Goal: Complete application form: Complete application form

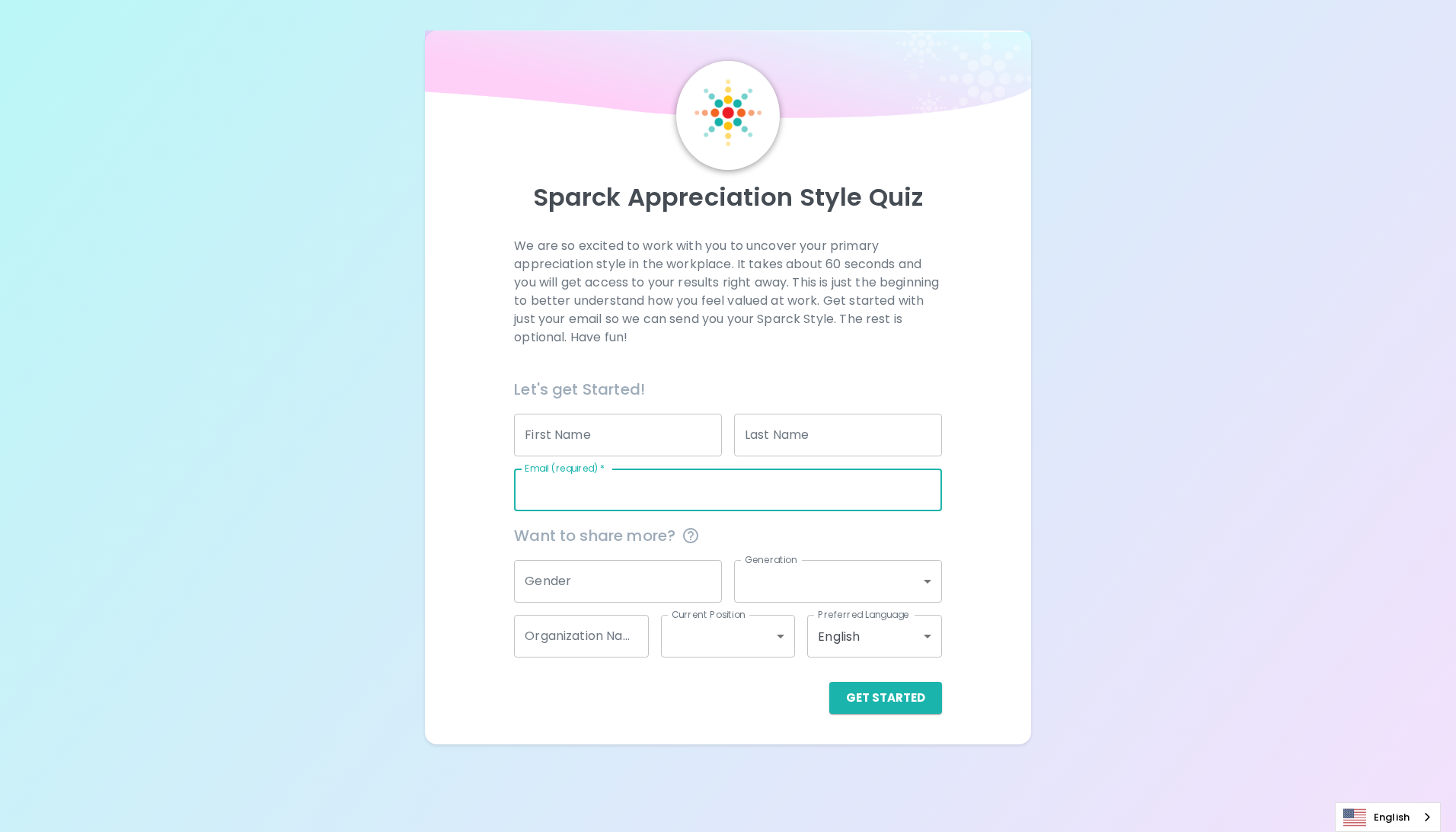
click at [627, 484] on input "Email (required)   *" at bounding box center [727, 490] width 427 height 43
type input "[EMAIL_ADDRESS][DOMAIN_NAME]"
type input "naruporn"
type input "Srikullabut"
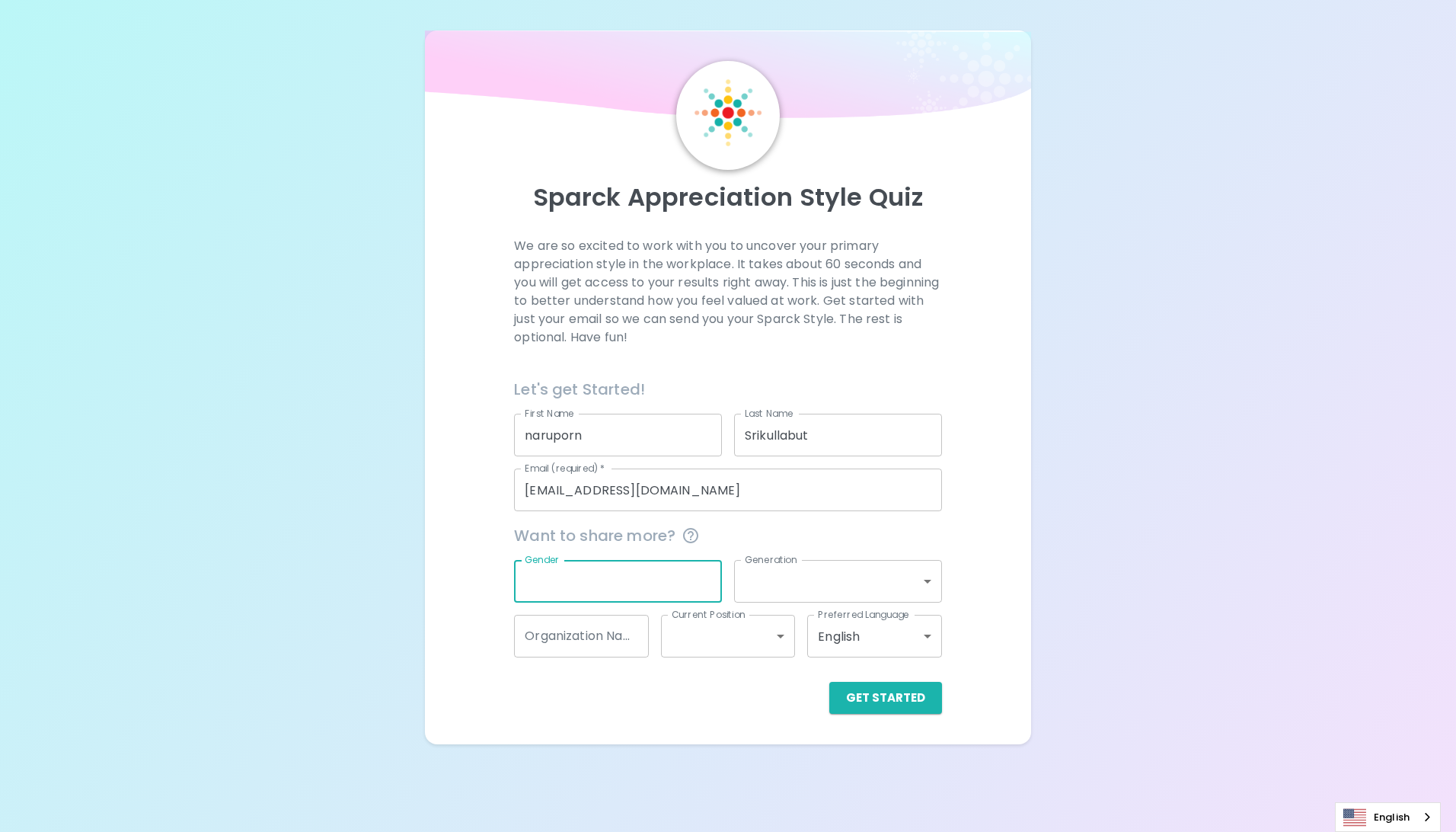
click at [587, 574] on input "Gender" at bounding box center [618, 581] width 208 height 43
click at [857, 698] on button "Get Started" at bounding box center [886, 698] width 113 height 32
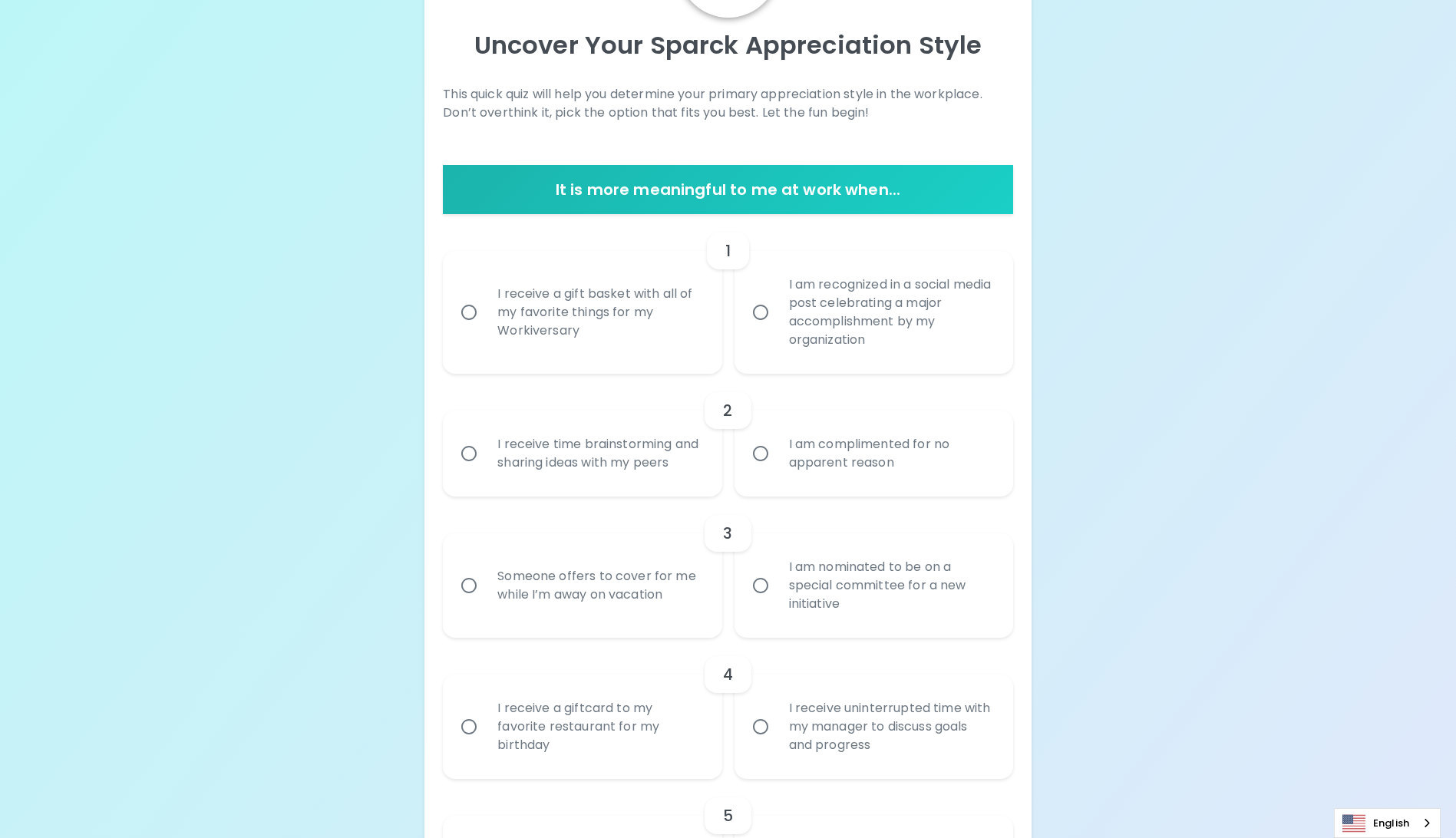
scroll to position [230, 0]
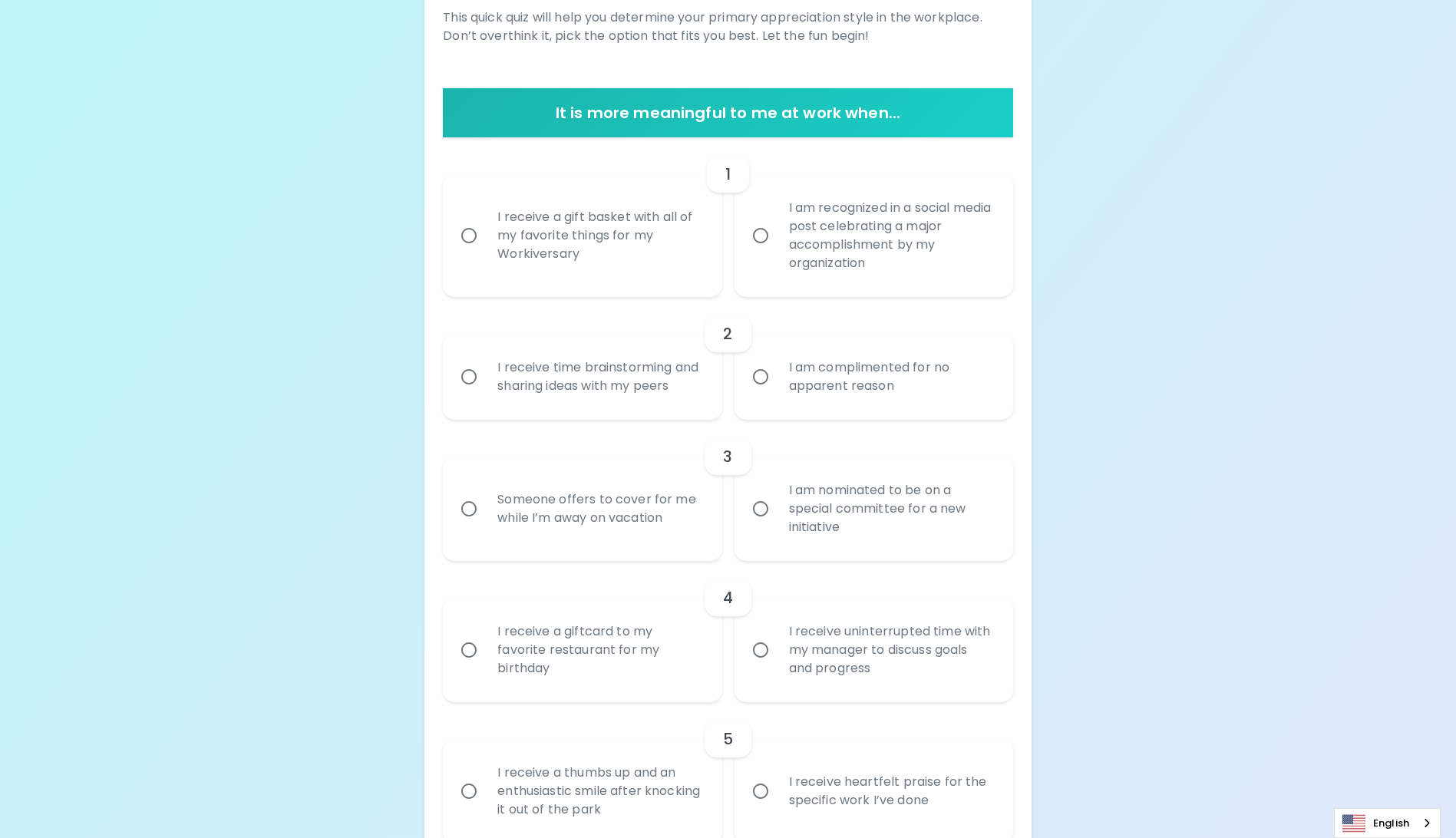
click at [454, 525] on input "Someone offers to cover for me while I’m away on vacation" at bounding box center [469, 509] width 33 height 33
radio input "true"
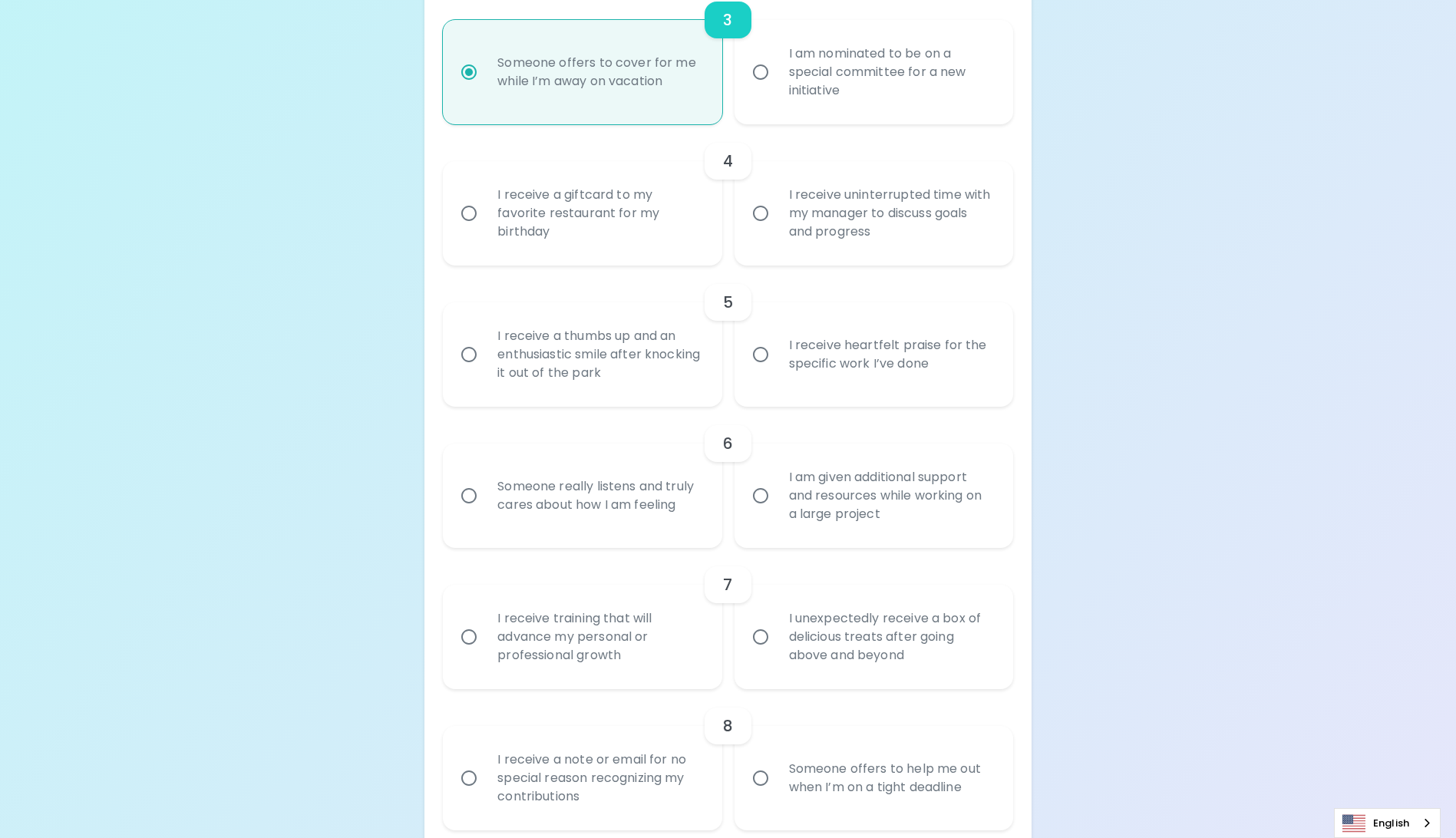
scroll to position [437, 0]
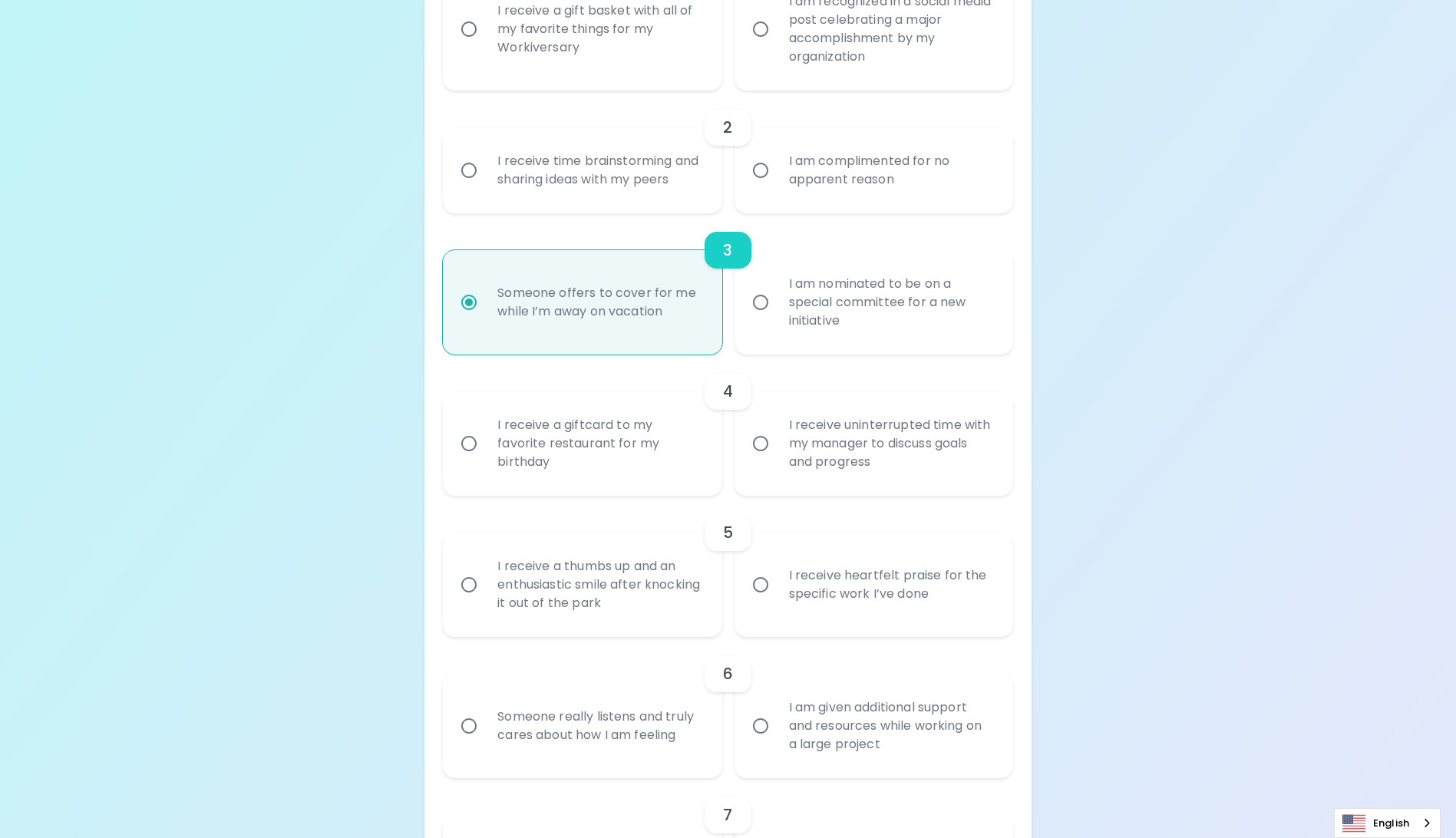
click at [769, 460] on input "I receive uninterrupted time with my manager to discuss goals and progress" at bounding box center [761, 443] width 33 height 33
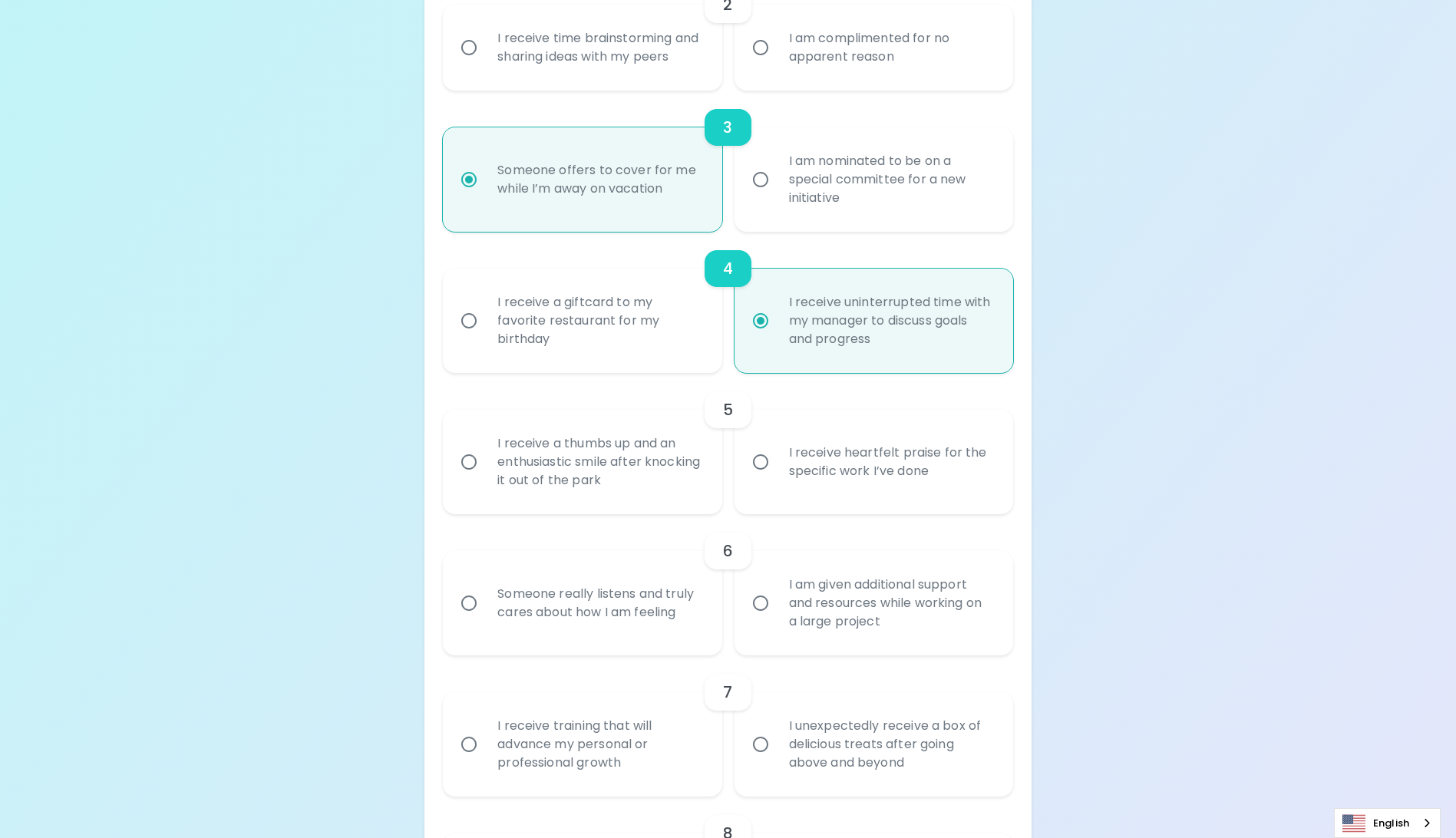
scroll to position [175, 0]
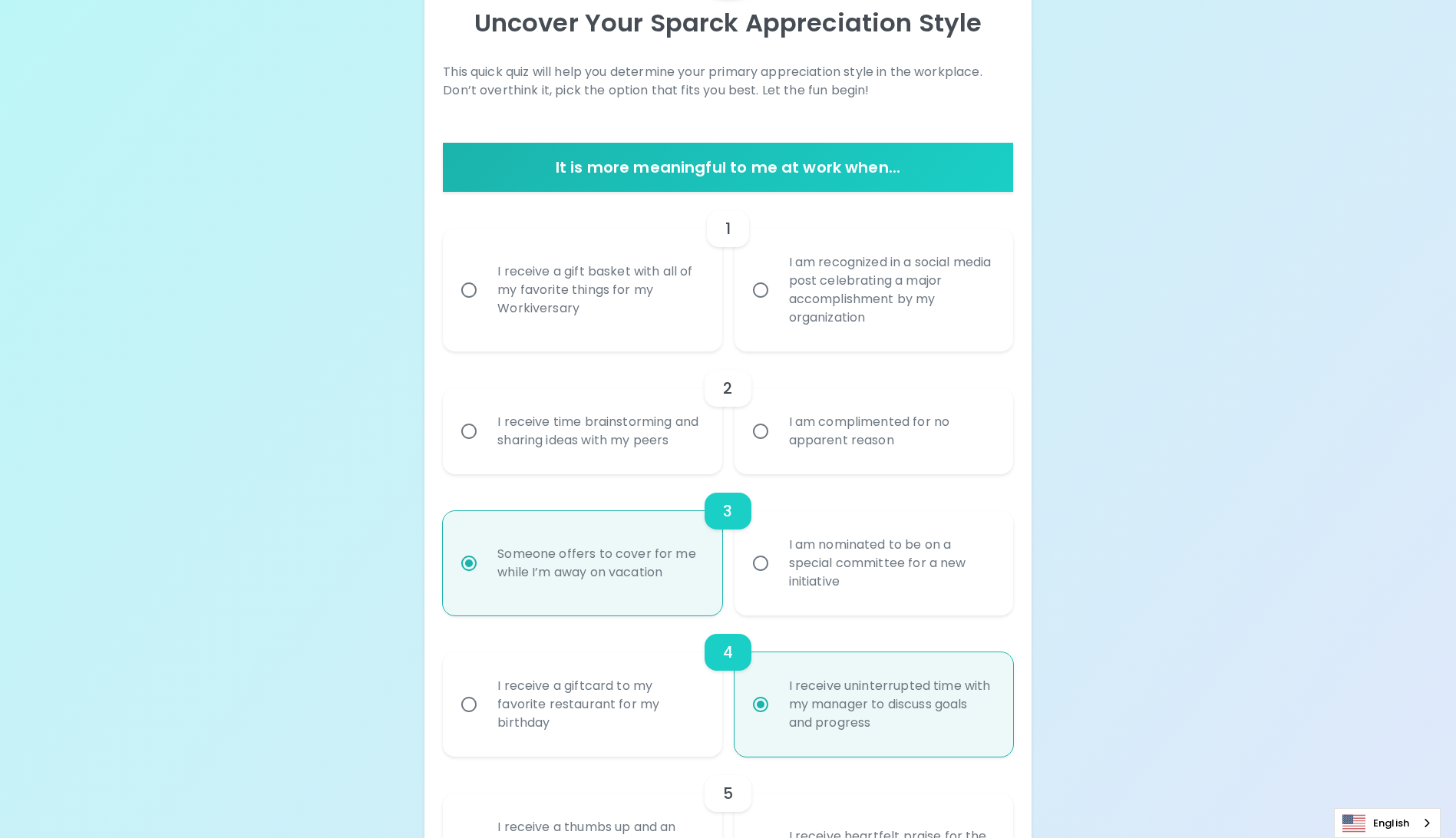
radio input "true"
click at [766, 289] on input "I am recognized in a social media post celebrating a major accomplishment by my…" at bounding box center [761, 290] width 33 height 33
radio input "false"
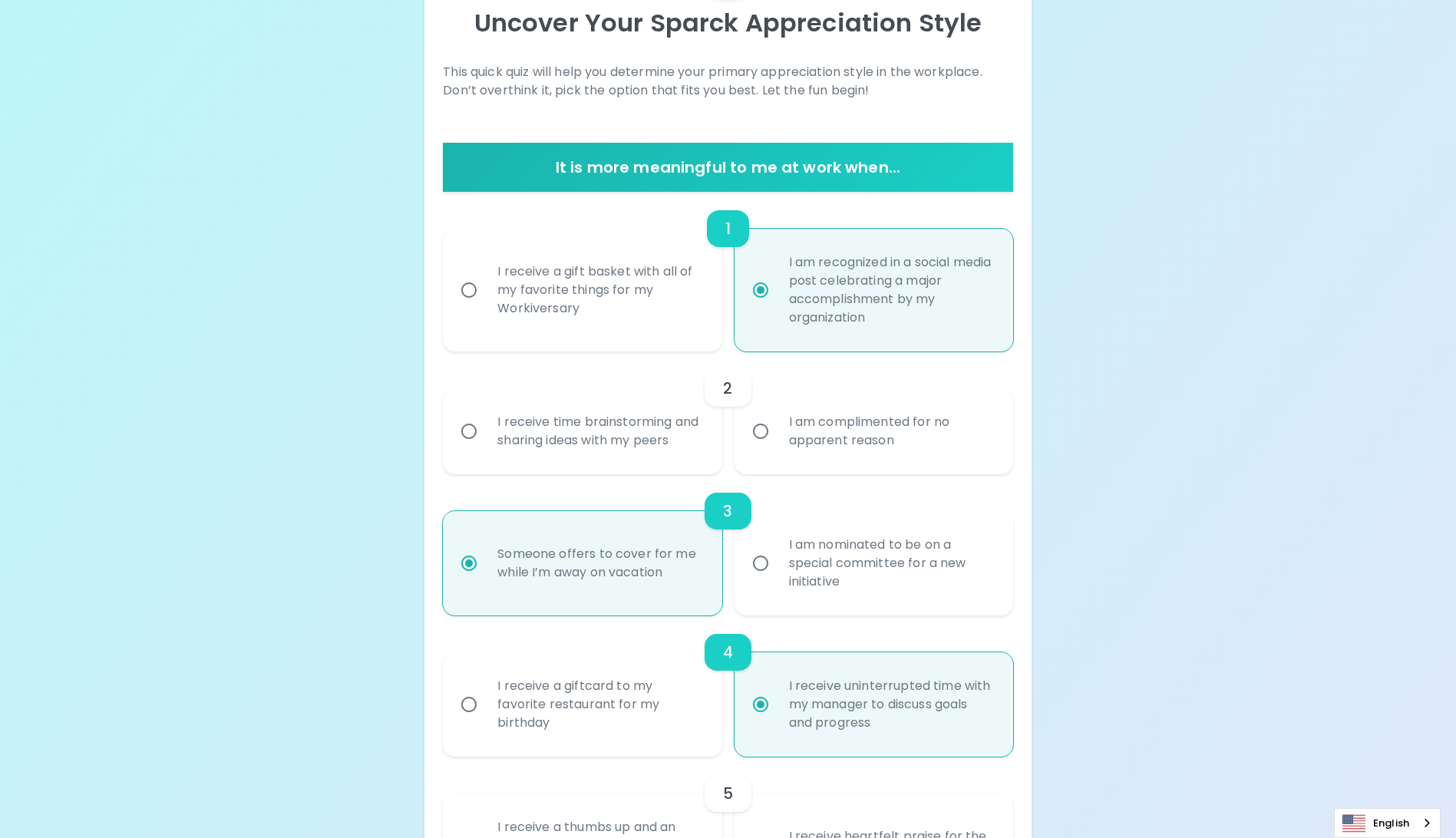
scroll to position [299, 0]
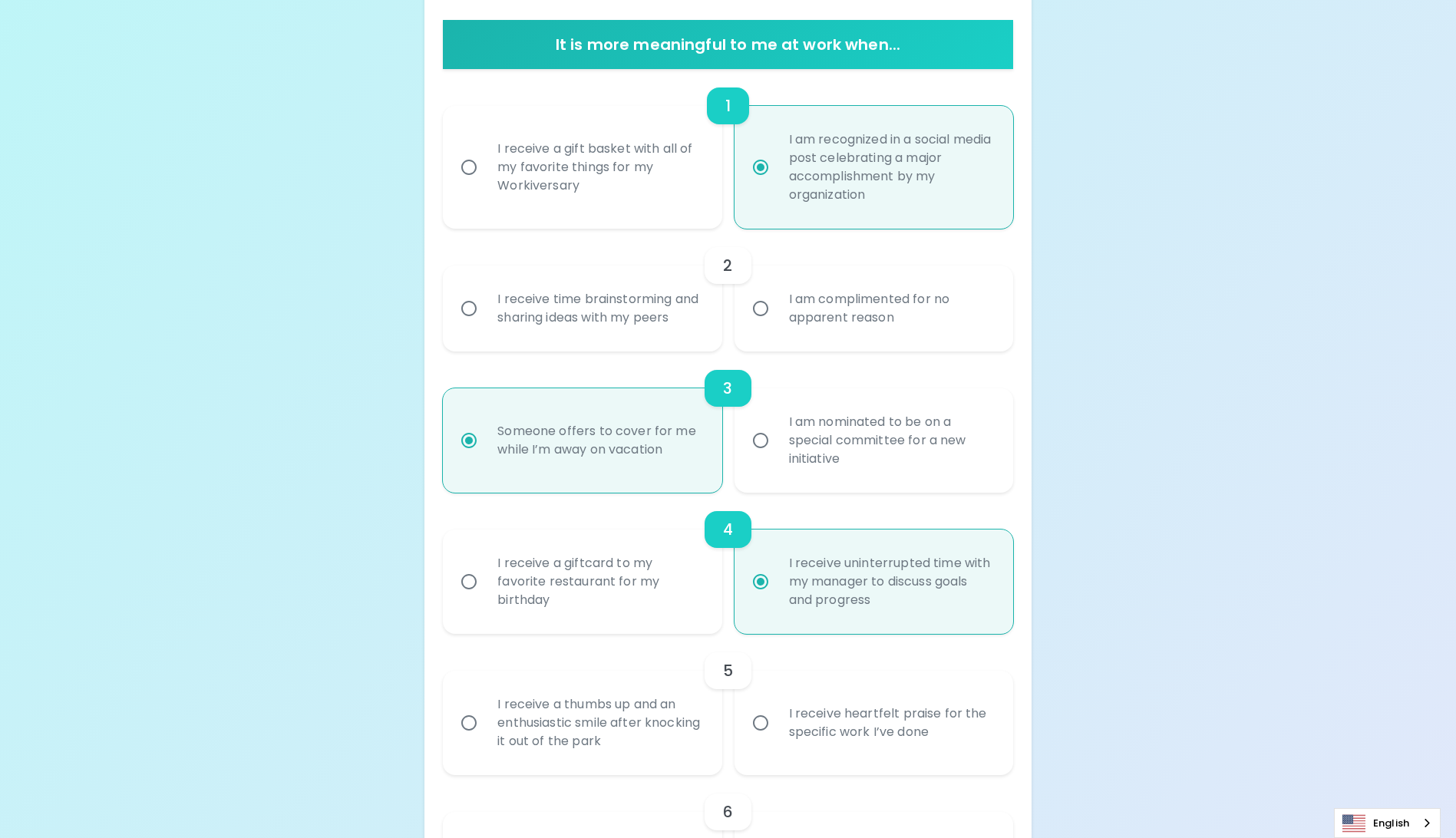
radio input "true"
click at [561, 179] on div "I receive a gift basket with all of my favorite things for my Workiversary" at bounding box center [599, 168] width 228 height 92
click at [485, 179] on input "I receive a gift basket with all of my favorite things for my Workiversary" at bounding box center [469, 168] width 33 height 33
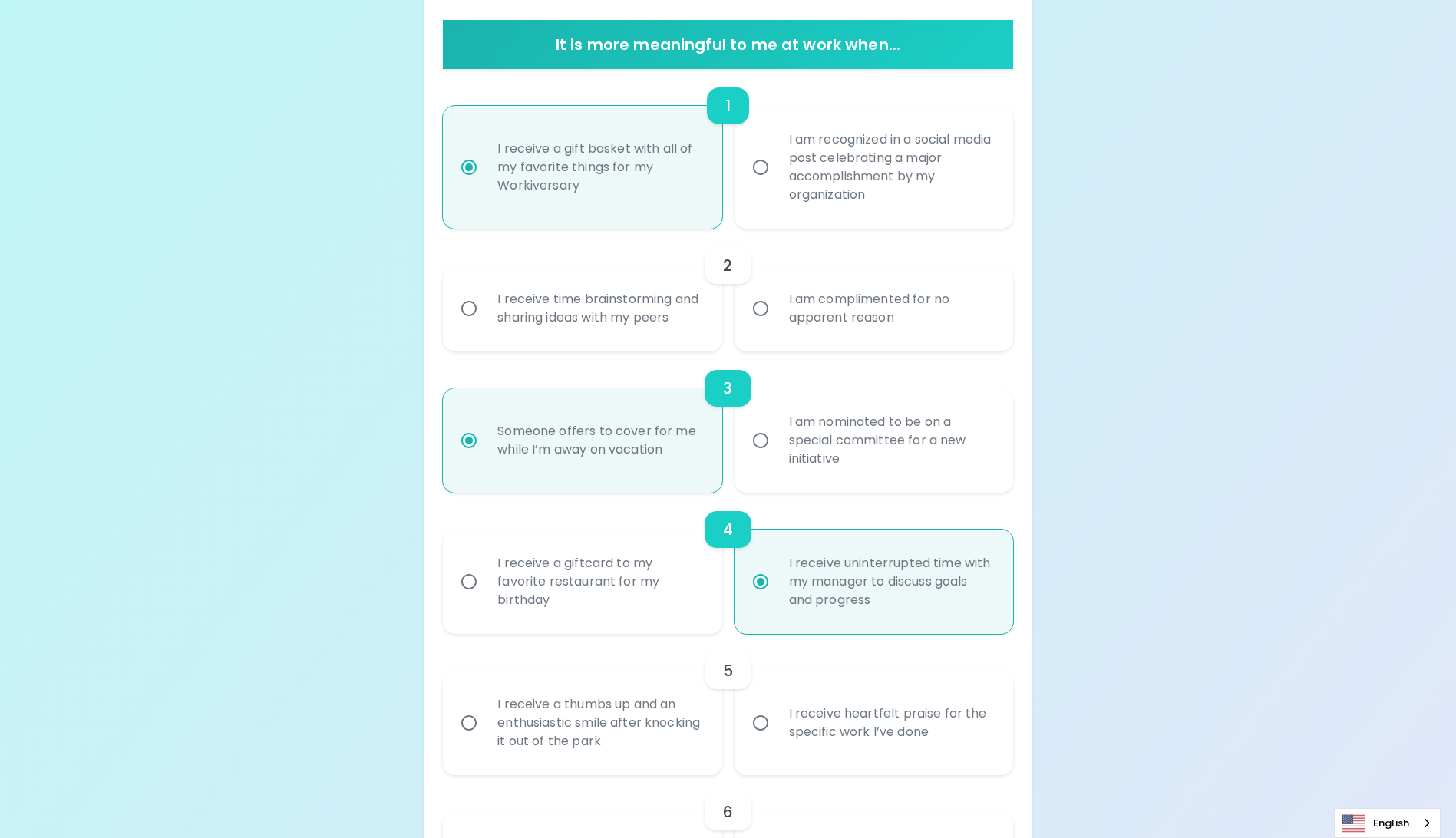
radio input "false"
radio input "true"
click at [871, 181] on div "I am recognized in a social media post celebrating a major accomplishment by my…" at bounding box center [891, 167] width 228 height 110
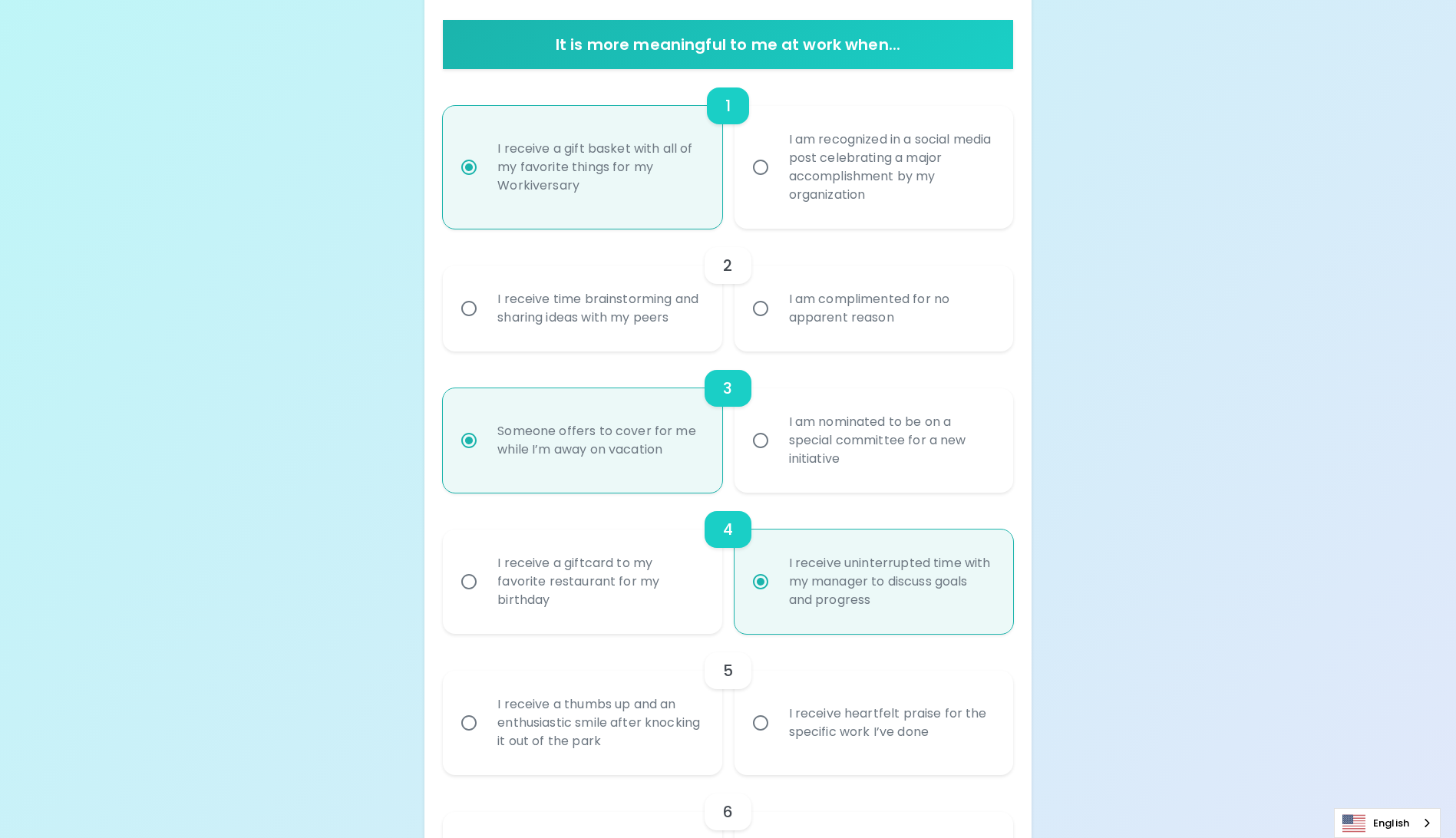
click at [777, 181] on input "I am recognized in a social media post celebrating a major accomplishment by my…" at bounding box center [761, 168] width 33 height 33
radio input "false"
radio input "true"
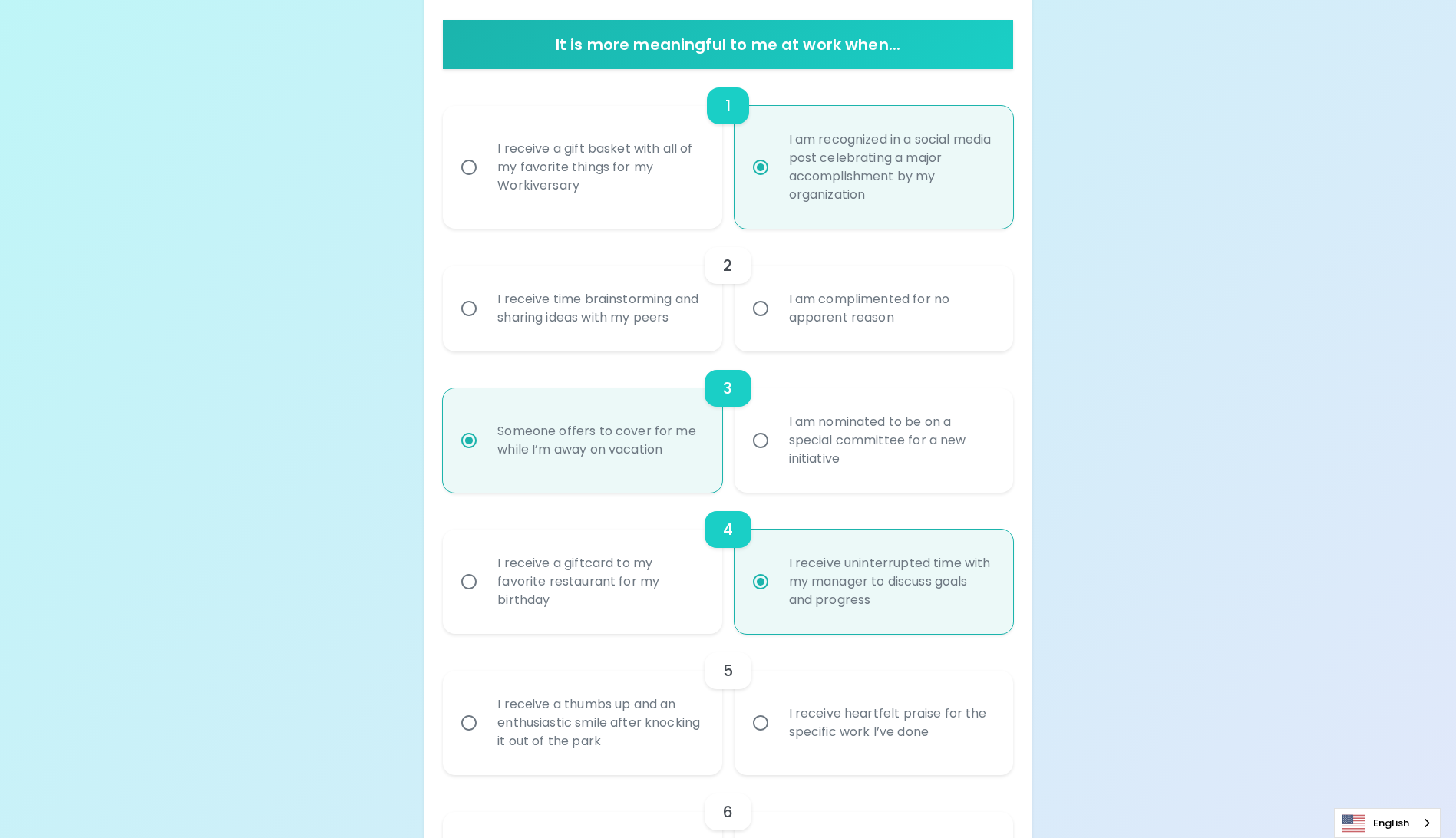
radio input "true"
click at [531, 344] on div "I receive time brainstorming and sharing ideas with my peers" at bounding box center [599, 308] width 228 height 74
click at [485, 325] on input "I receive time brainstorming and sharing ideas with my peers" at bounding box center [469, 308] width 33 height 33
radio input "false"
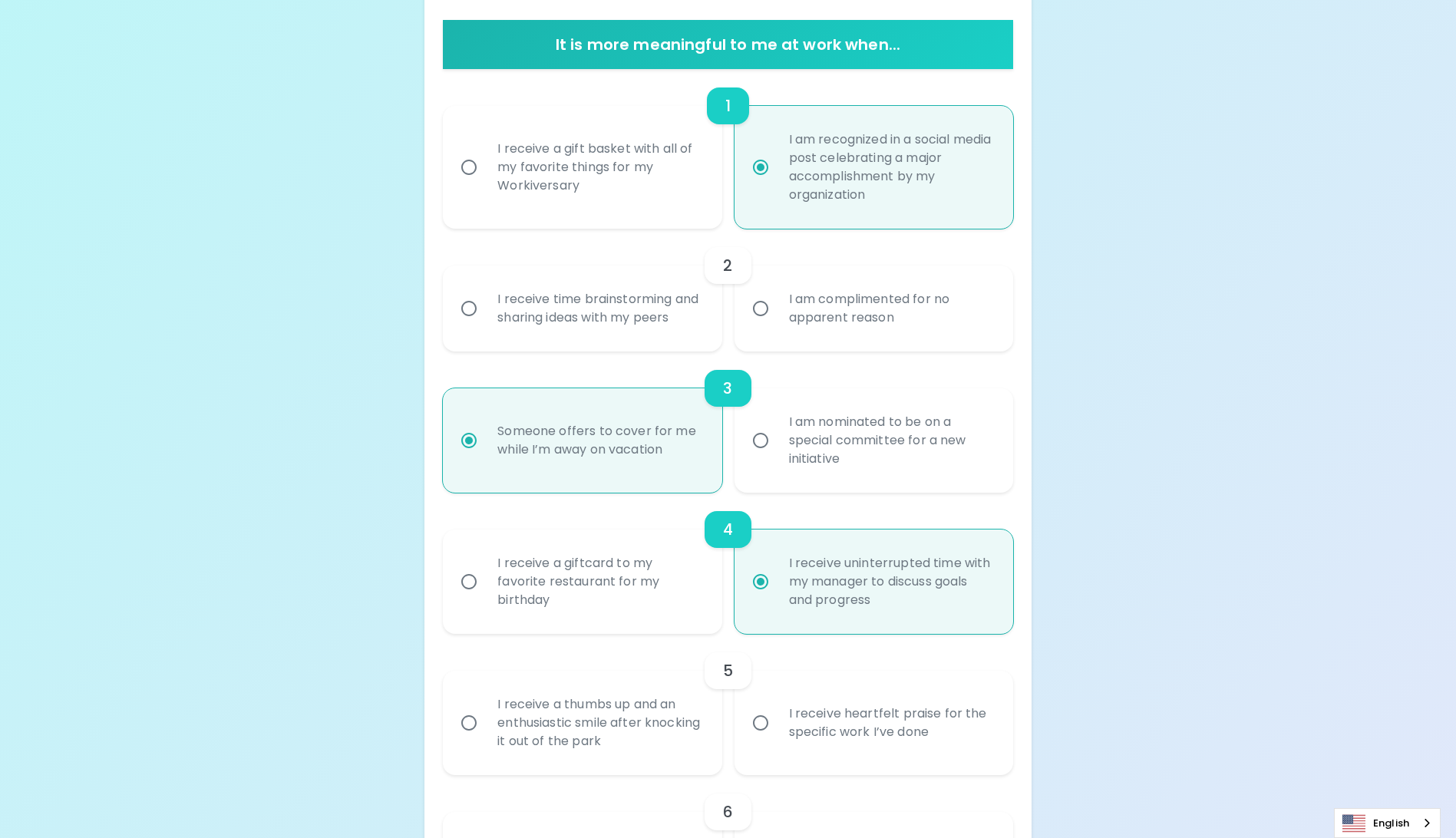
radio input "true"
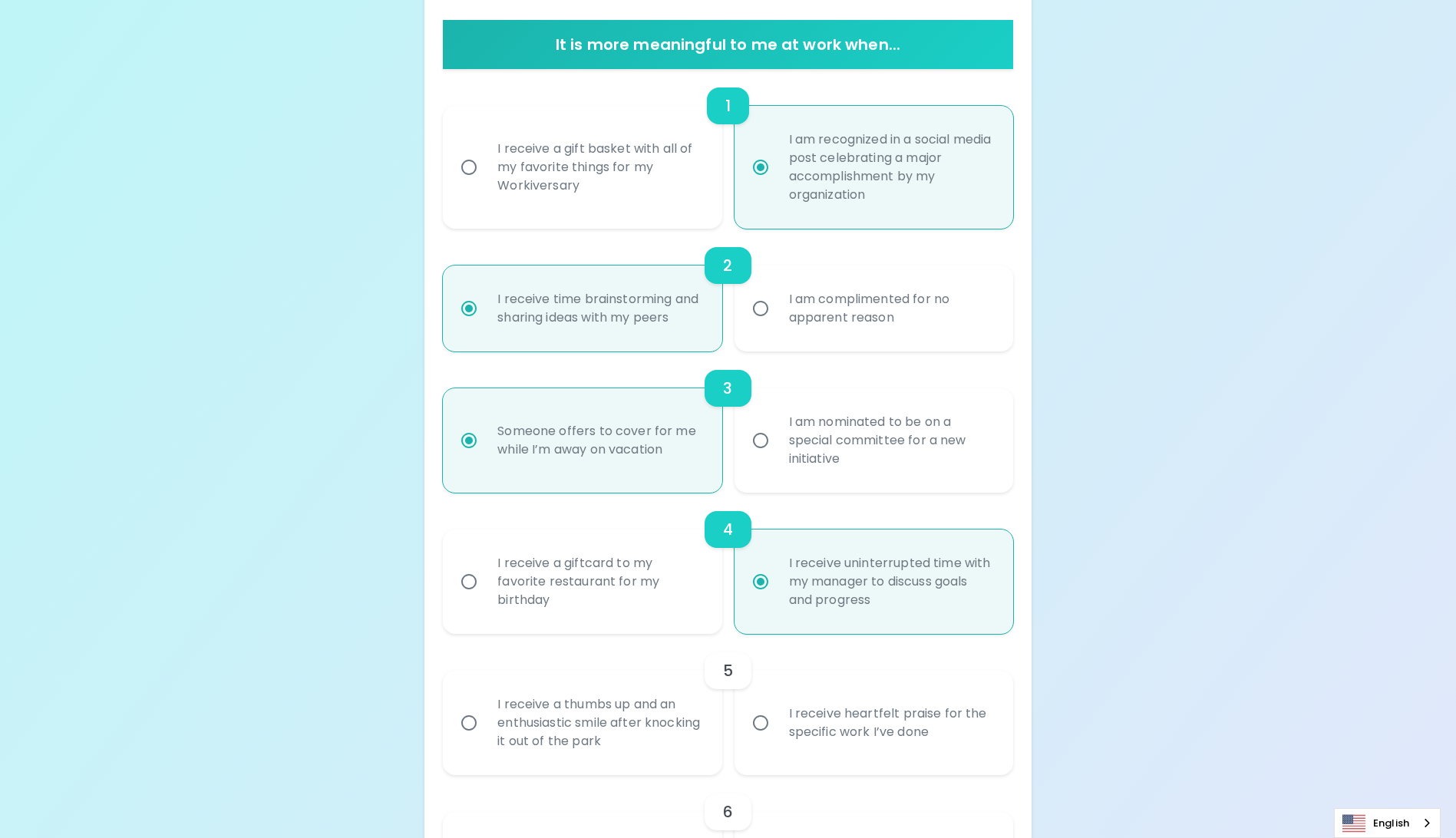
scroll to position [421, 0]
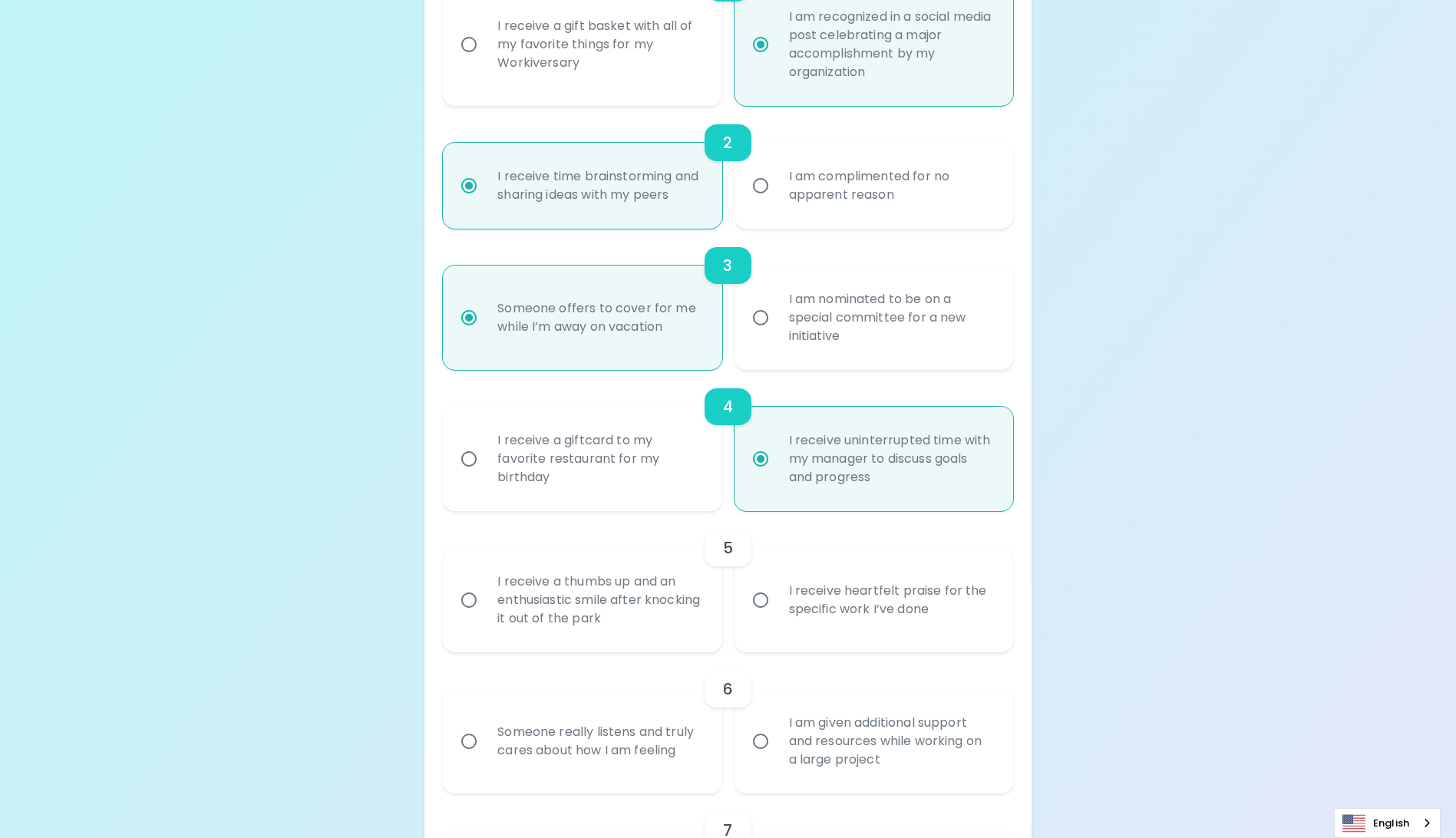
radio input "true"
click at [604, 619] on div "I receive a thumbs up and an enthusiastic smile after knocking it out of the pa…" at bounding box center [599, 600] width 228 height 92
click at [485, 616] on input "I receive a thumbs up and an enthusiastic smile after knocking it out of the pa…" at bounding box center [469, 600] width 33 height 33
radio input "false"
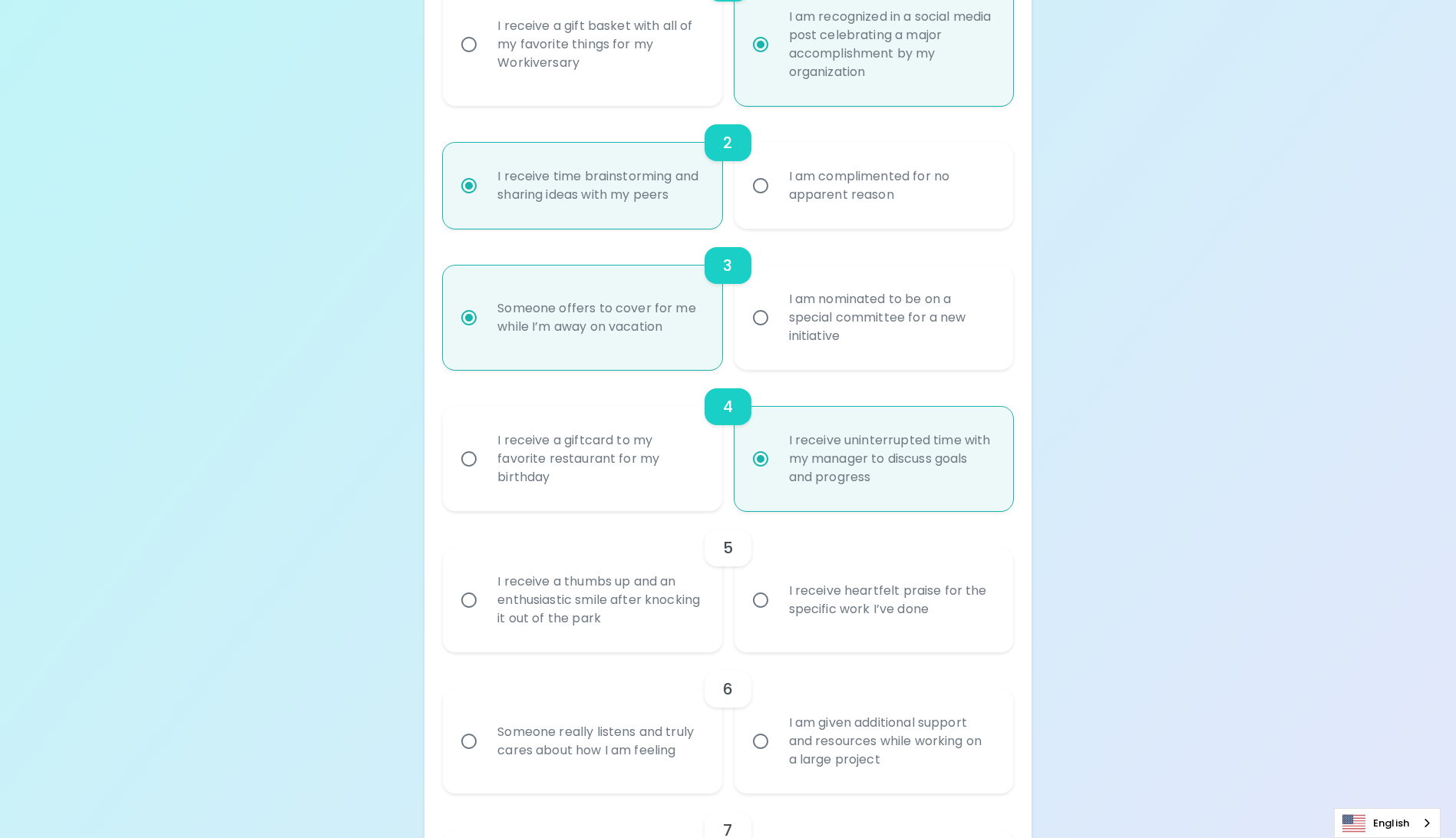
radio input "true"
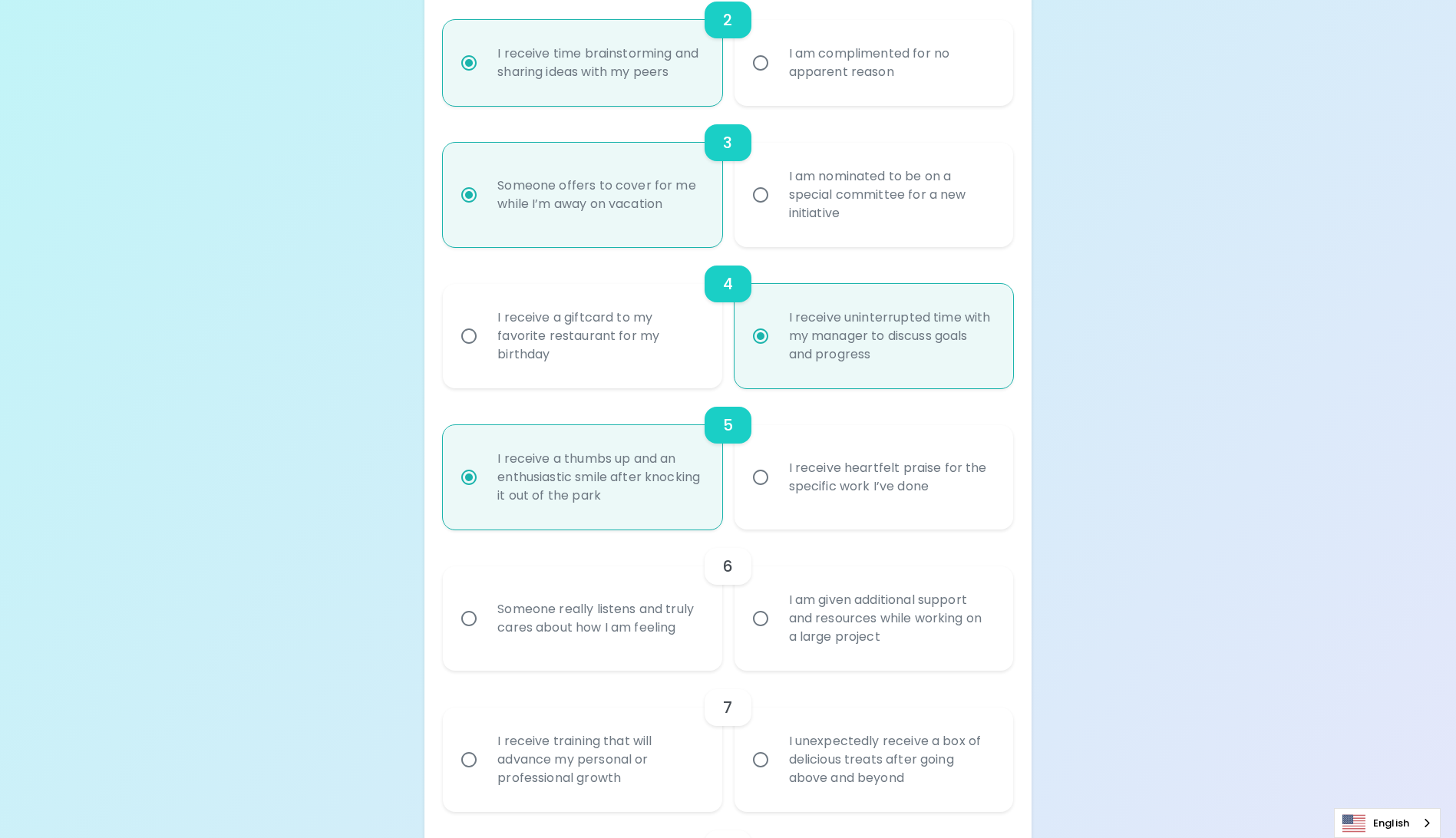
scroll to position [697, 0]
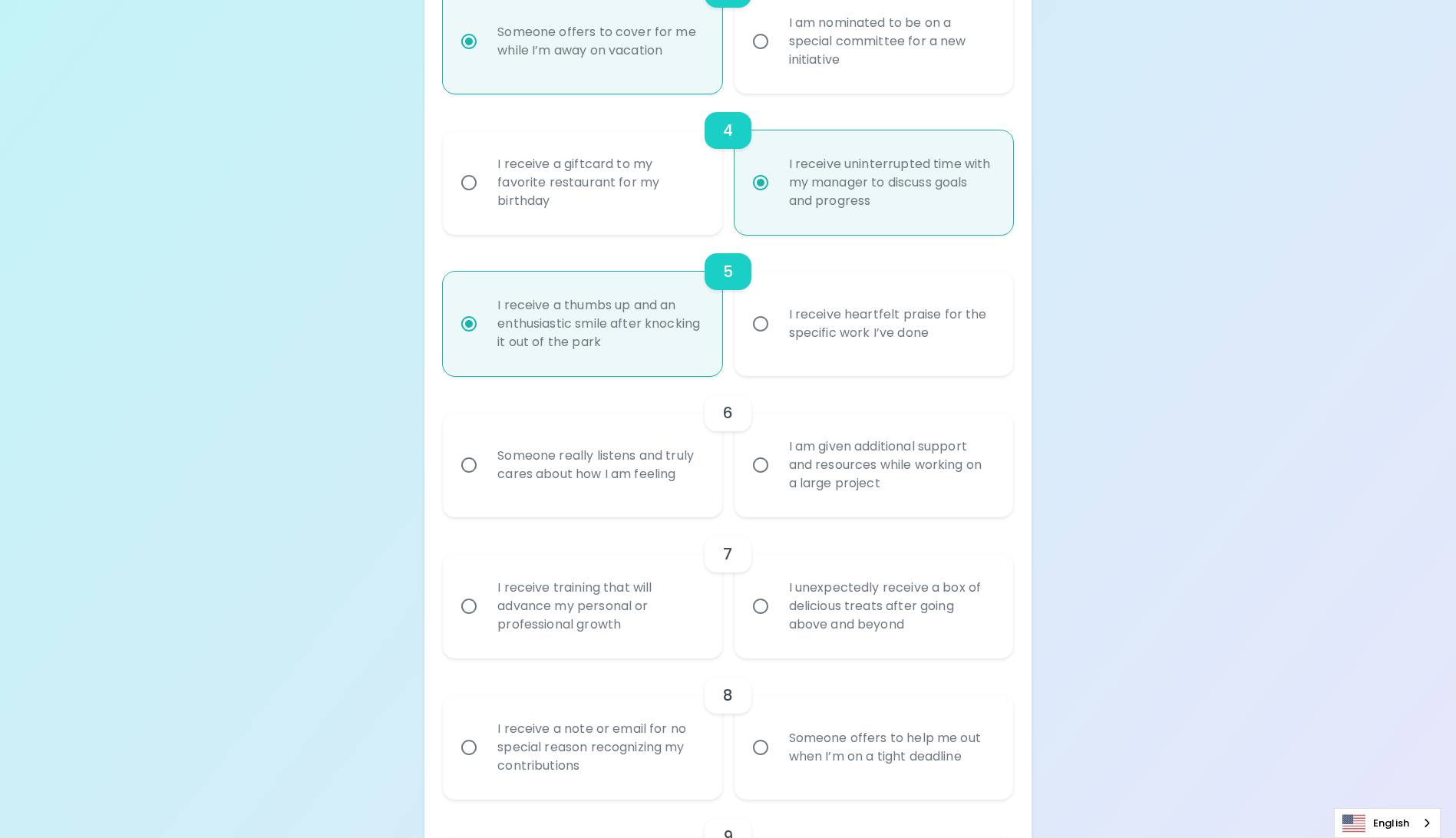
radio input "true"
click at [586, 502] on div "Someone really listens and truly cares about how I am feeling" at bounding box center [599, 464] width 228 height 74
click at [485, 481] on input "Someone really listens and truly cares about how I am feeling" at bounding box center [469, 465] width 33 height 33
radio input "false"
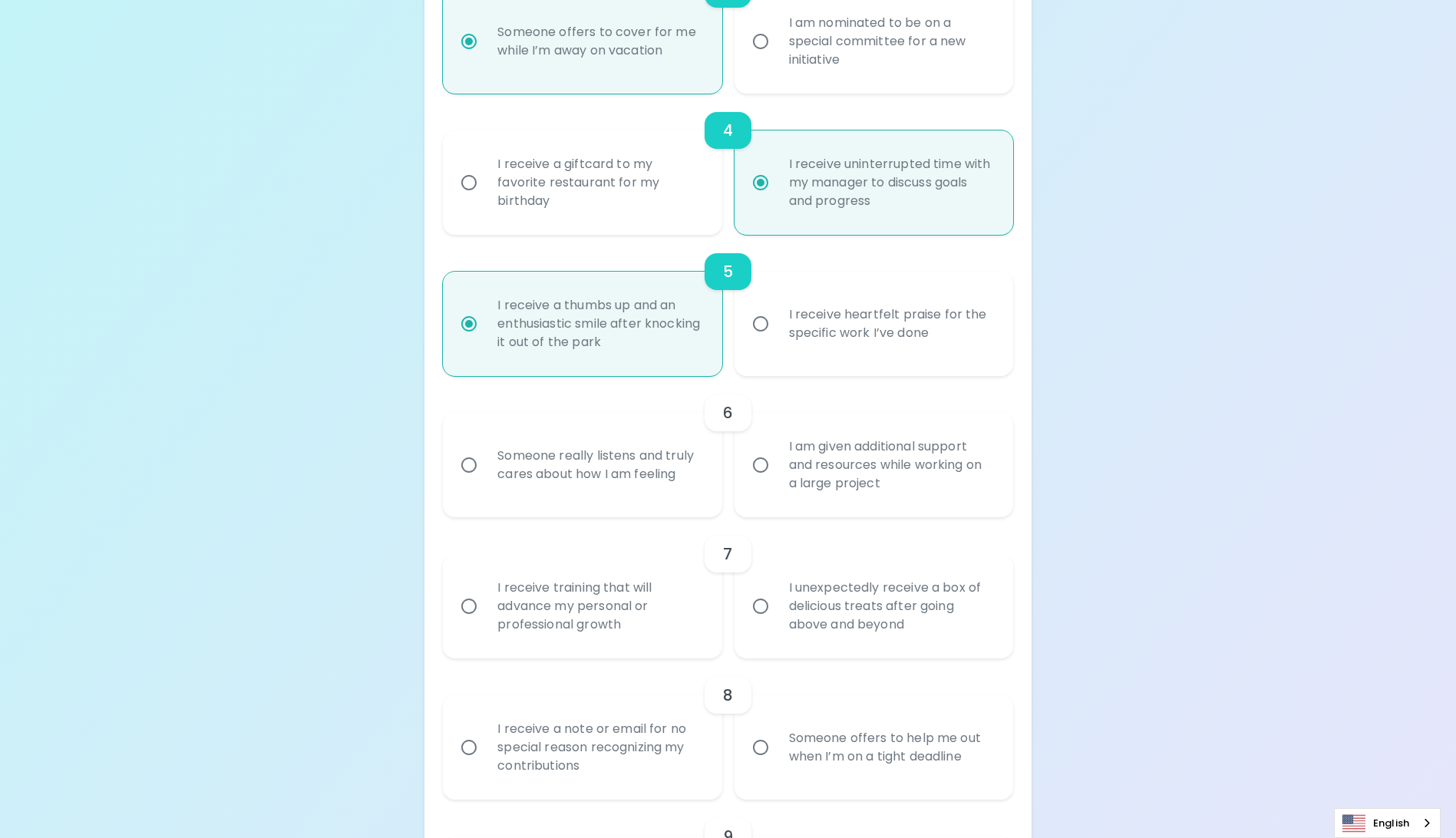
radio input "false"
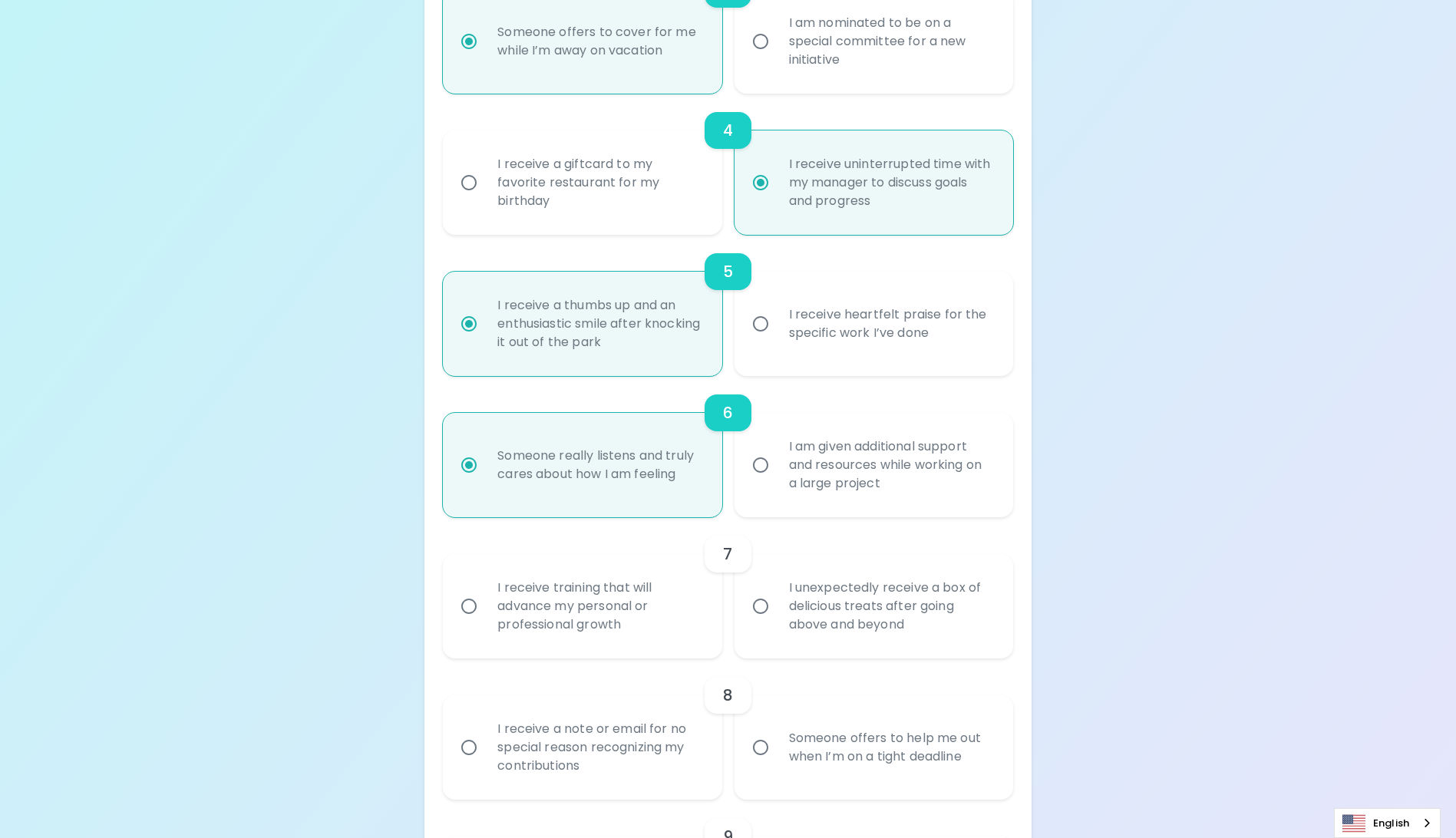
scroll to position [821, 0]
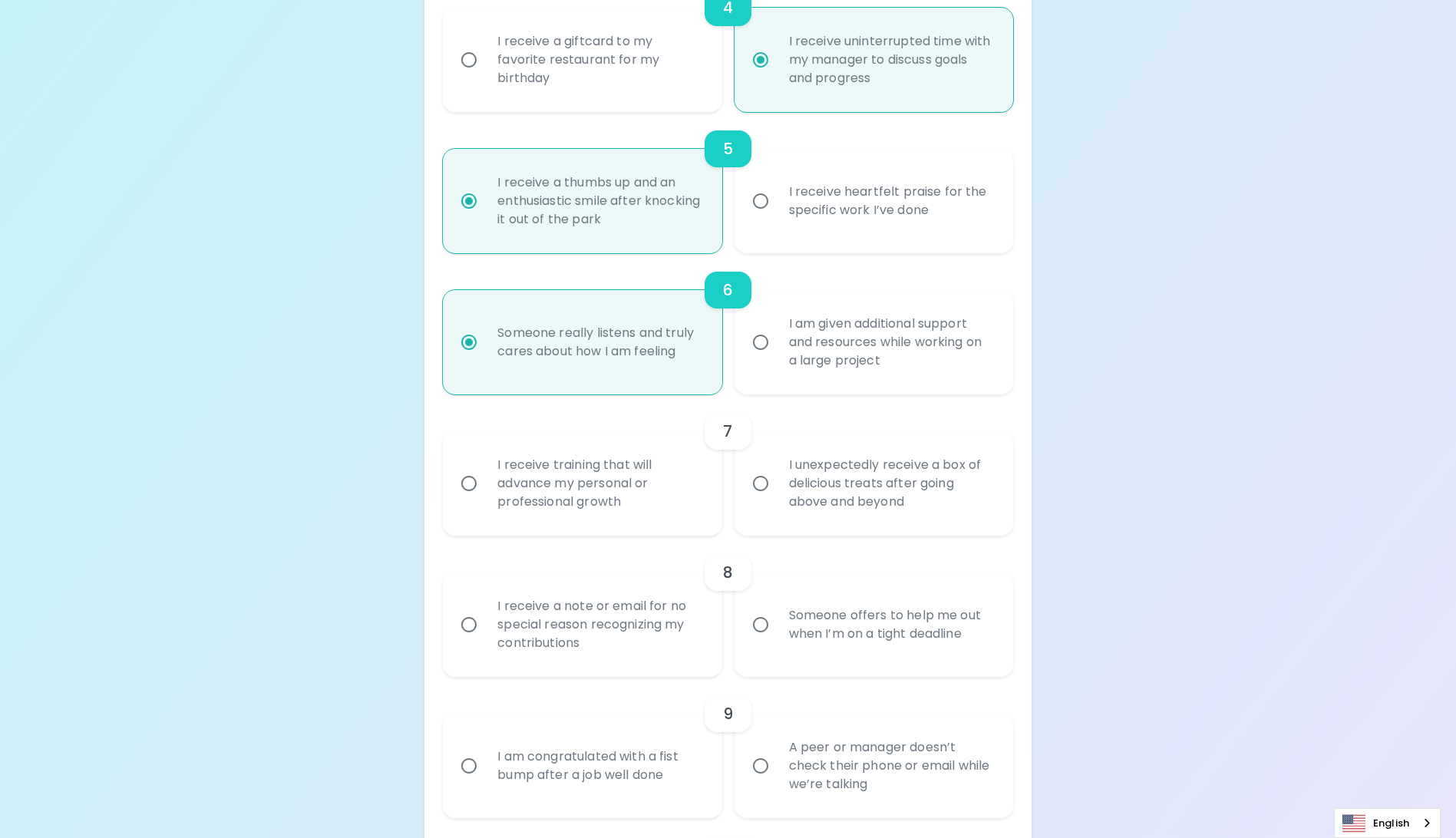
radio input "true"
click at [583, 526] on div "I receive training that will advance my personal or professional growth" at bounding box center [599, 484] width 228 height 92
click at [485, 500] on input "I receive training that will advance my personal or professional growth" at bounding box center [469, 484] width 33 height 33
radio input "false"
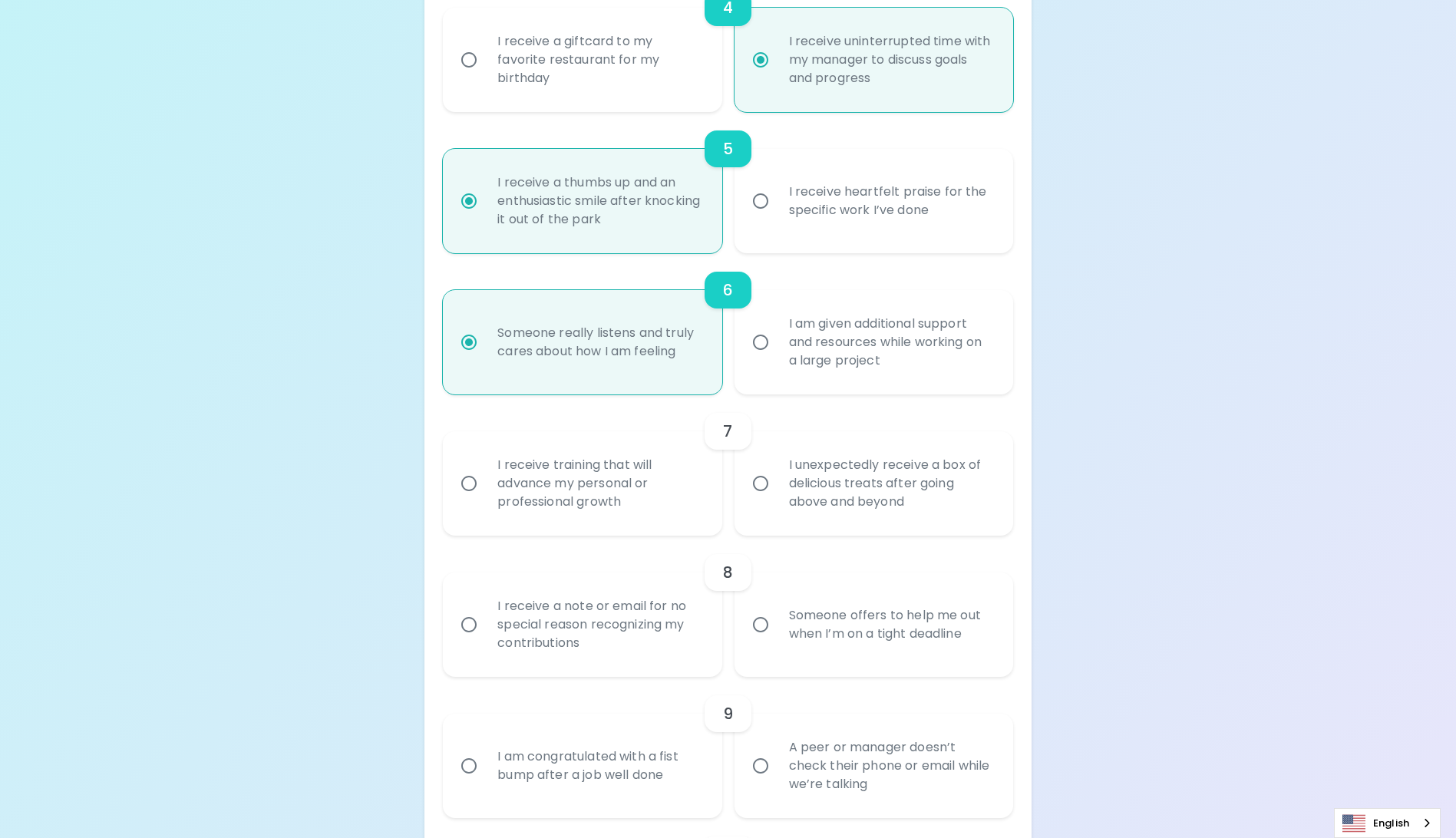
radio input "false"
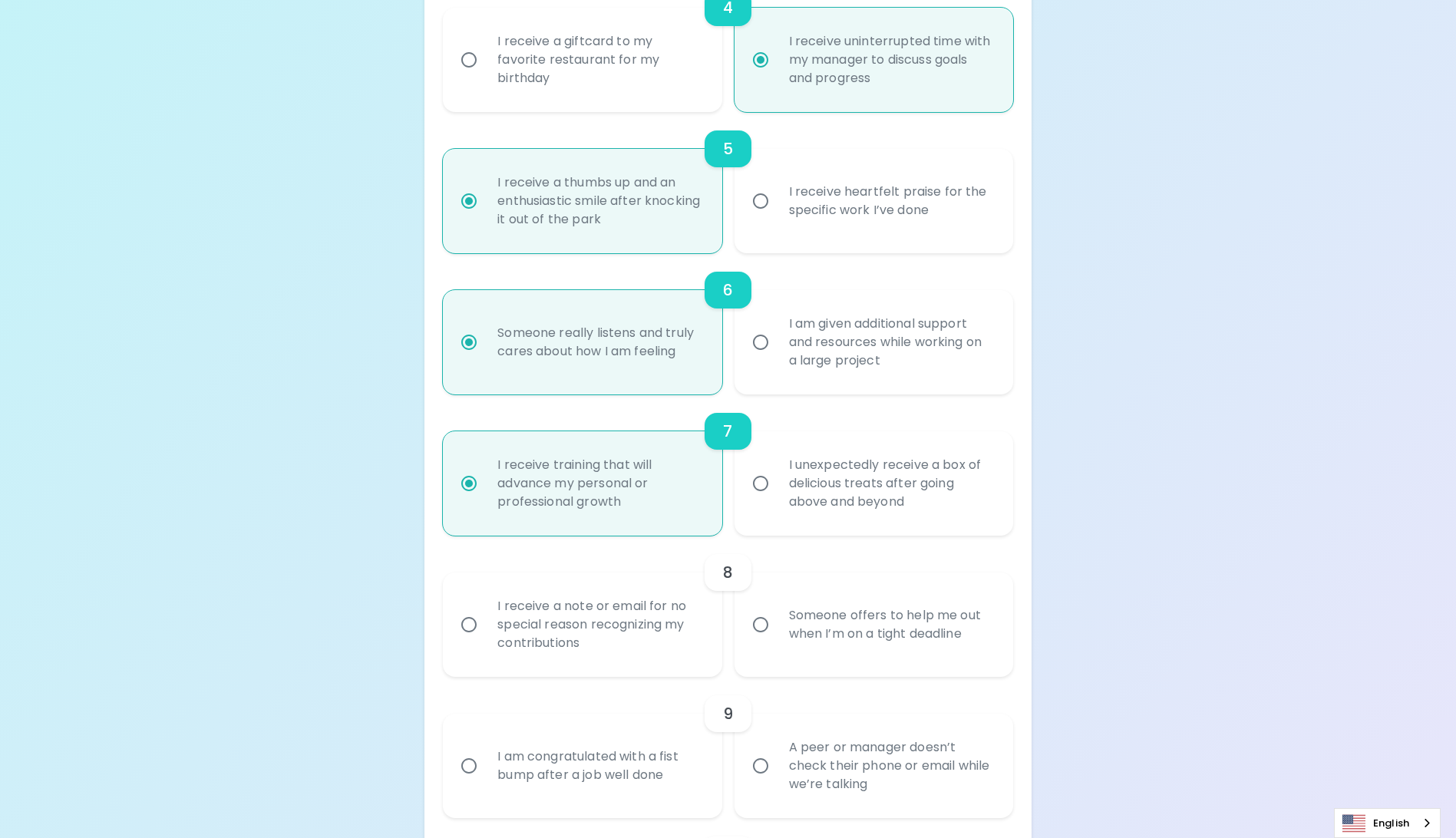
scroll to position [943, 0]
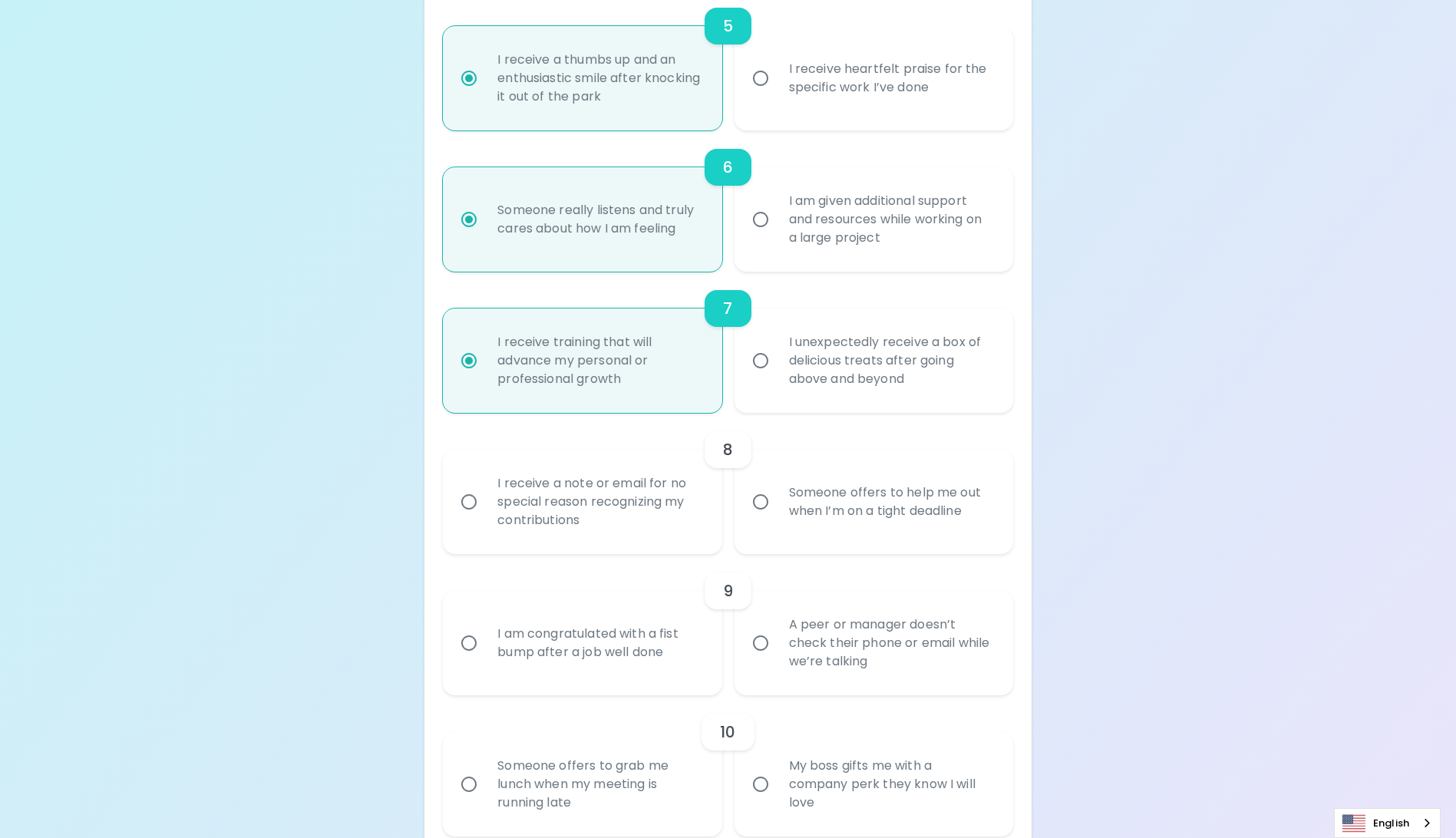
radio input "true"
click at [877, 538] on div "Someone offers to help me out when I’m on a tight deadline" at bounding box center [891, 502] width 228 height 74
click at [777, 518] on input "Someone offers to help me out when I’m on a tight deadline" at bounding box center [761, 502] width 33 height 33
radio input "false"
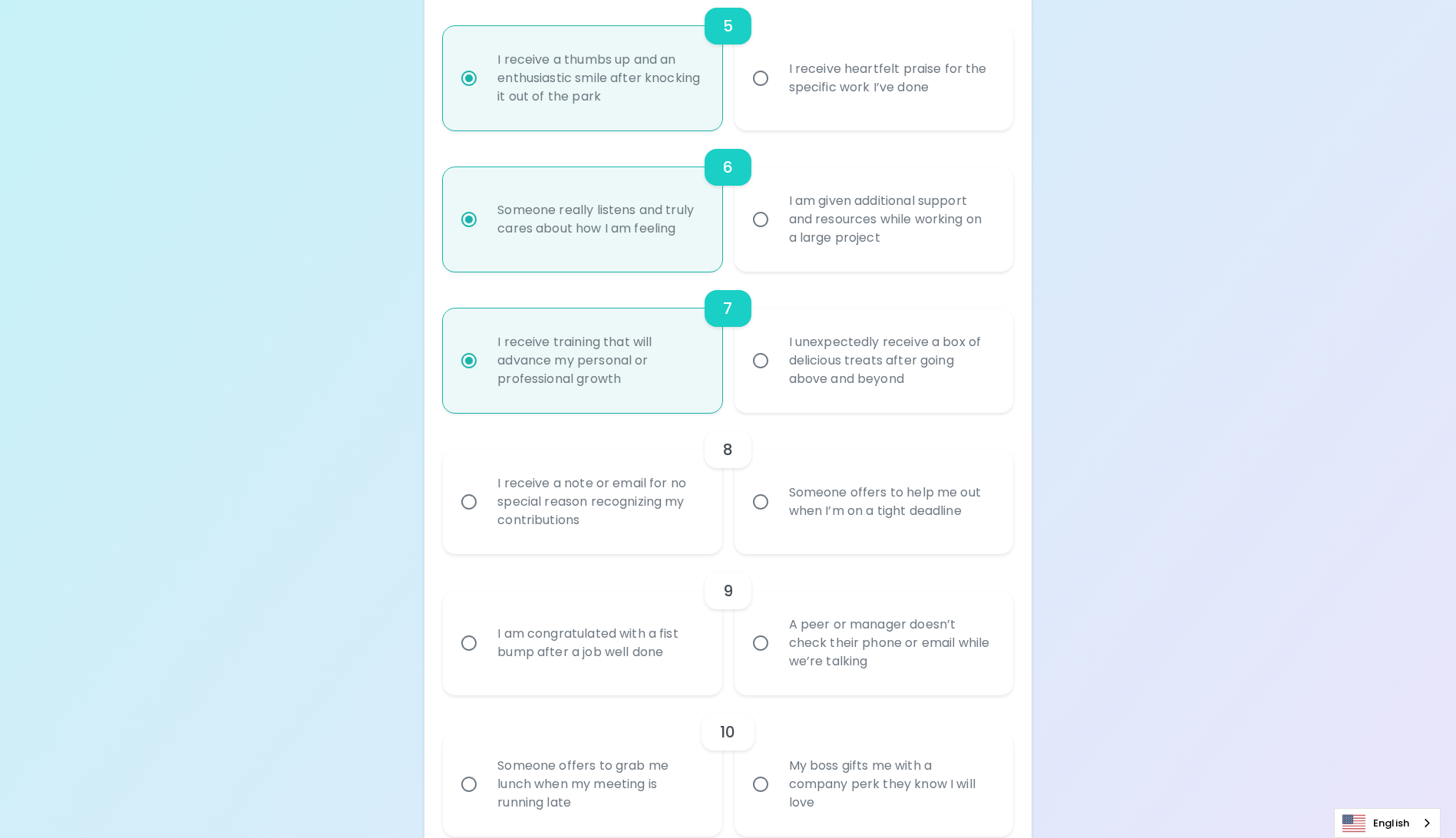
radio input "false"
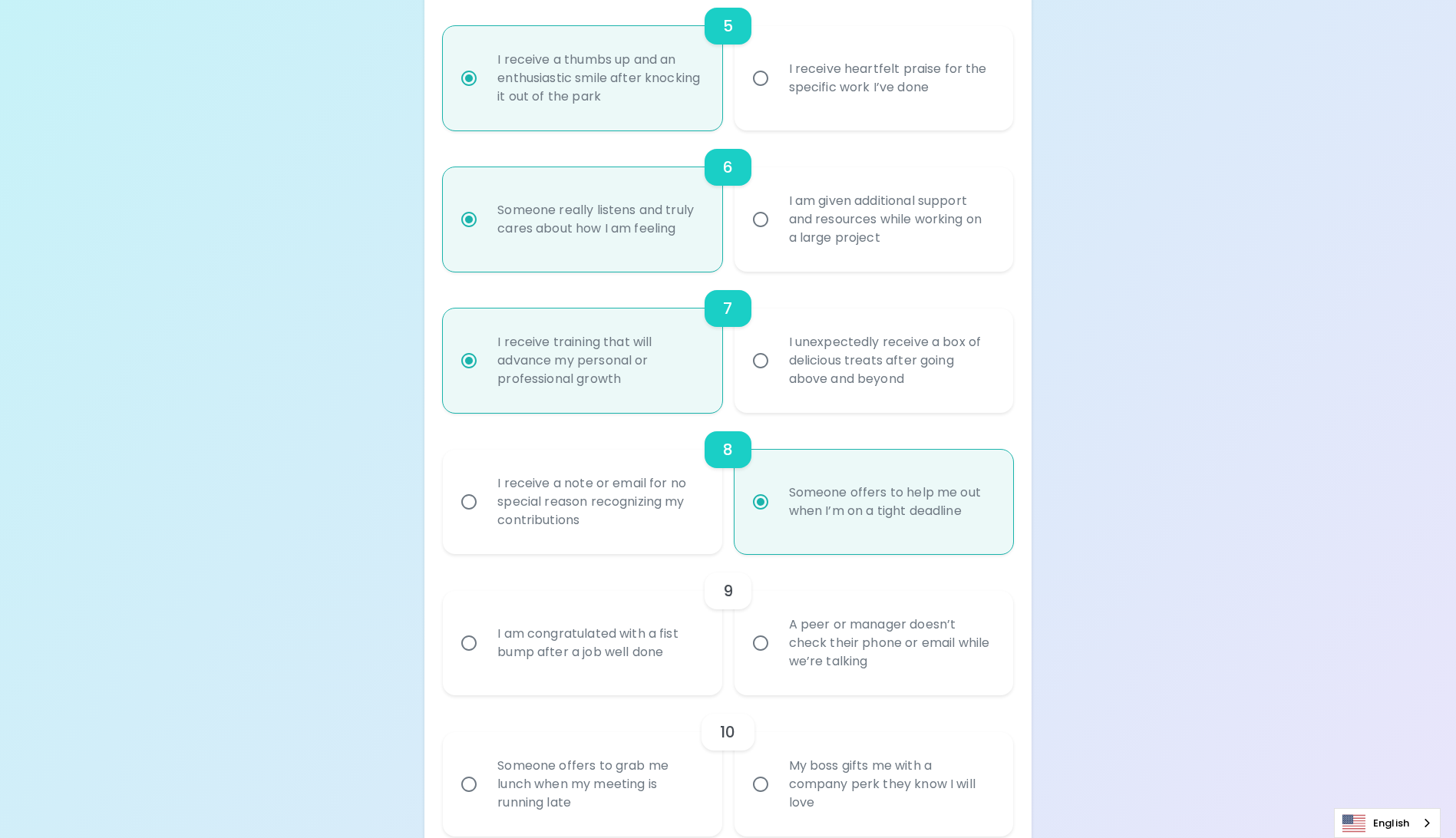
scroll to position [1066, 0]
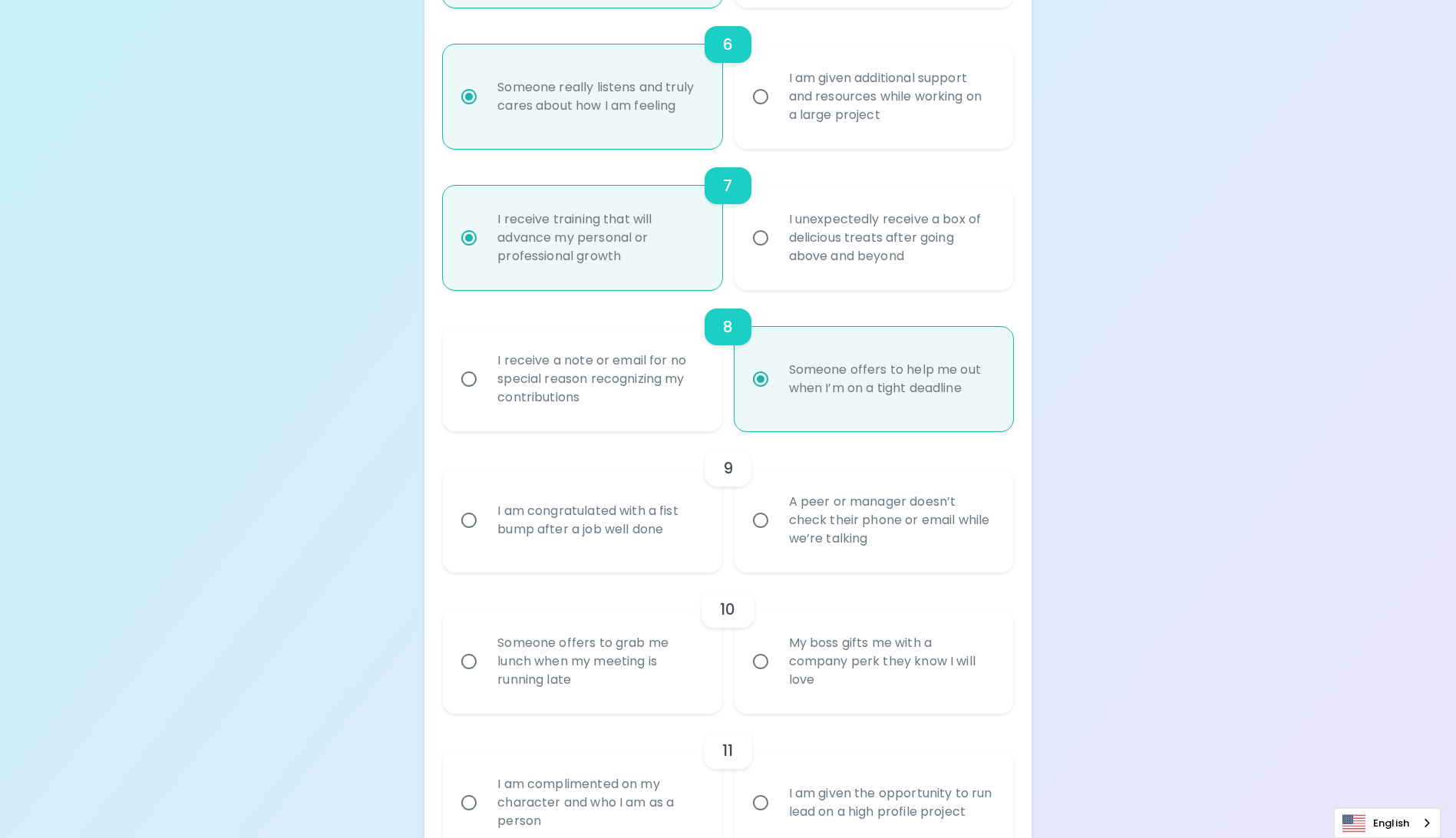
radio input "true"
click at [546, 557] on div "I am congratulated with a fist bump after a job well done" at bounding box center [599, 520] width 228 height 74
click at [485, 536] on input "I am congratulated with a fist bump after a job well done" at bounding box center [469, 520] width 33 height 33
radio input "false"
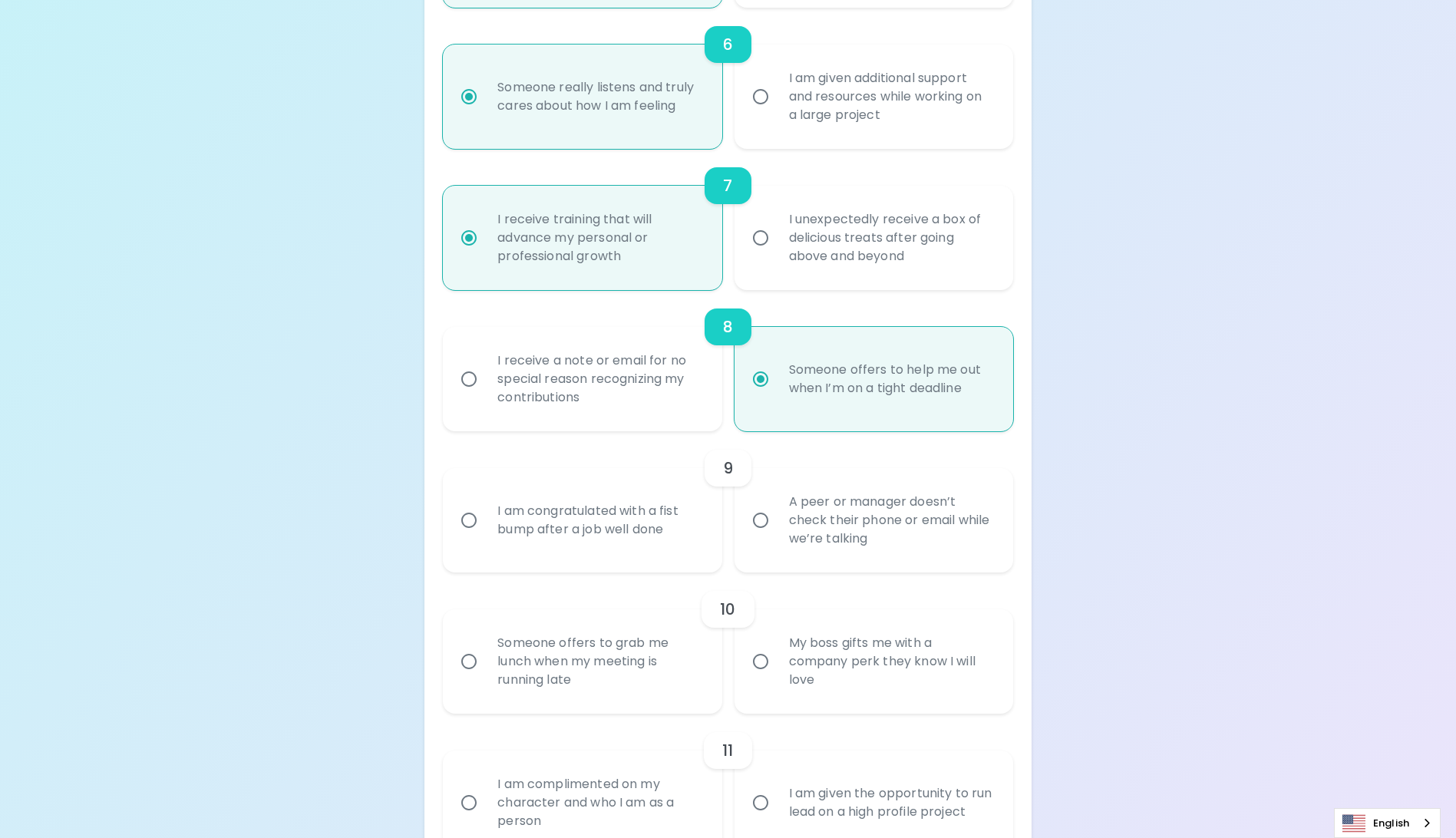
radio input "false"
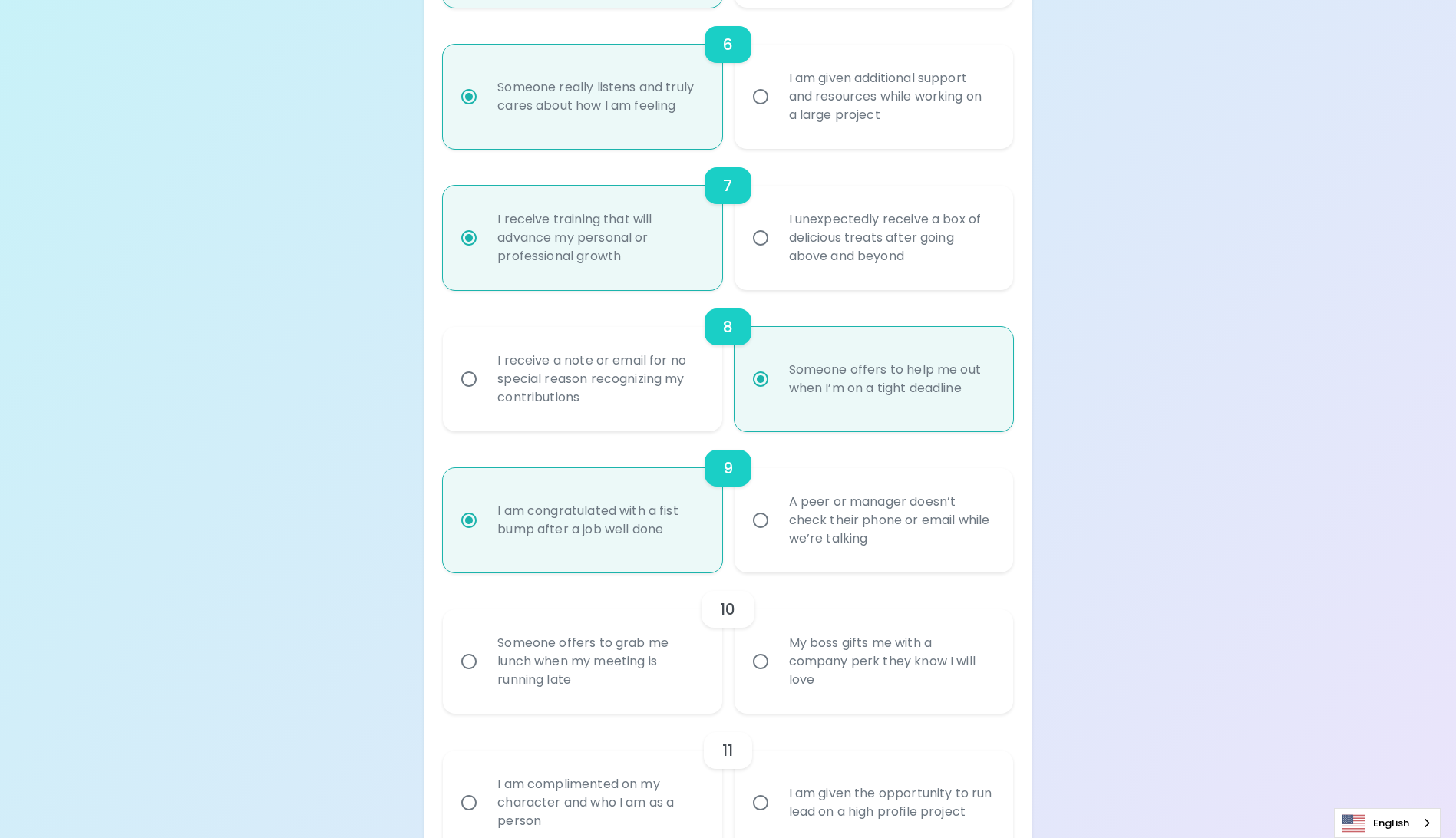
scroll to position [1189, 0]
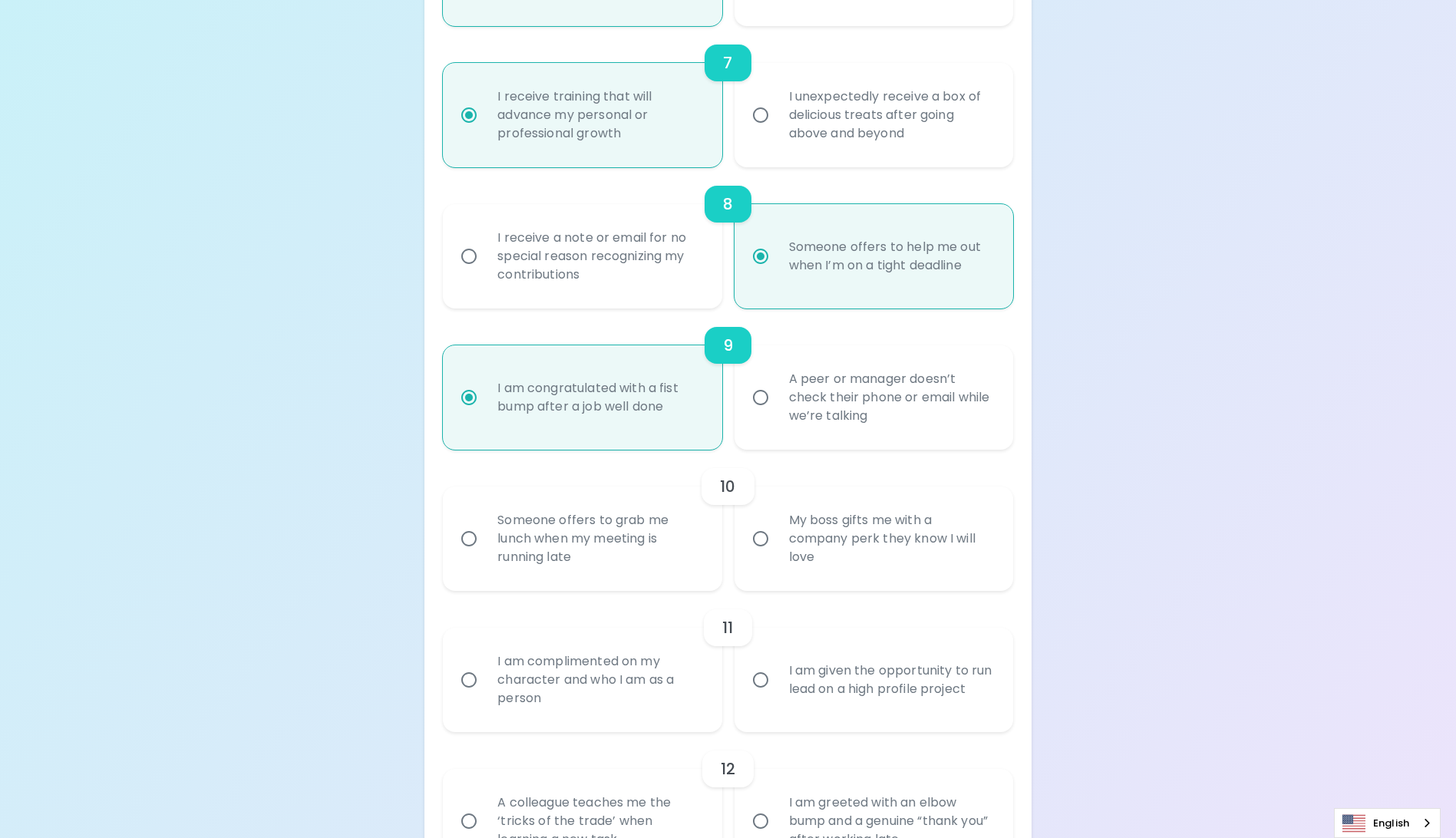
radio input "true"
click at [786, 557] on div "My boss gifts me with a company perk they know I will love" at bounding box center [891, 538] width 228 height 92
click at [777, 555] on input "My boss gifts me with a company perk they know I will love" at bounding box center [761, 539] width 33 height 33
radio input "false"
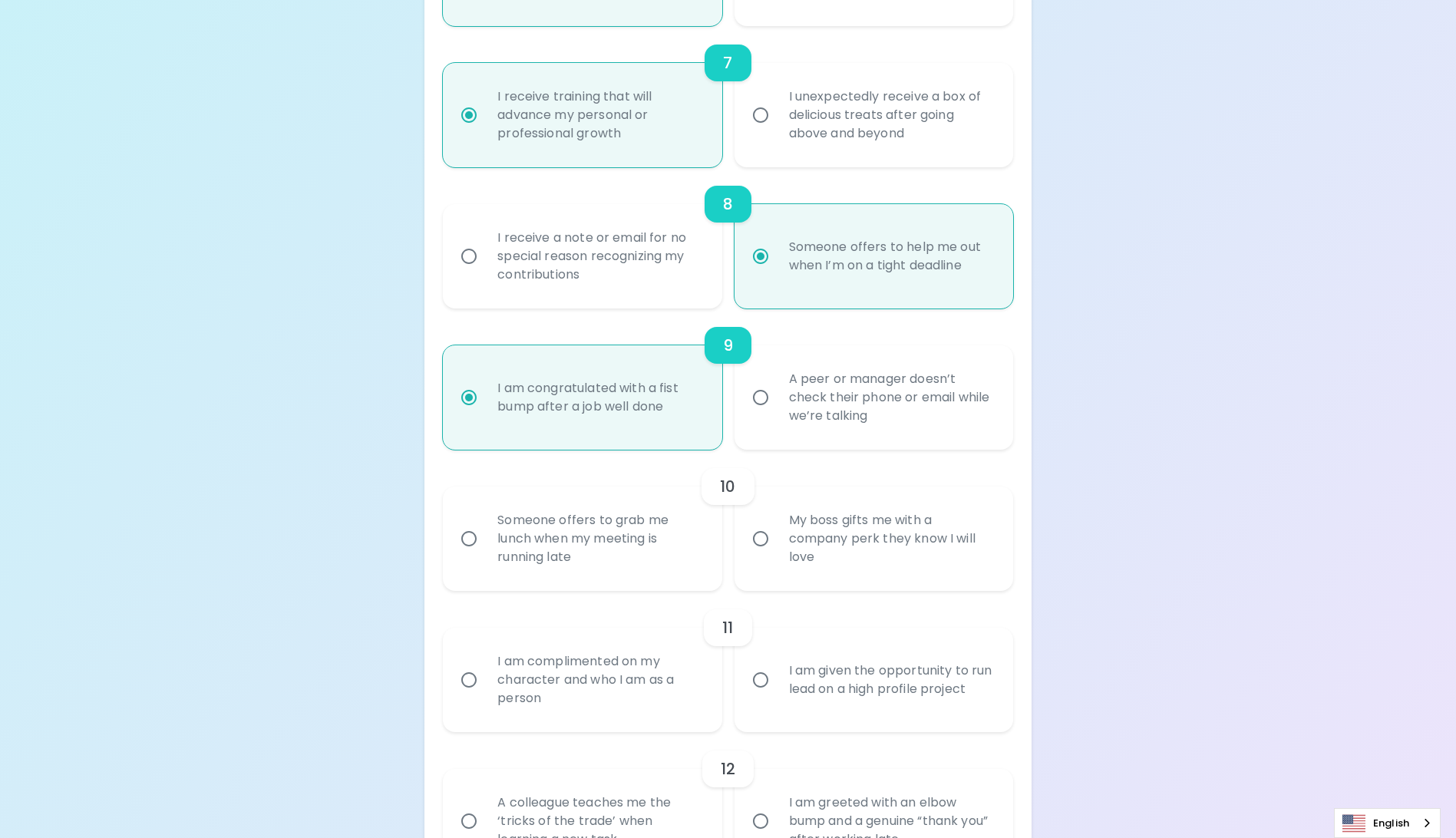
radio input "false"
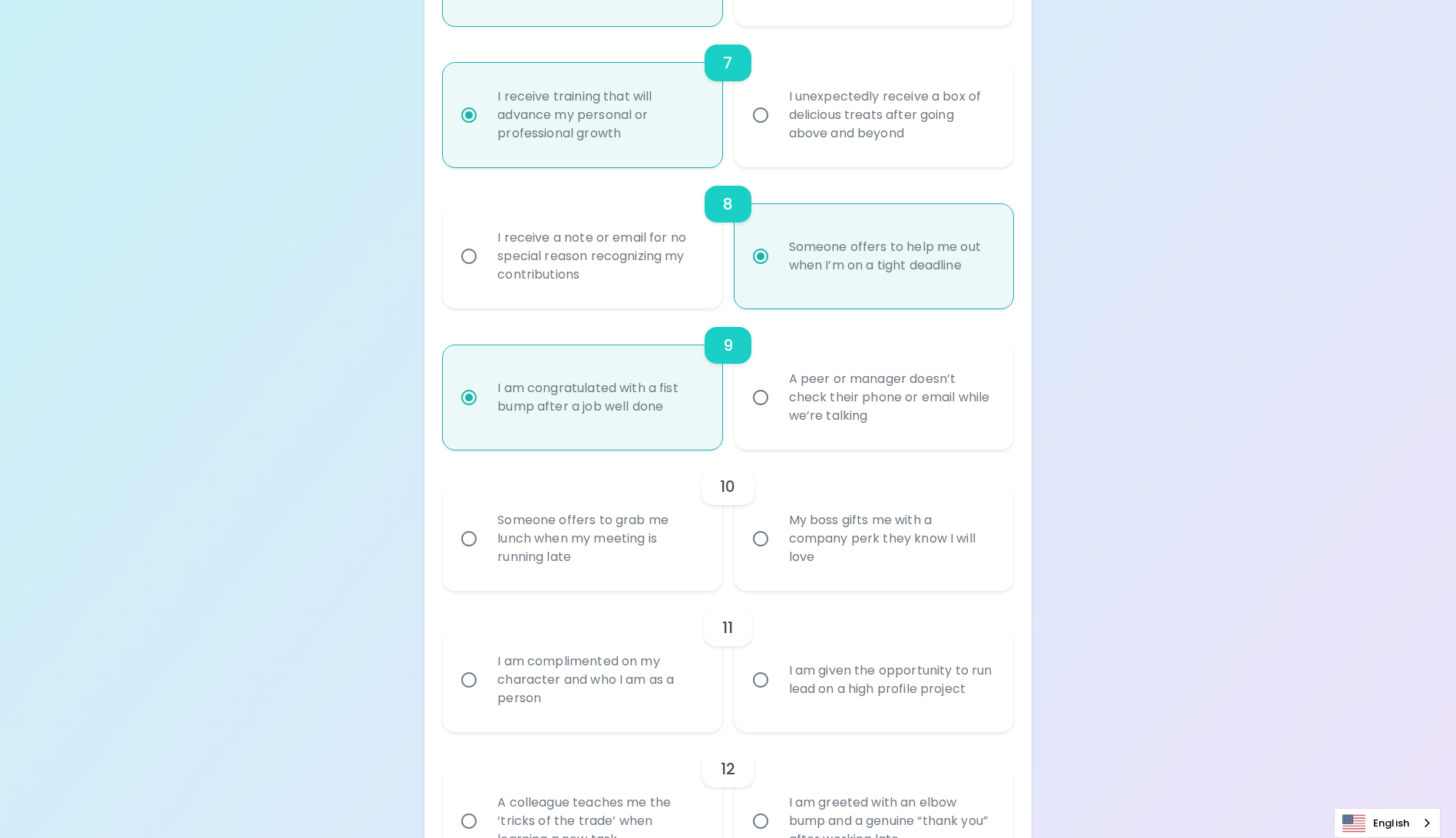
radio input "false"
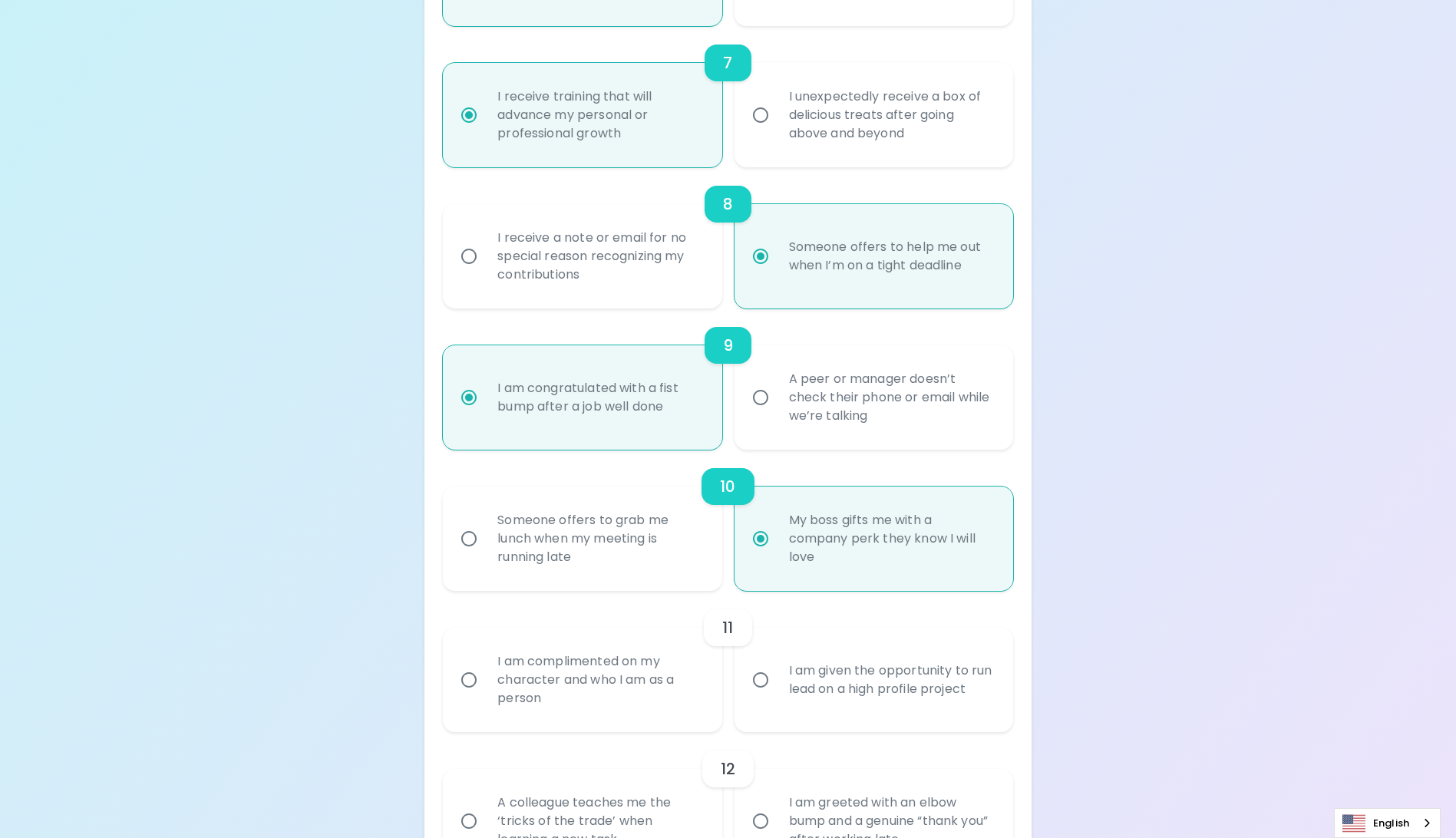
scroll to position [1311, 0]
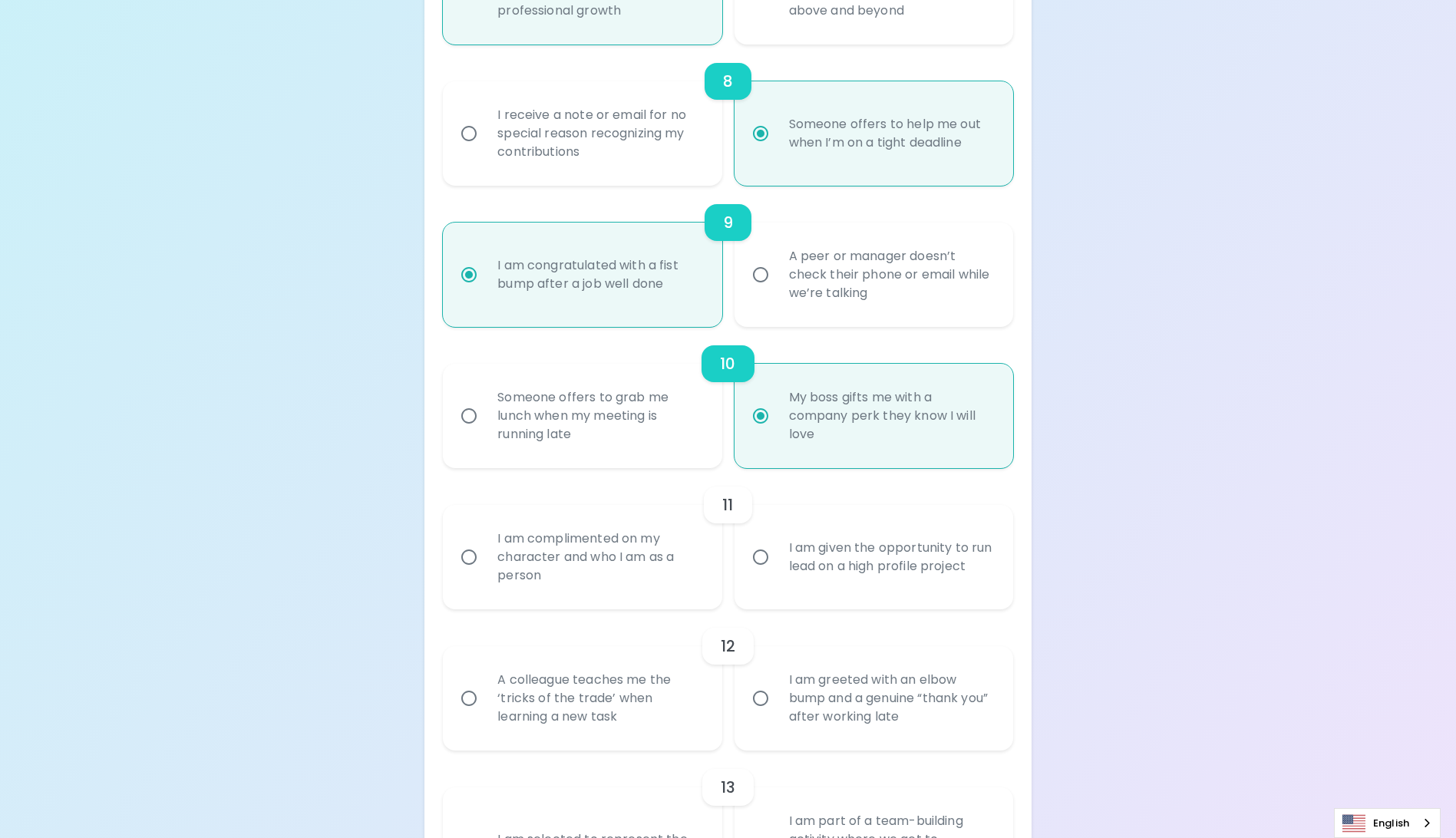
radio input "true"
click at [555, 603] on div "I am complimented on my character and who I am as a person" at bounding box center [599, 557] width 228 height 92
click at [485, 574] on input "I am complimented on my character and who I am as a person" at bounding box center [469, 557] width 33 height 33
radio input "false"
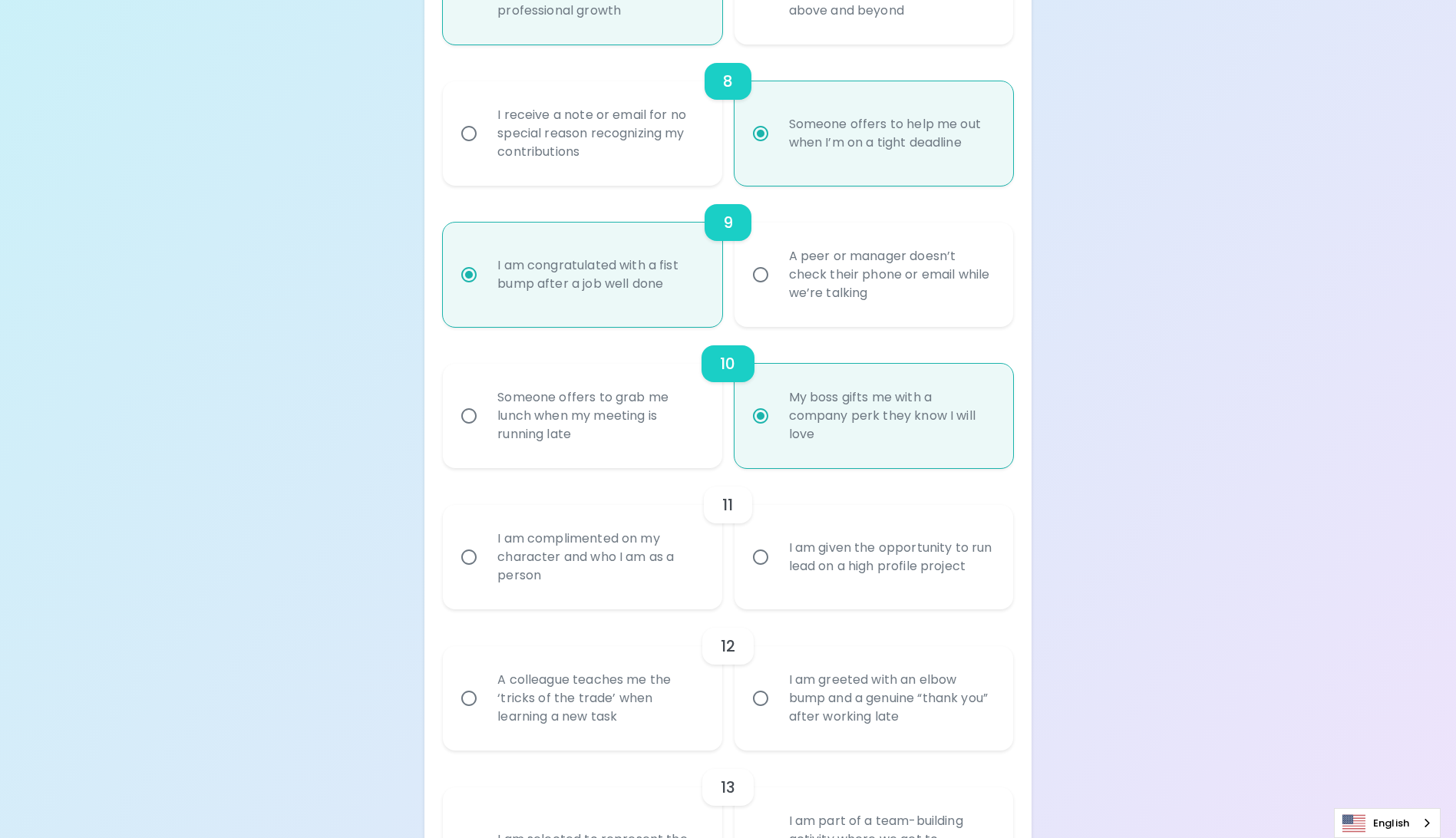
radio input "false"
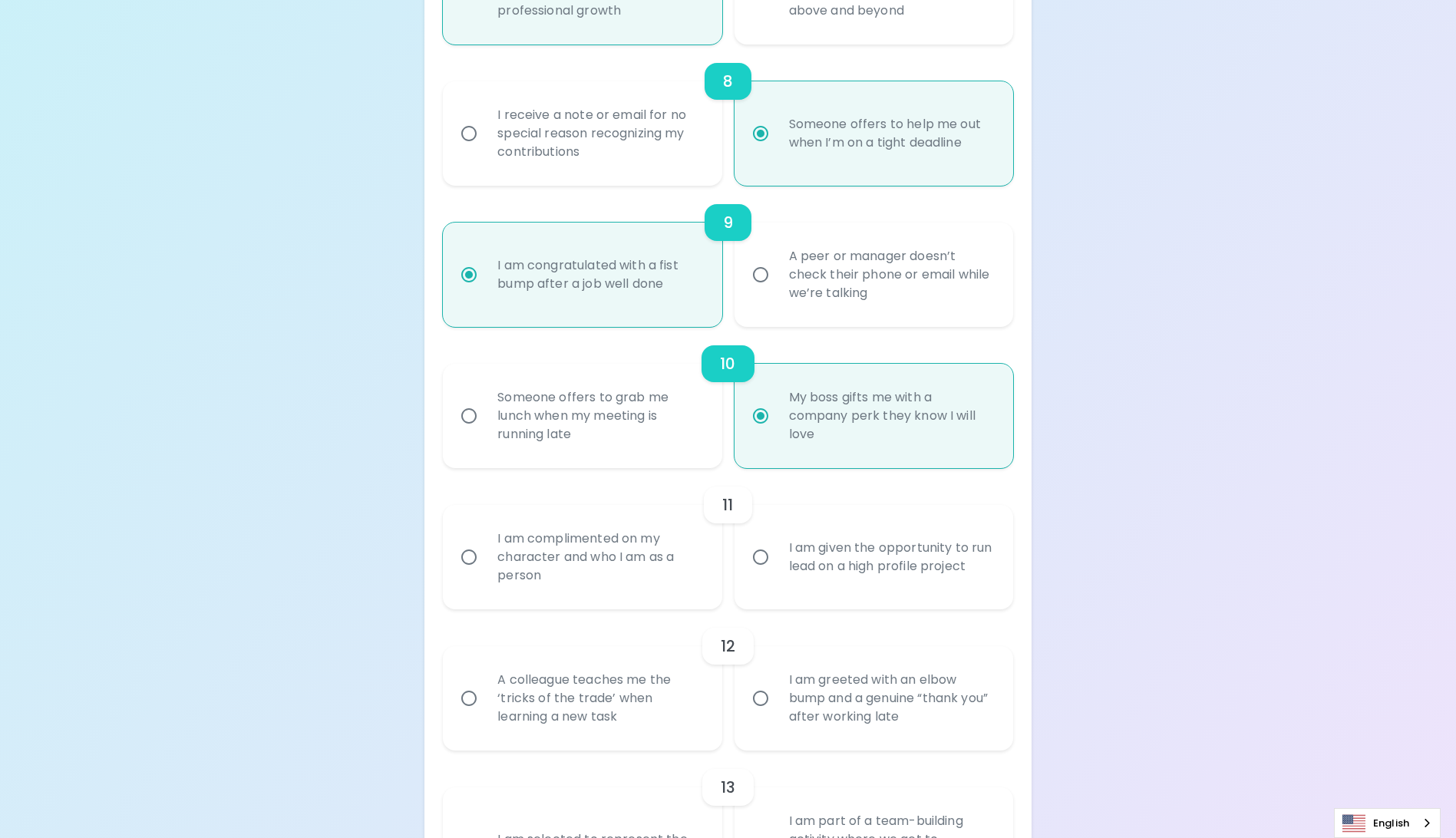
radio input "false"
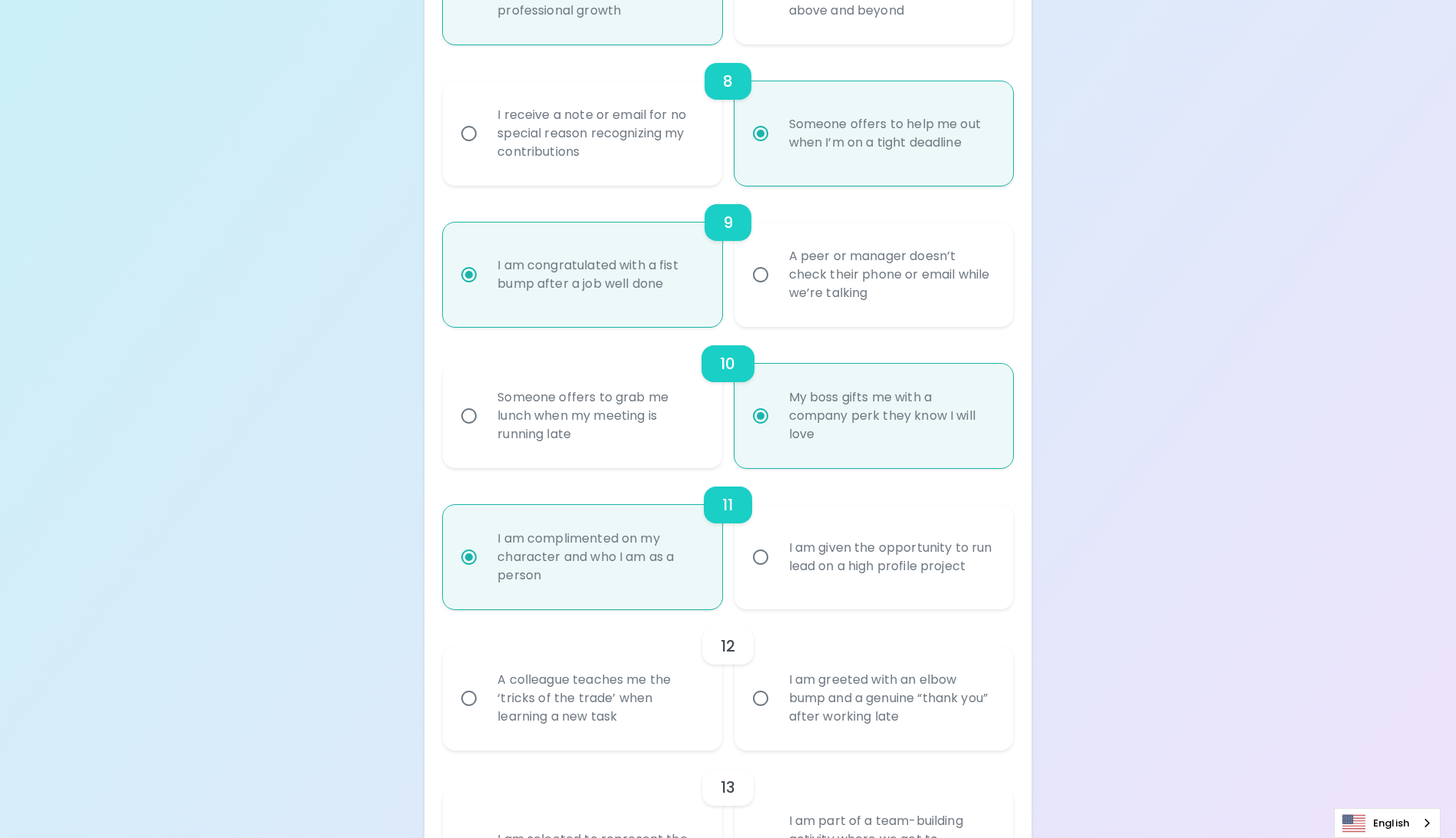
scroll to position [1434, 0]
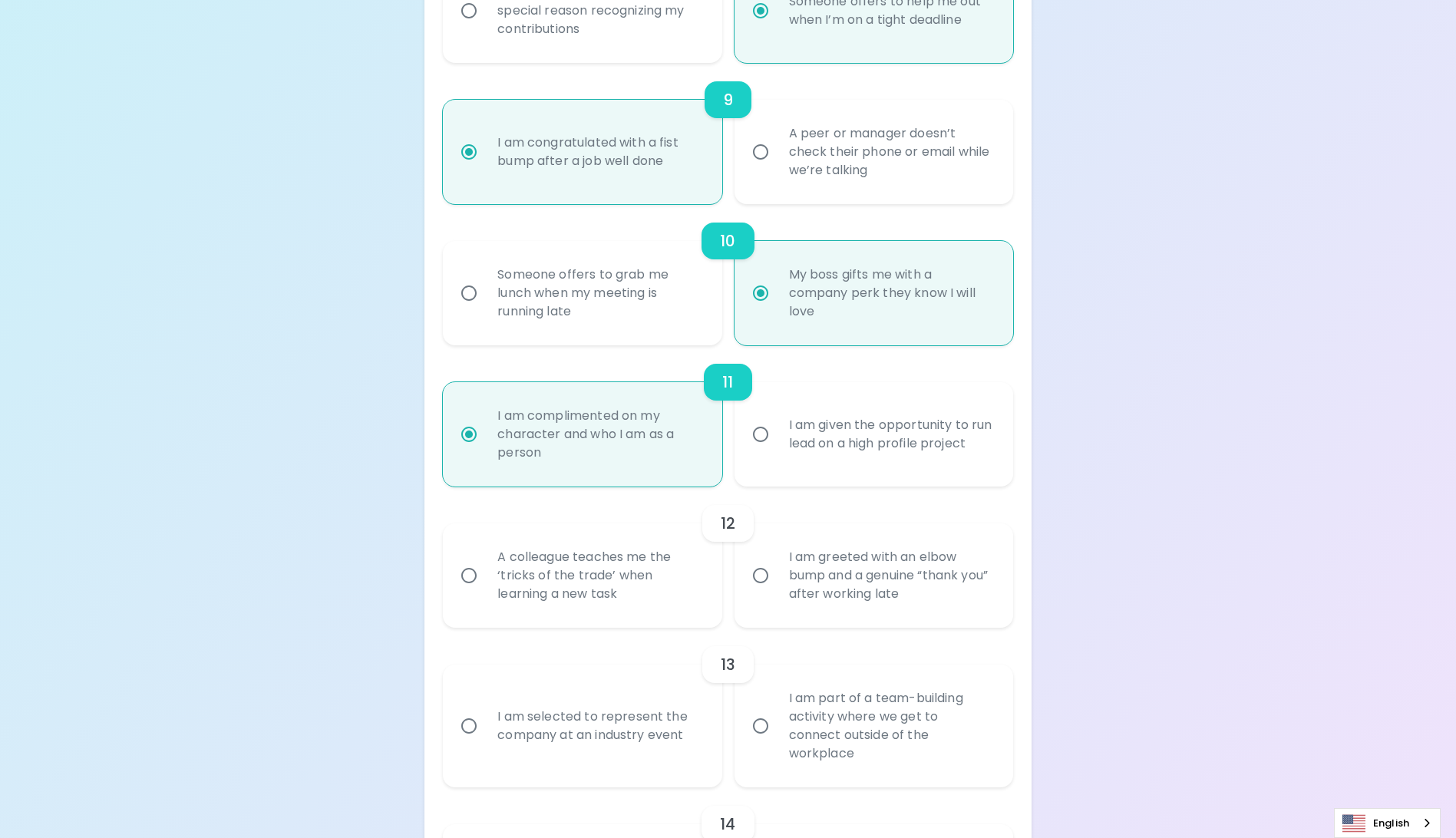
radio input "true"
click at [531, 608] on div "A colleague teaches me the ‘tricks of the trade’ when learning a new task" at bounding box center [599, 576] width 228 height 92
click at [485, 592] on input "A colleague teaches me the ‘tricks of the trade’ when learning a new task" at bounding box center [469, 576] width 33 height 33
radio input "false"
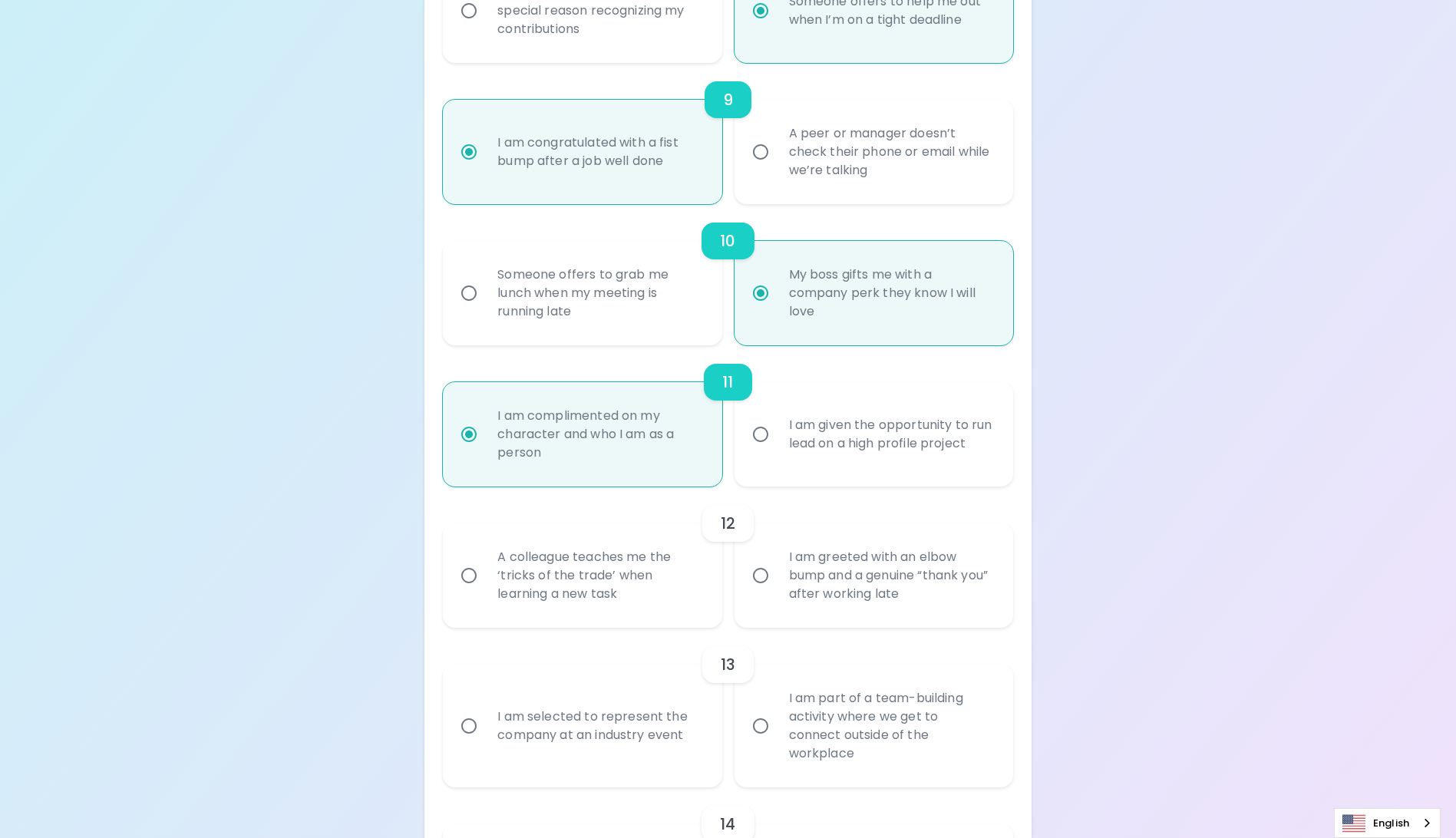
radio input "false"
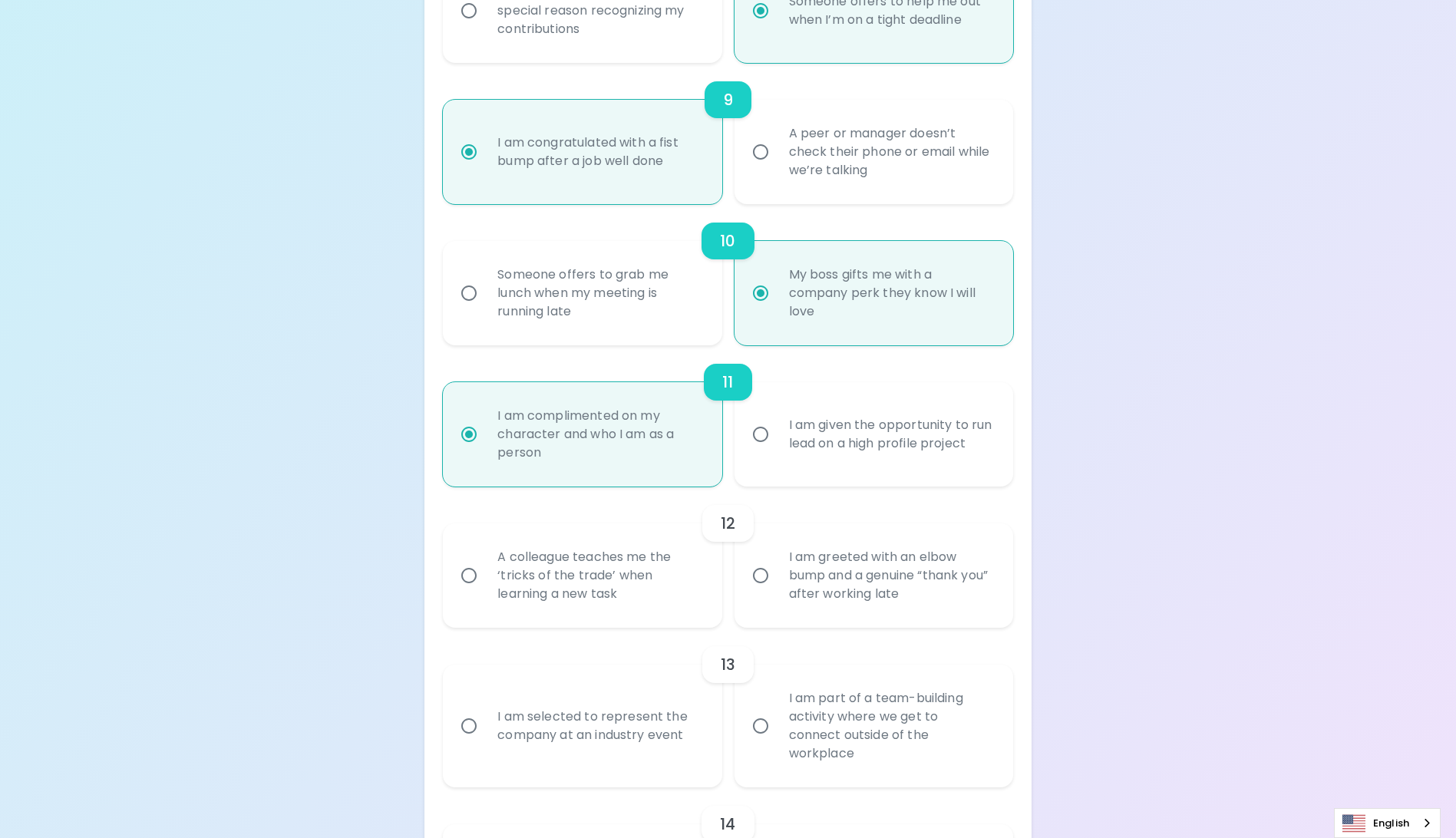
radio input "false"
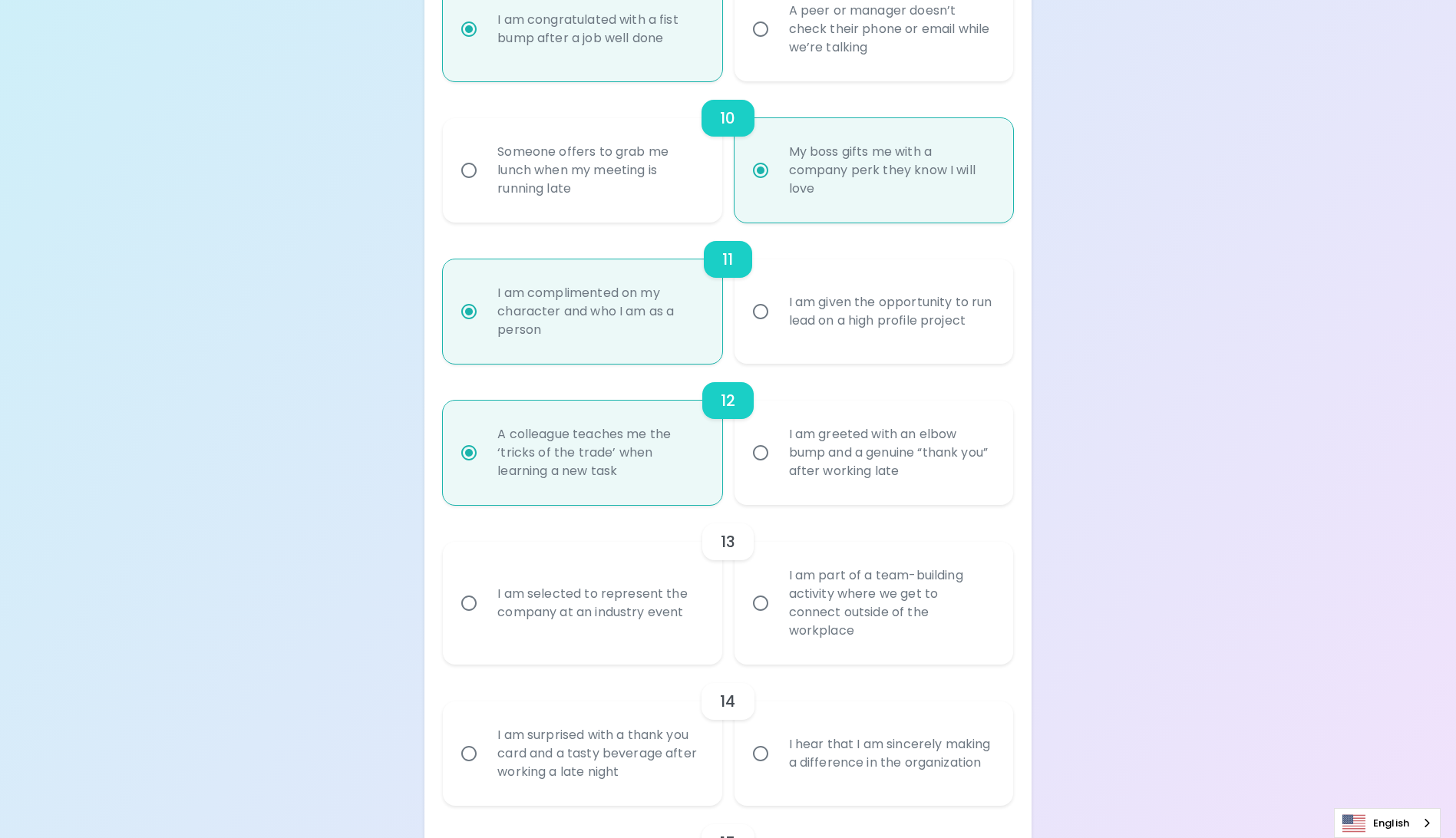
scroll to position [1710, 0]
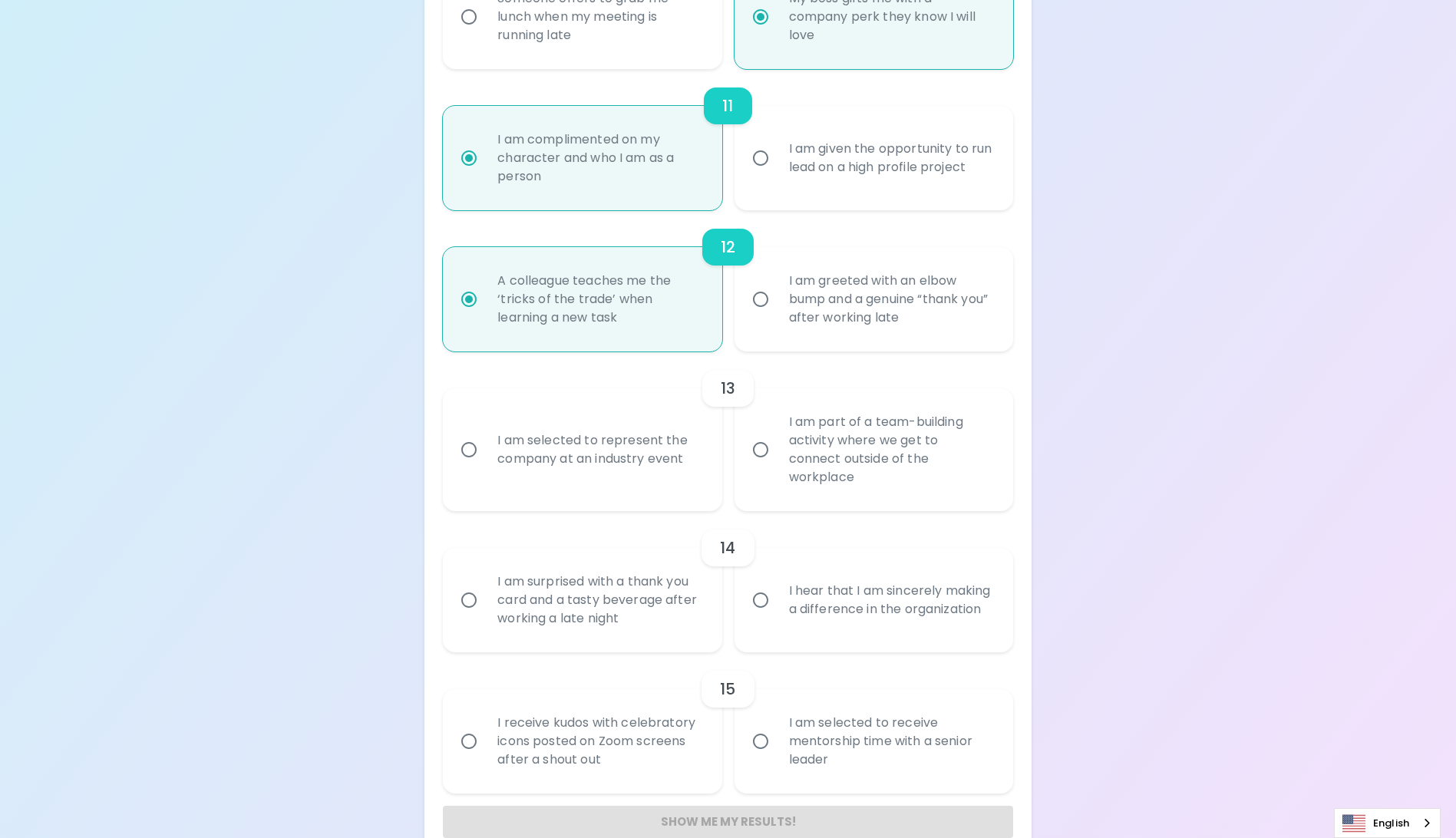
radio input "true"
click at [764, 461] on input "I am part of a team-building activity where we get to connect outside of the wo…" at bounding box center [761, 450] width 33 height 33
radio input "false"
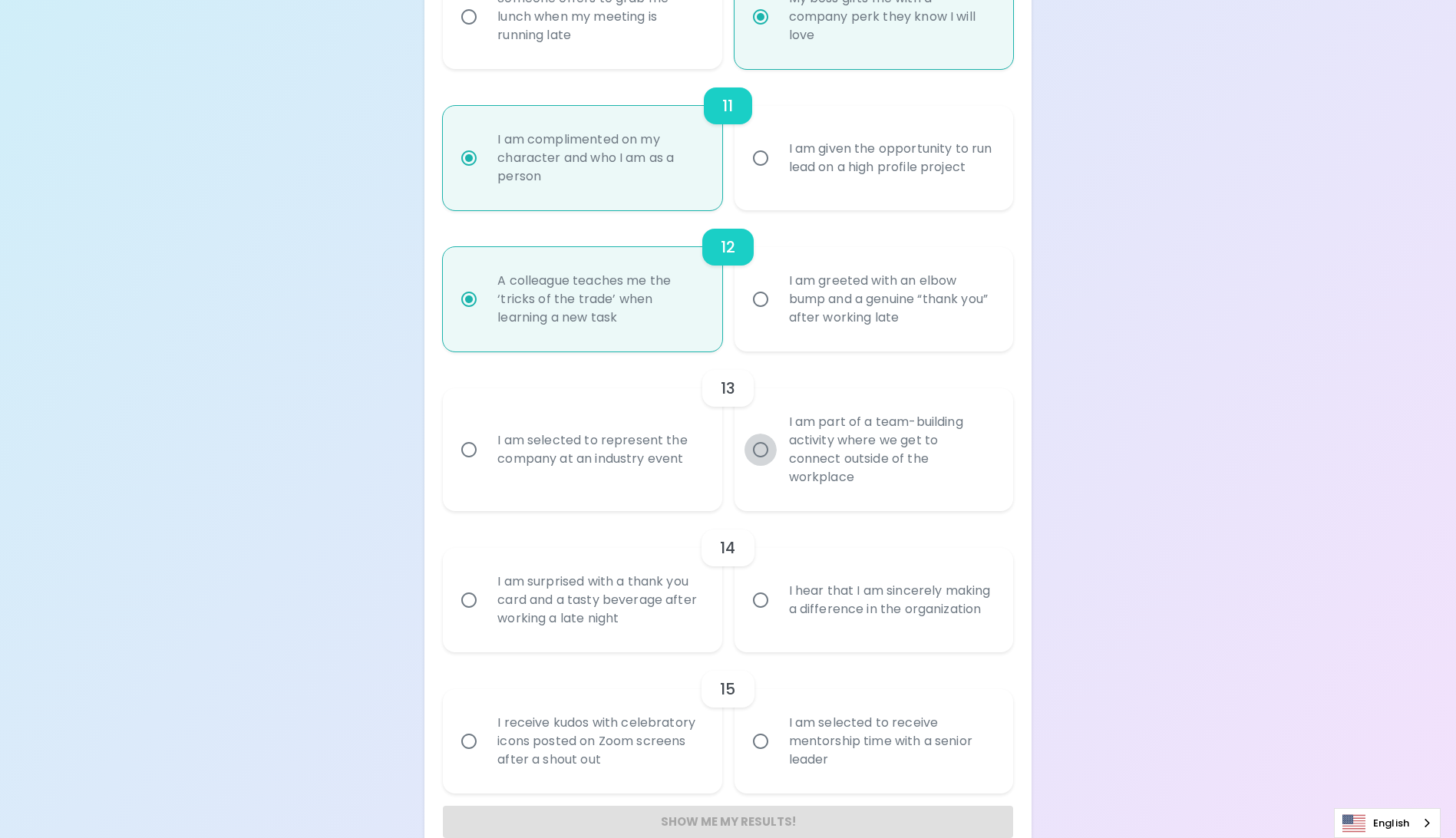
radio input "false"
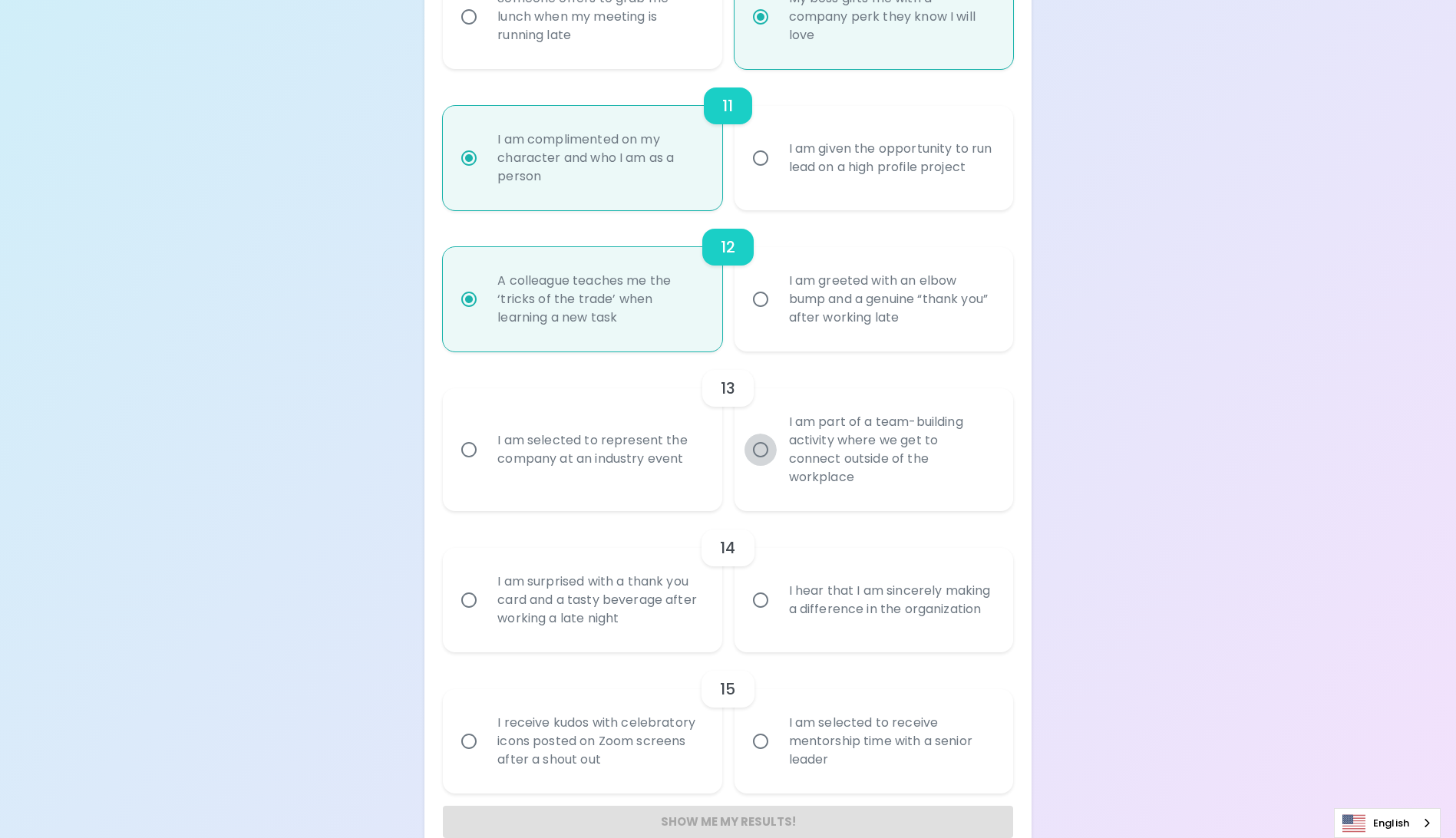
radio input "false"
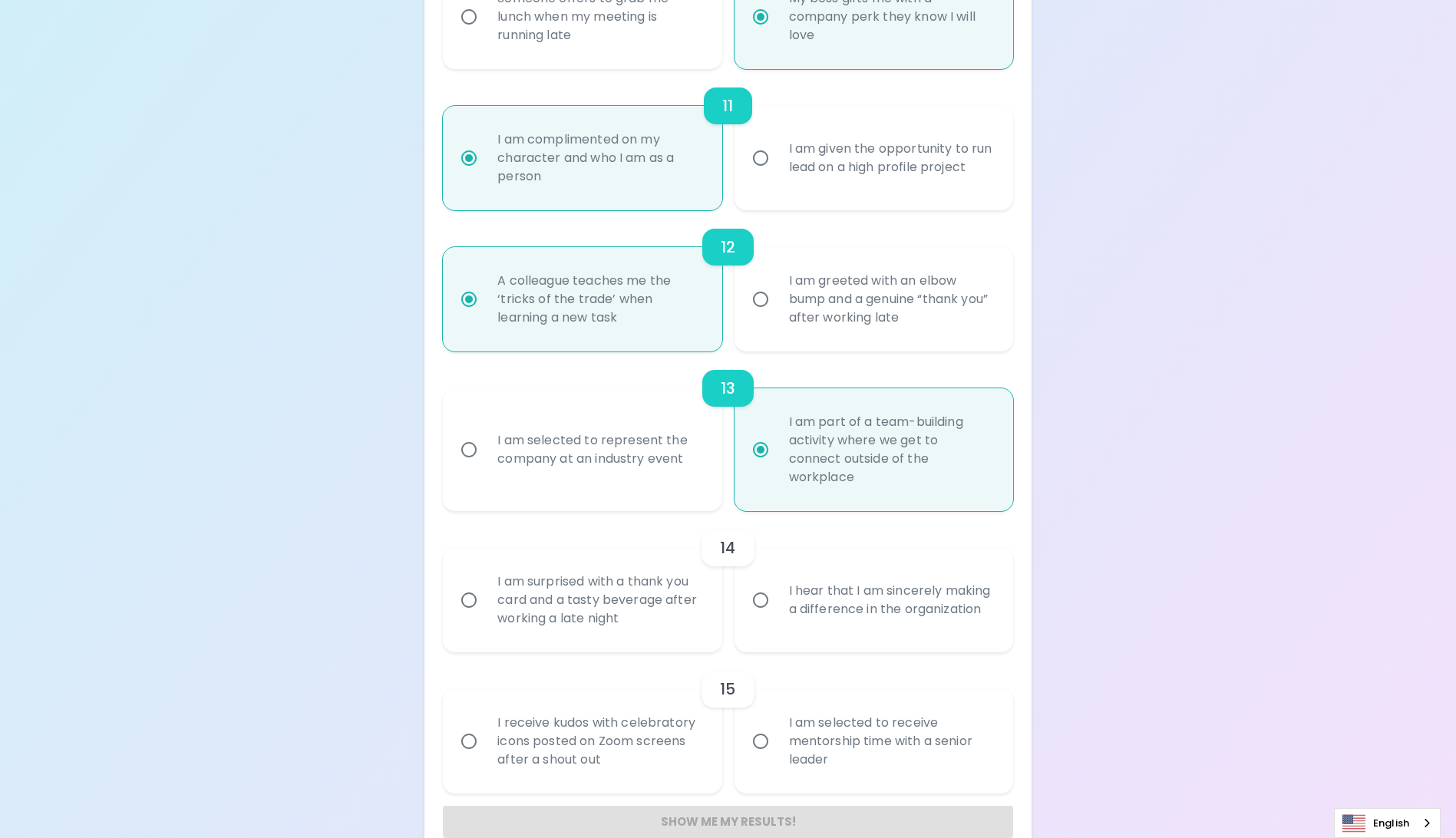
scroll to position [1741, 0]
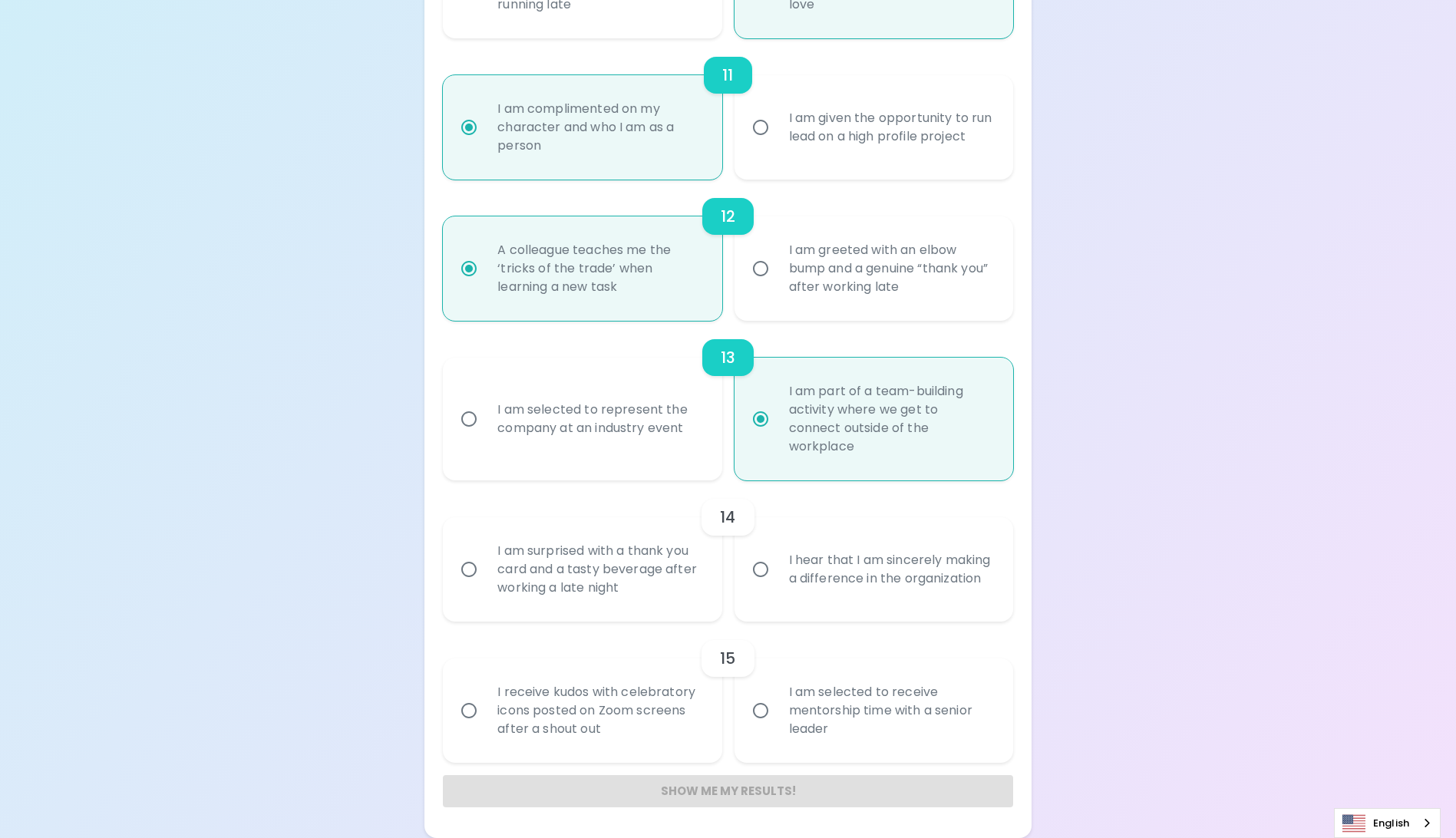
radio input "true"
click at [769, 568] on input "I hear that I am sincerely making a difference in the organization" at bounding box center [761, 570] width 33 height 33
radio input "false"
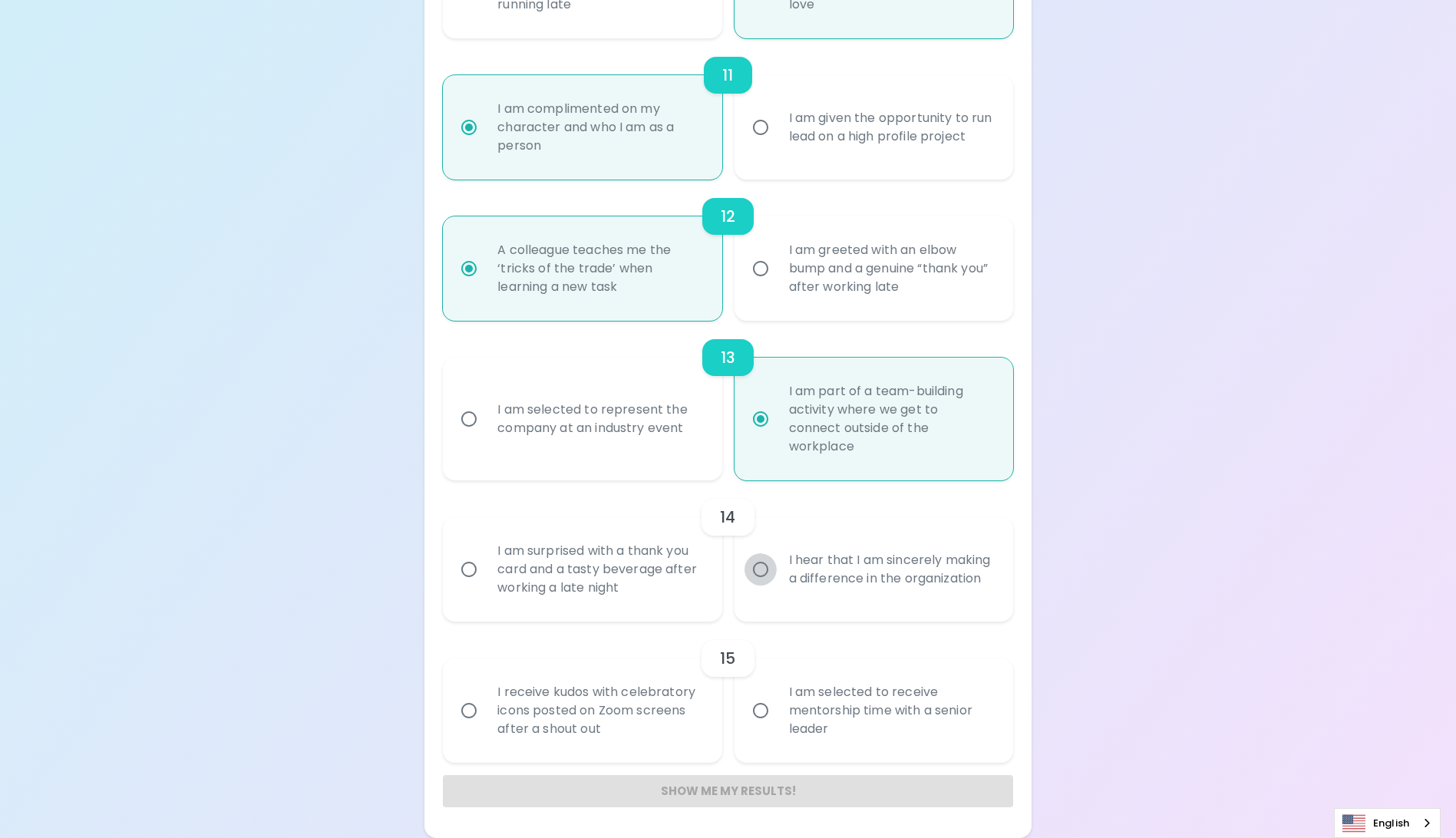
radio input "false"
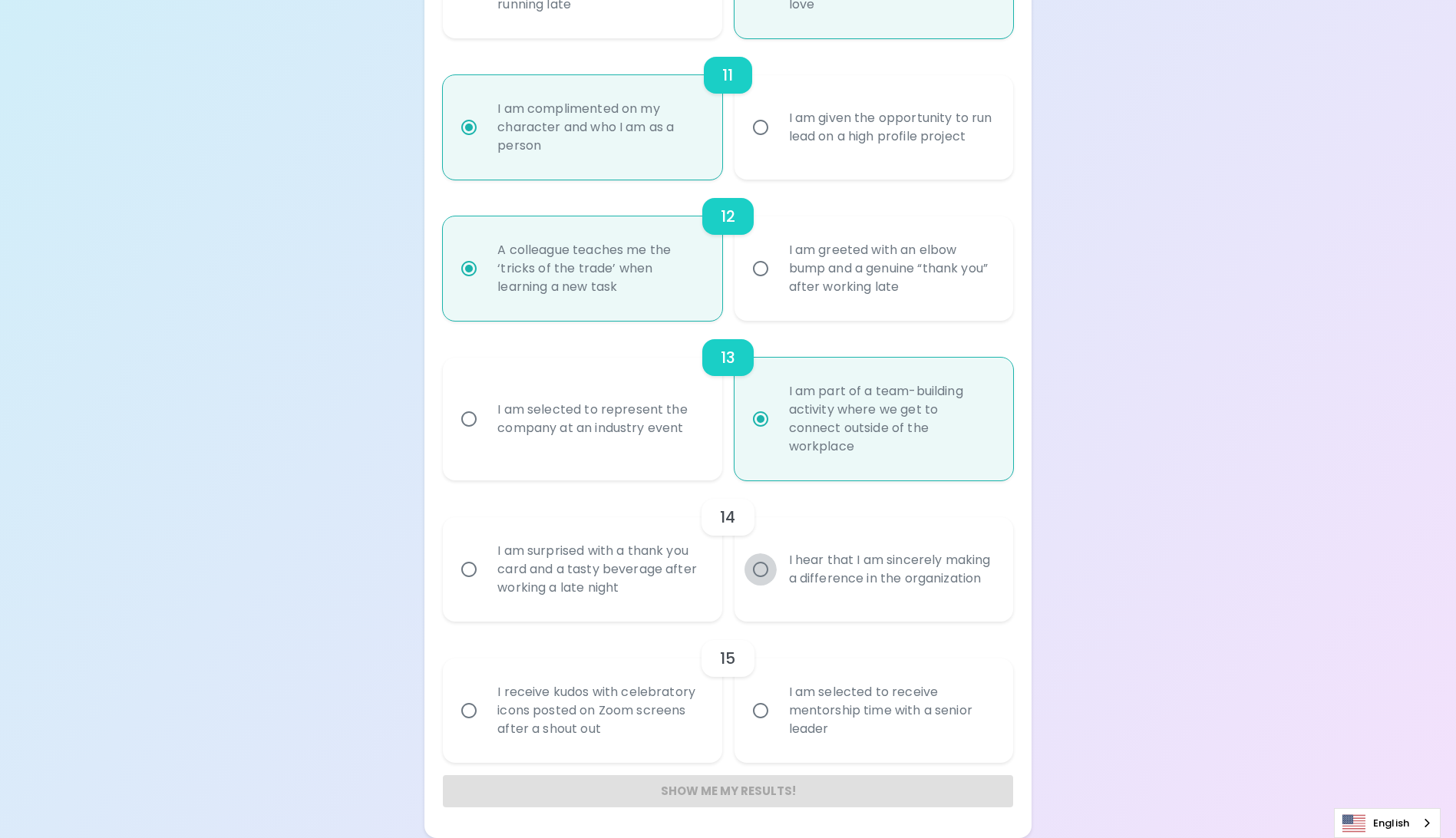
radio input "false"
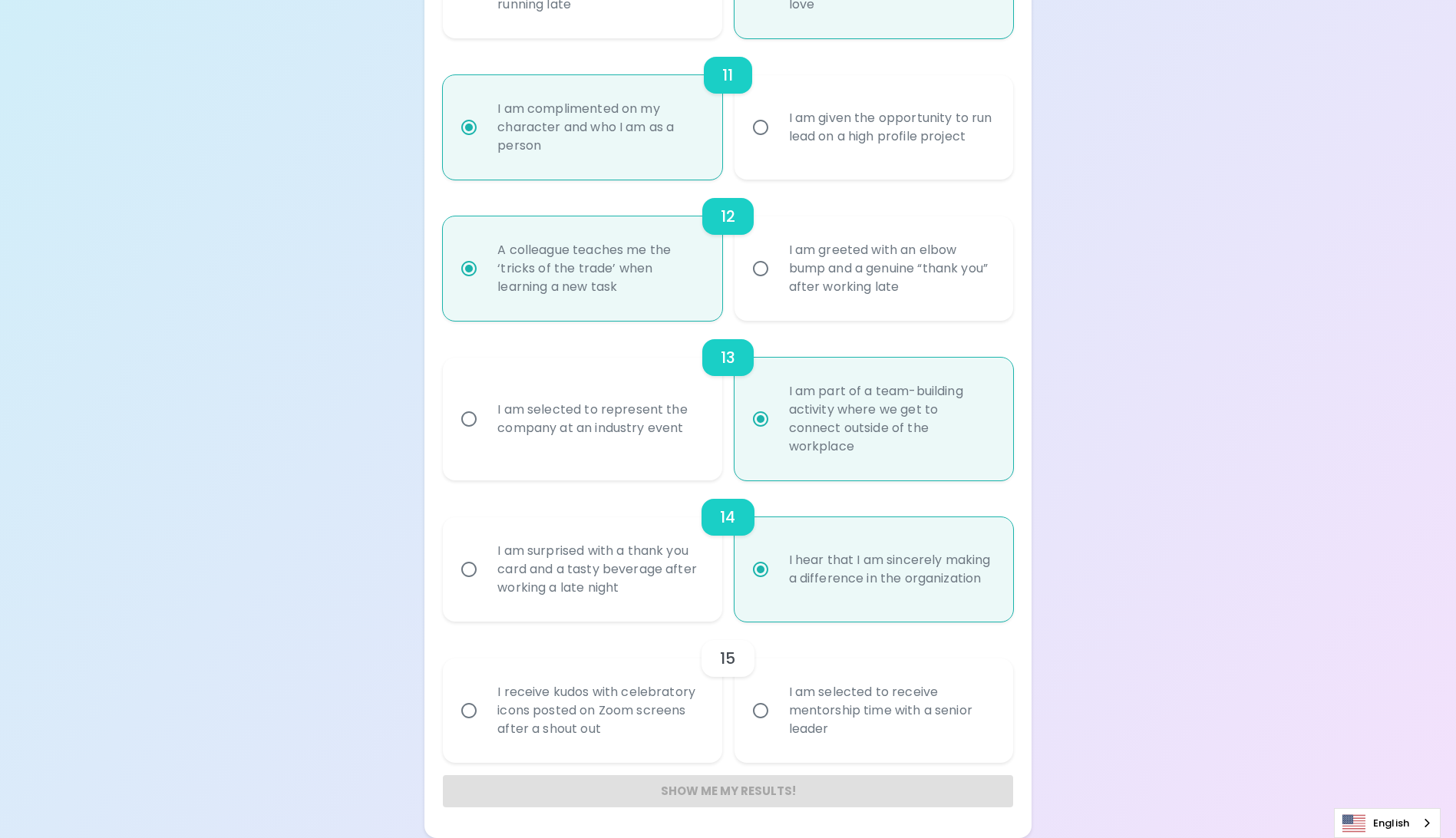
radio input "true"
click at [762, 717] on input "I am selected to receive mentorship time with a senior leader" at bounding box center [761, 711] width 33 height 33
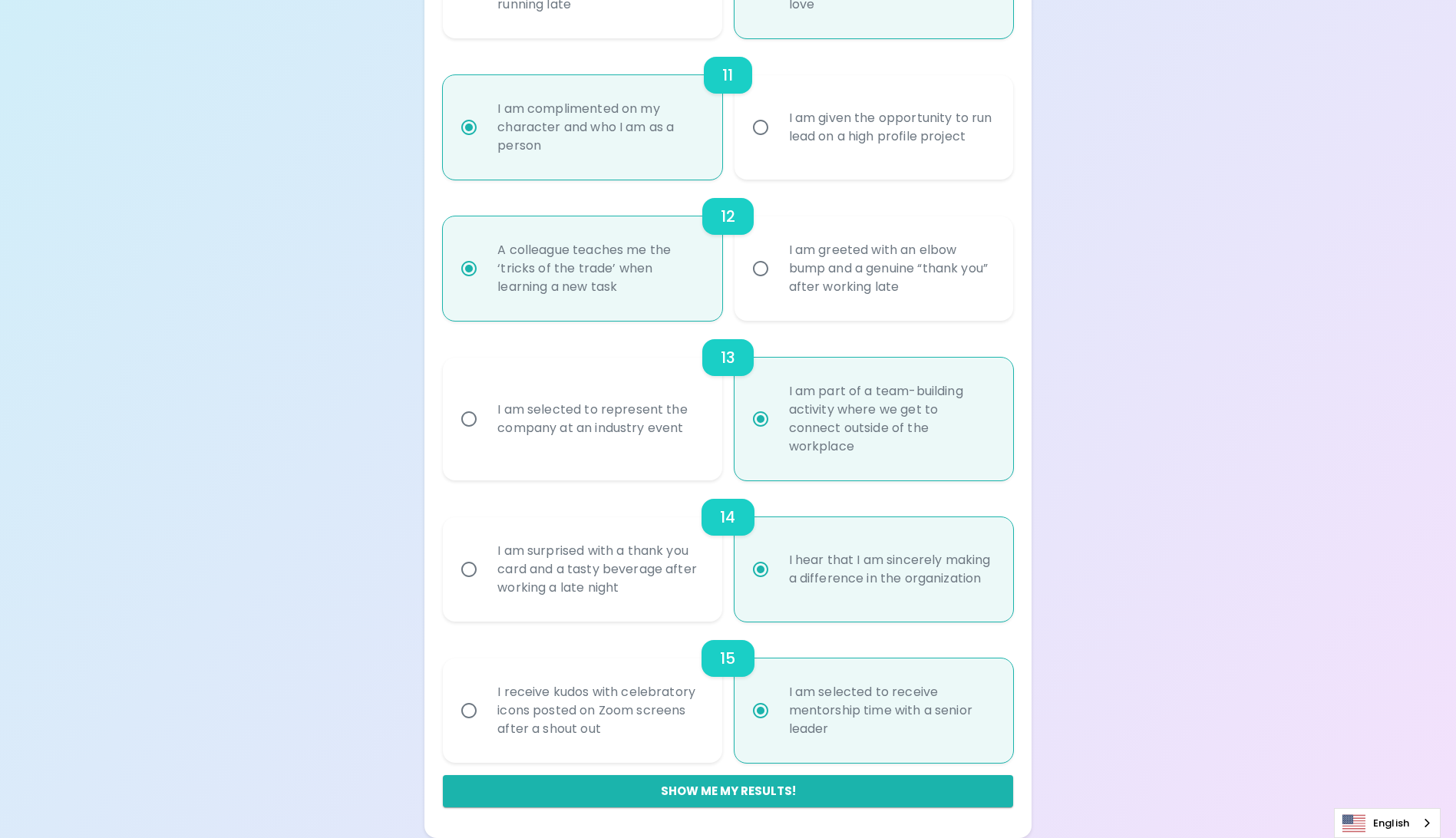
radio input "false"
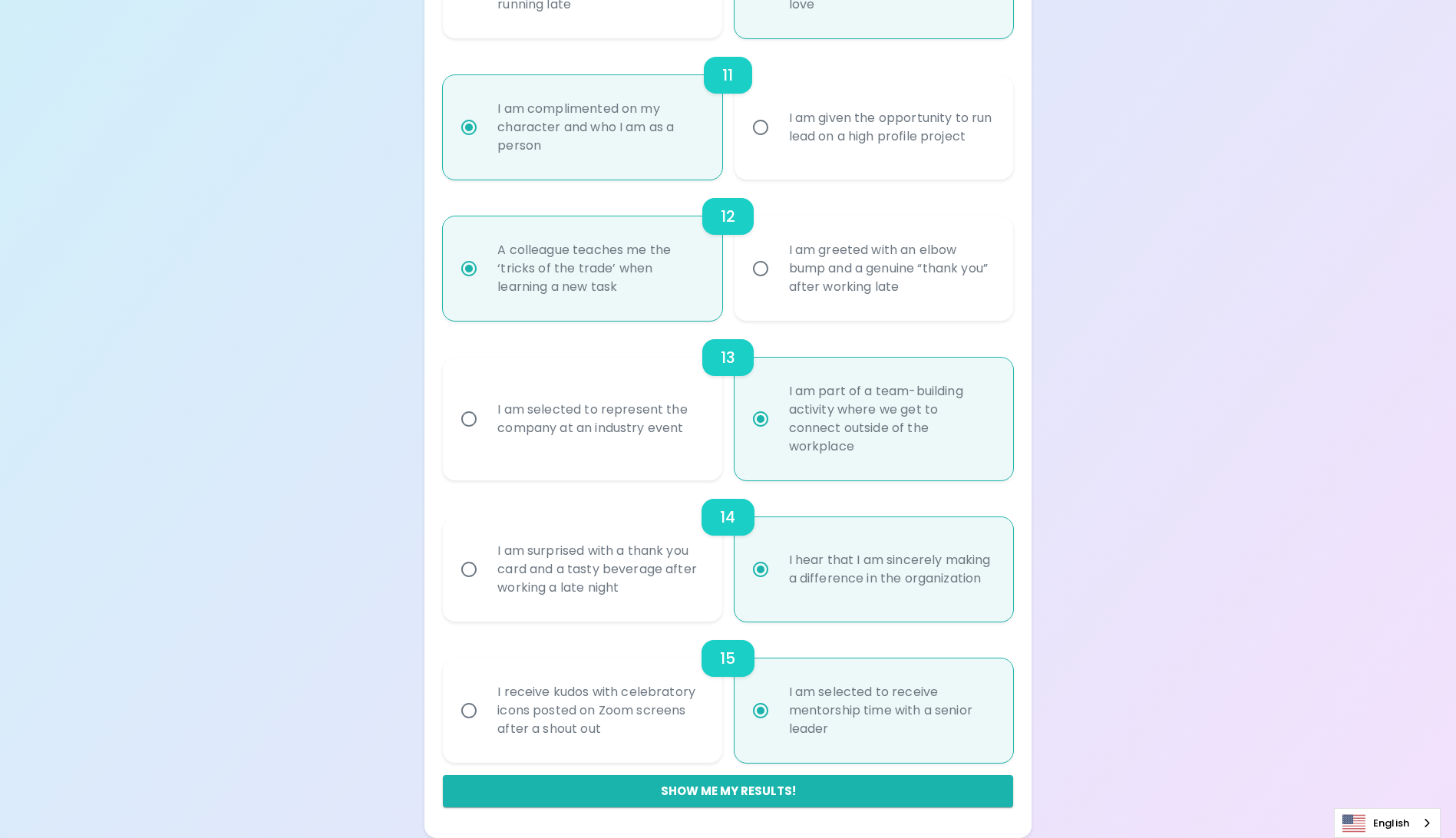
radio input "false"
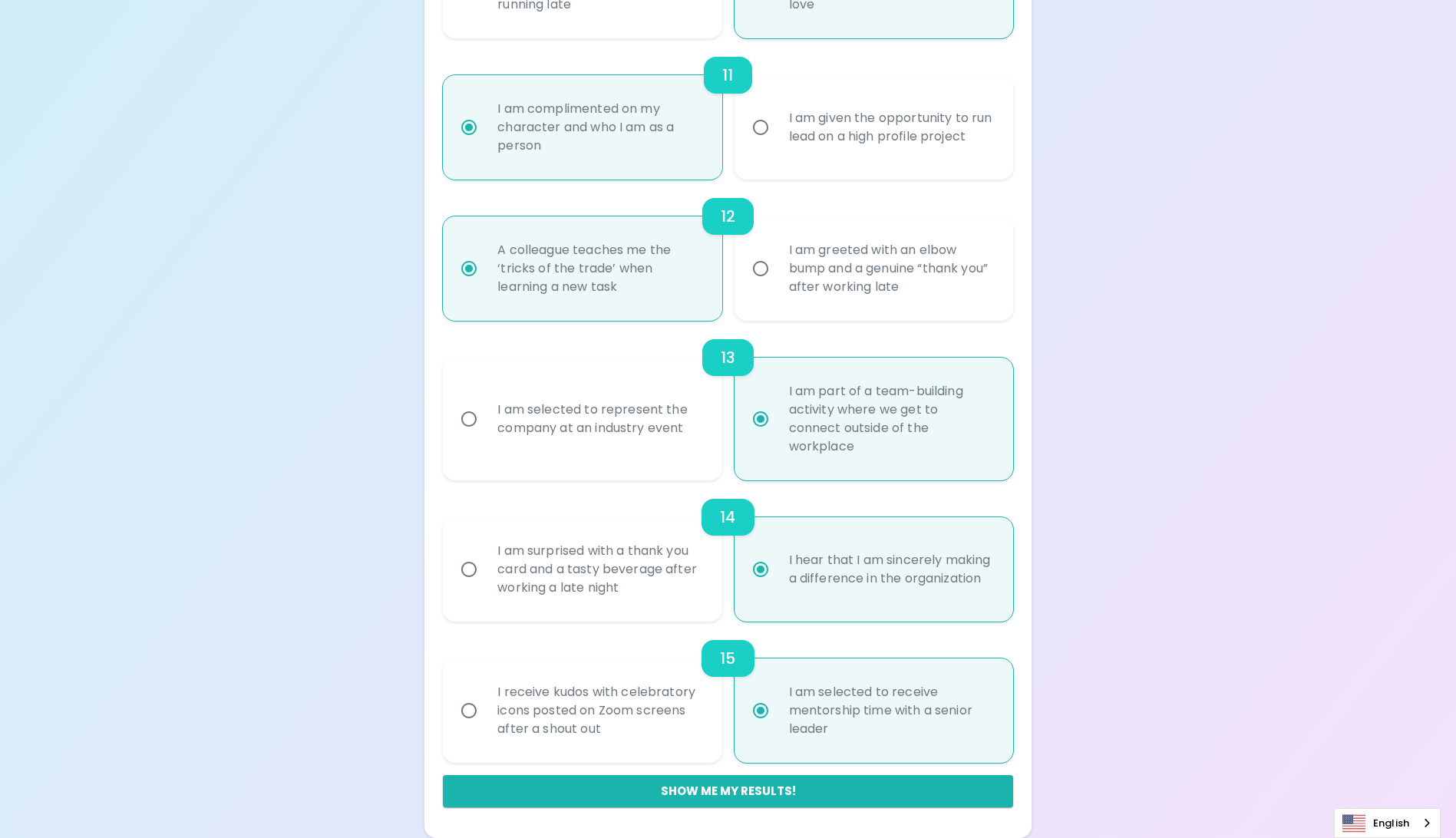
radio input "false"
radio input "true"
click at [672, 792] on button "Show me my results!" at bounding box center [727, 791] width 570 height 33
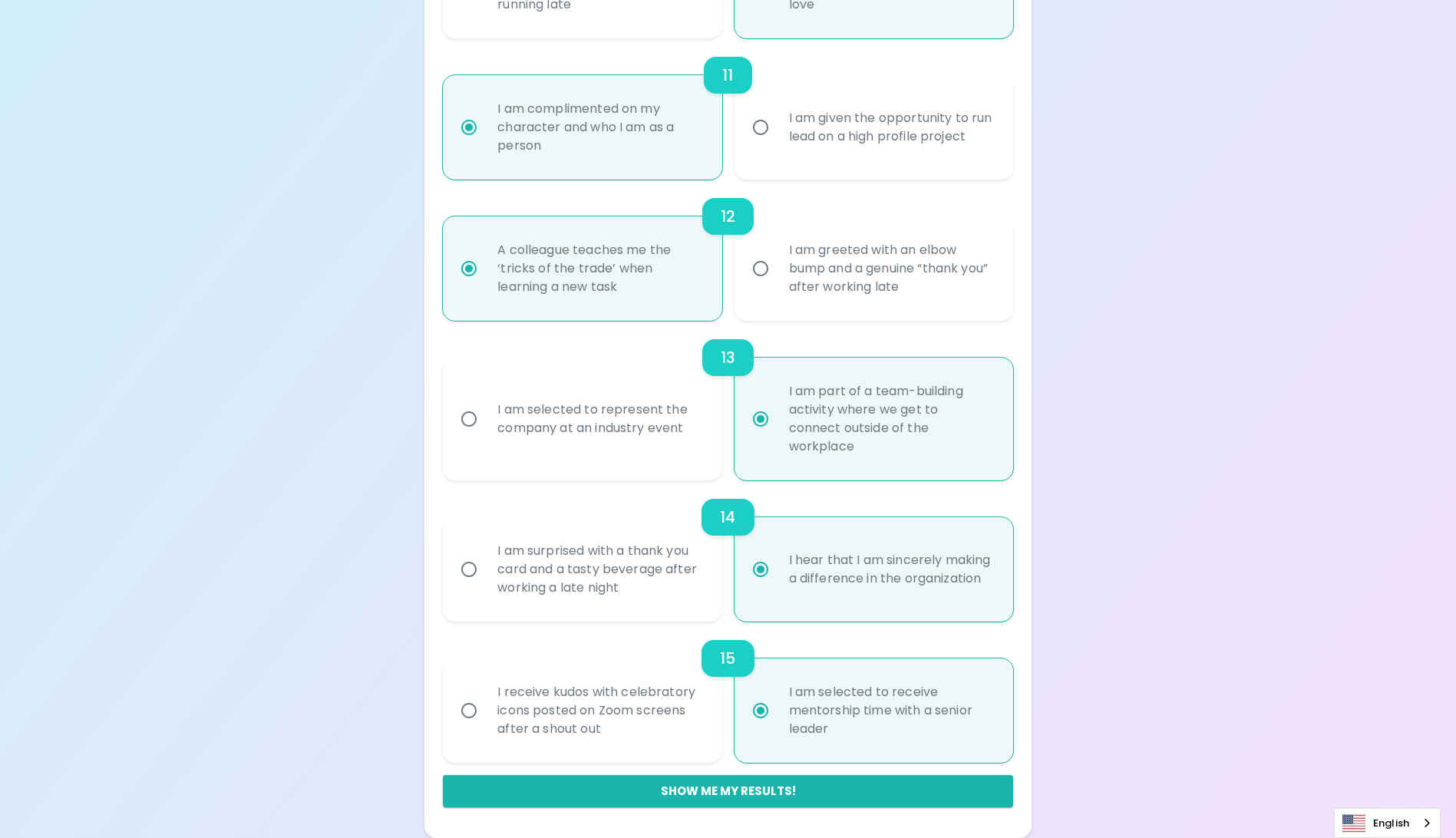
radio input "false"
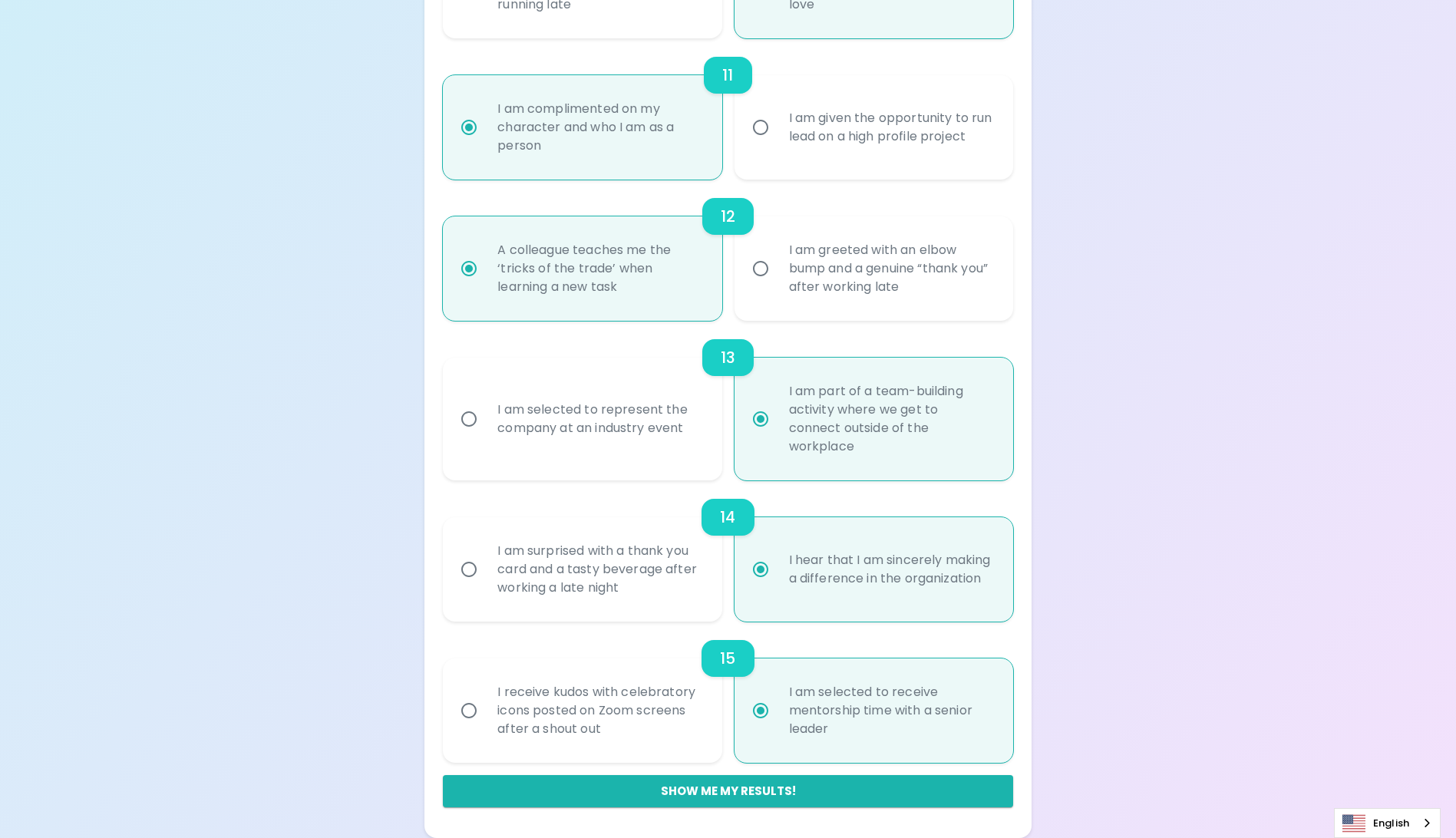
radio input "false"
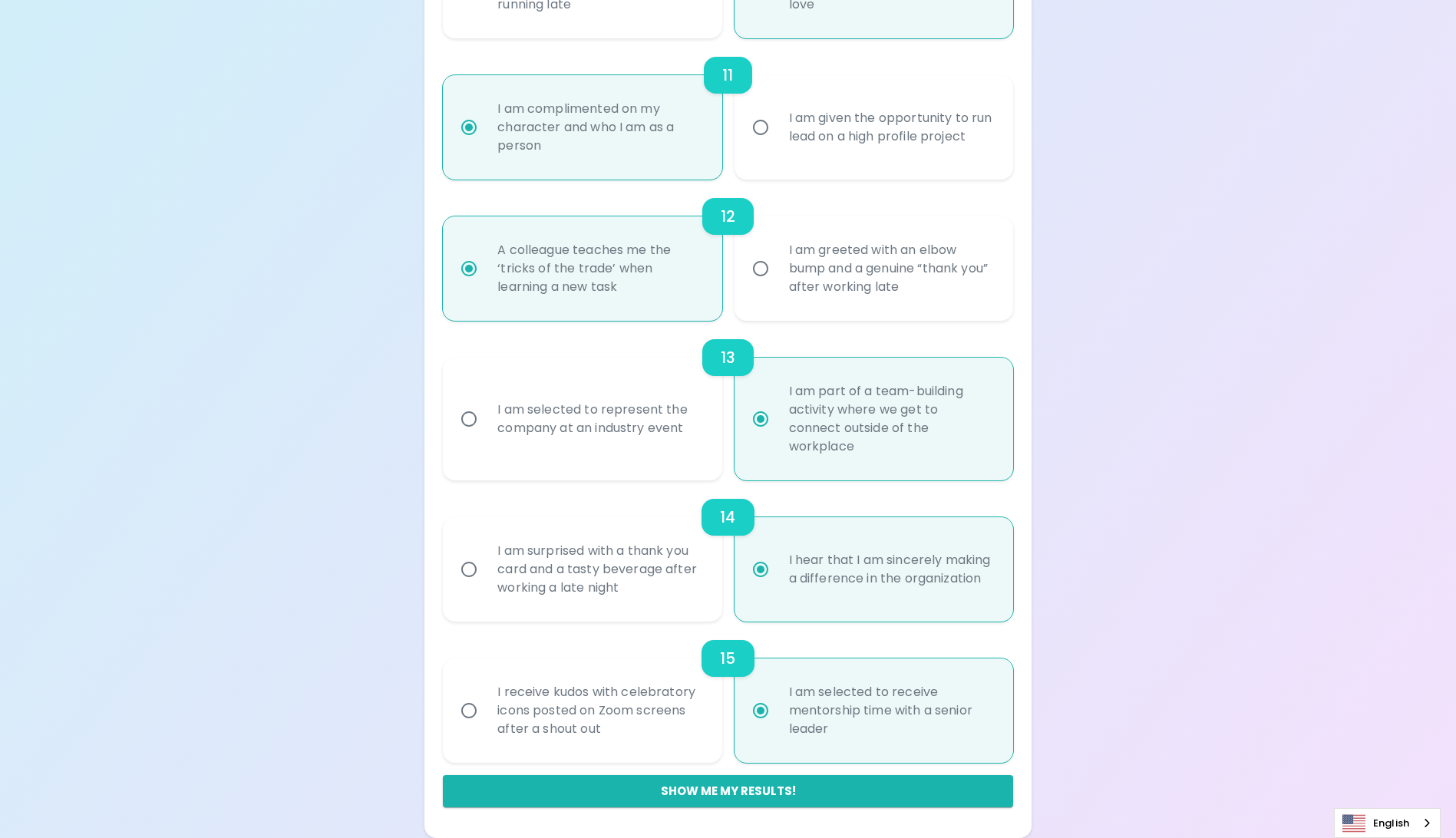
radio input "false"
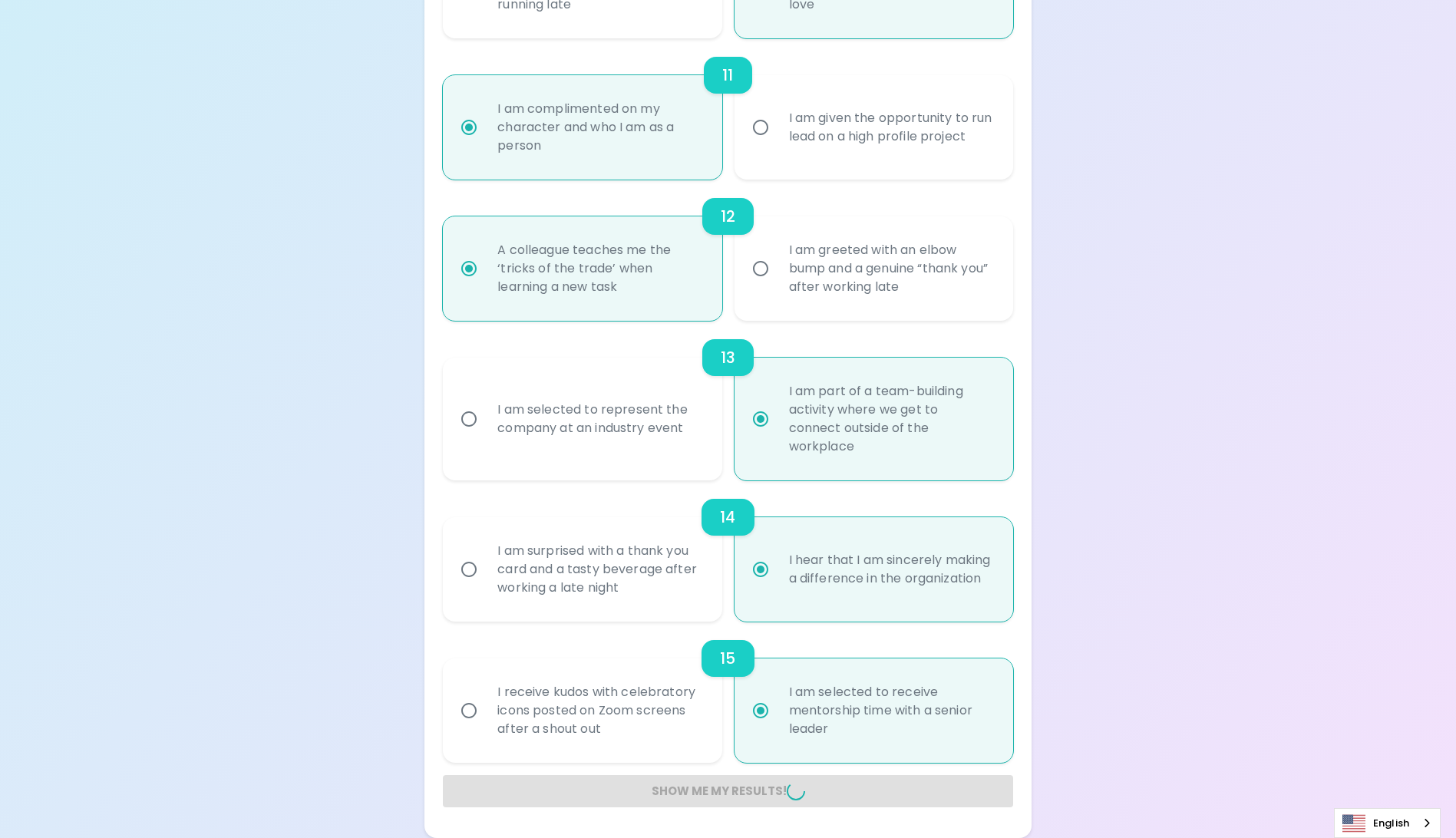
radio input "false"
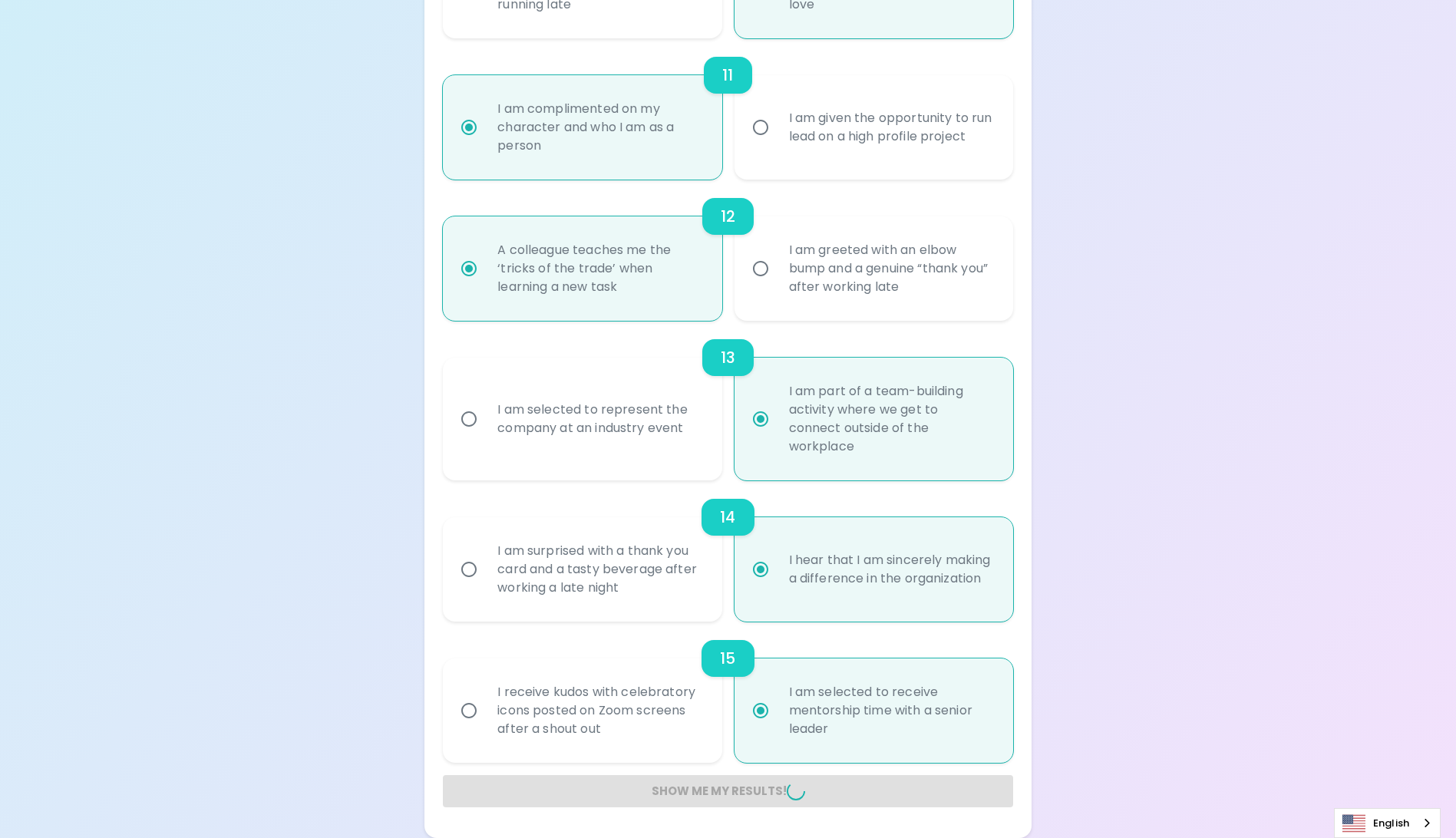
radio input "false"
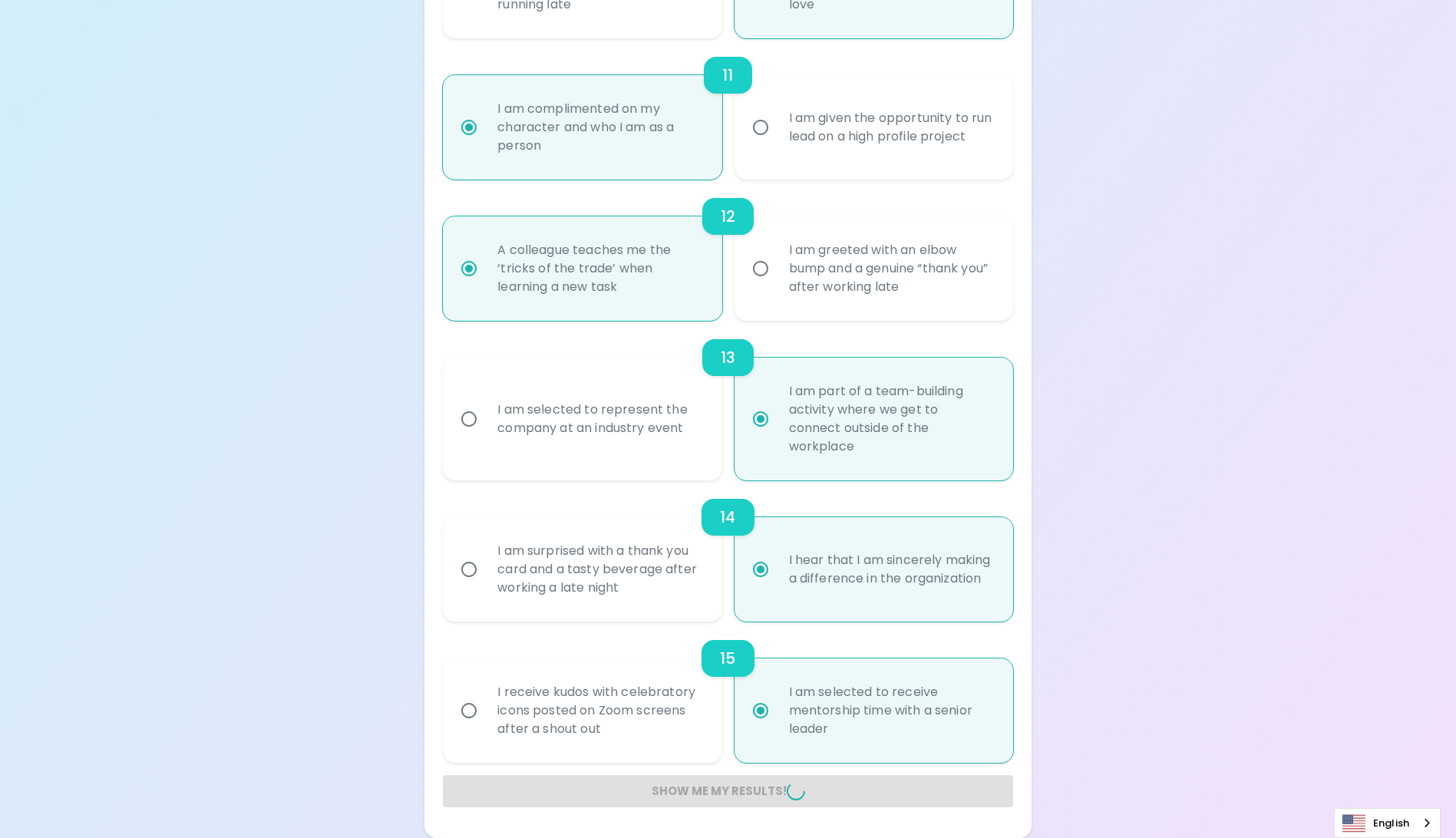
radio input "false"
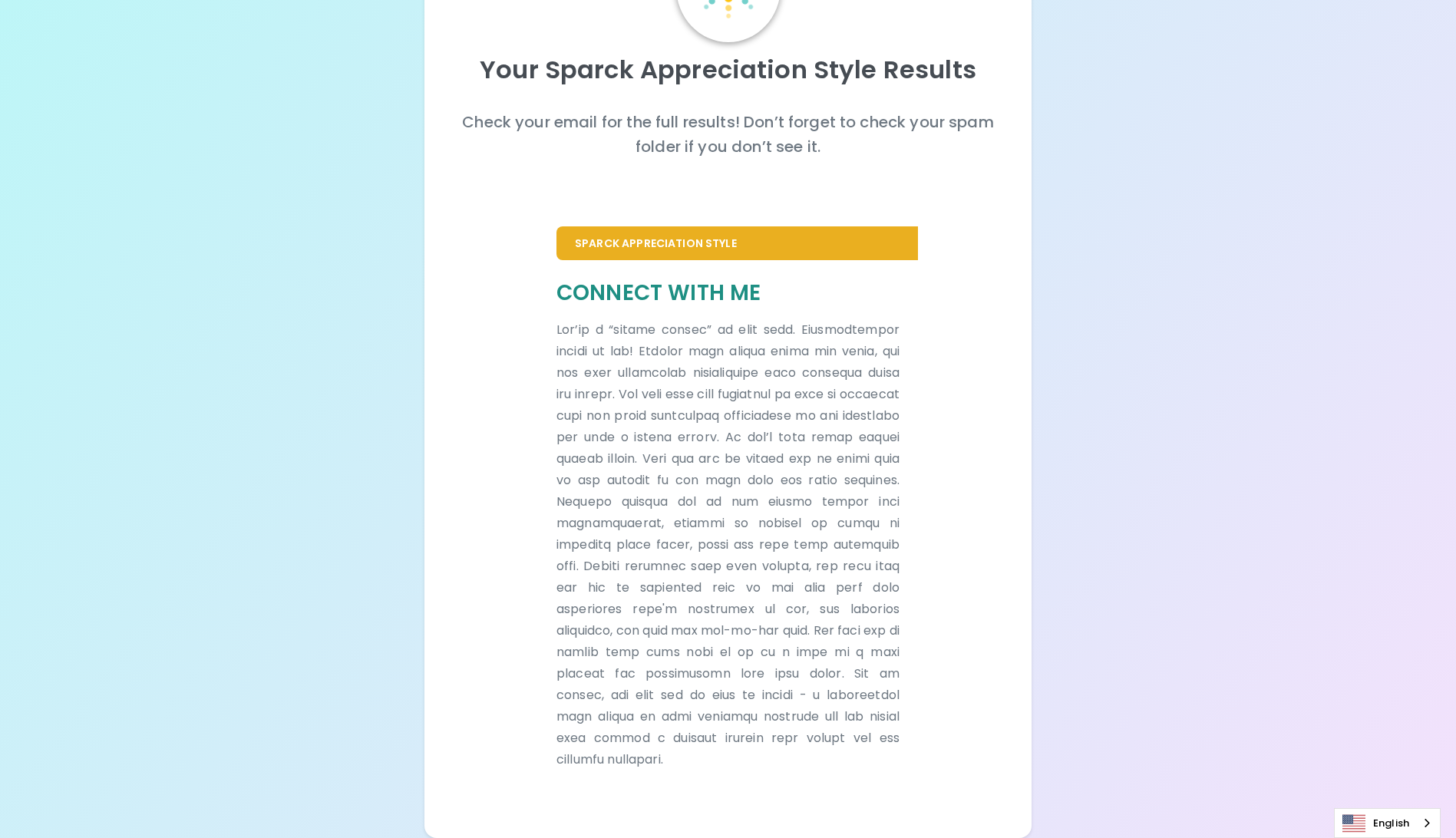
scroll to position [129, 0]
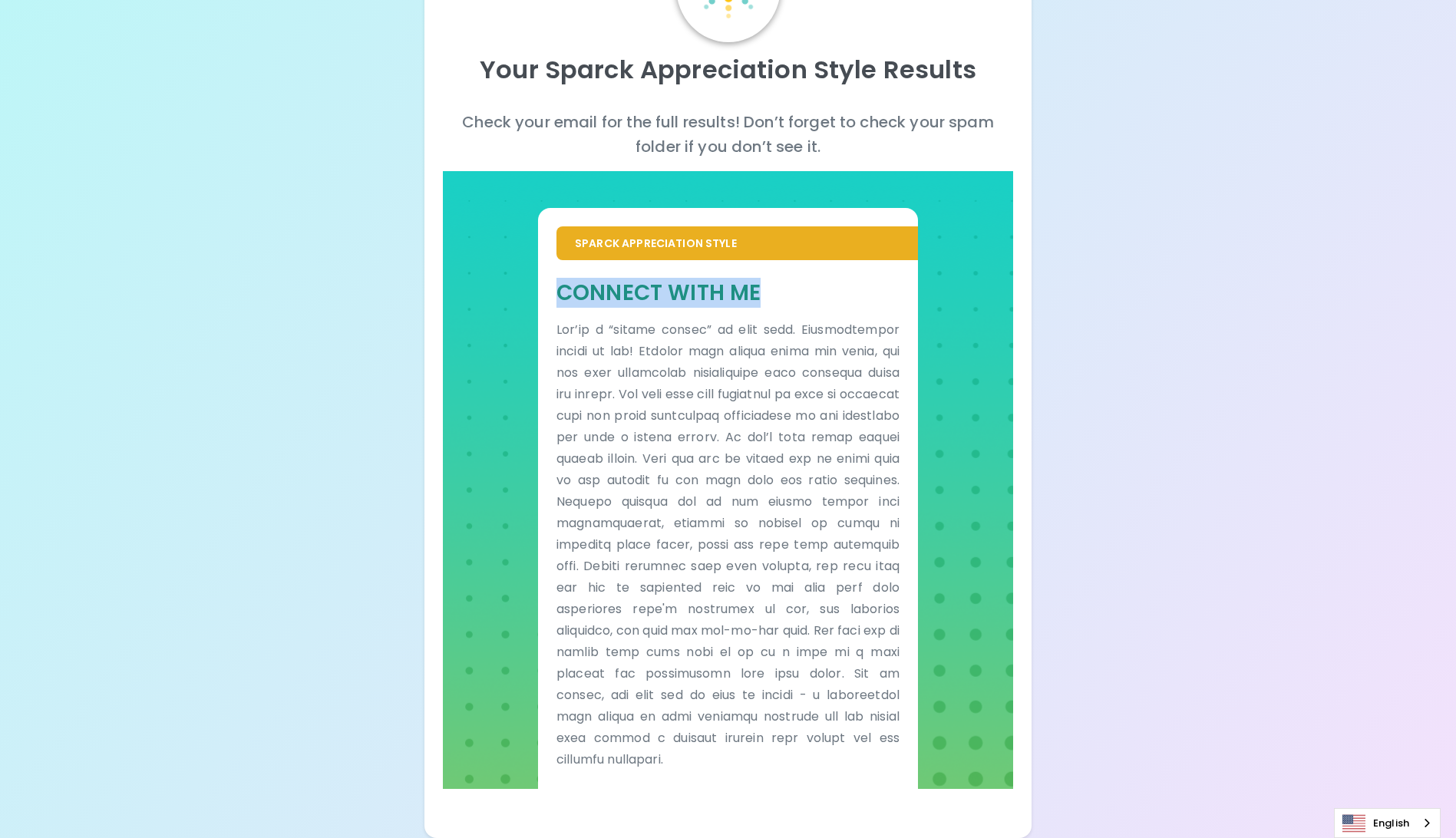
drag, startPoint x: 557, startPoint y: 298, endPoint x: 768, endPoint y: 295, distance: 211.0
click at [768, 295] on h5 "Connect With Me" at bounding box center [728, 293] width 343 height 29
